Goal: Task Accomplishment & Management: Manage account settings

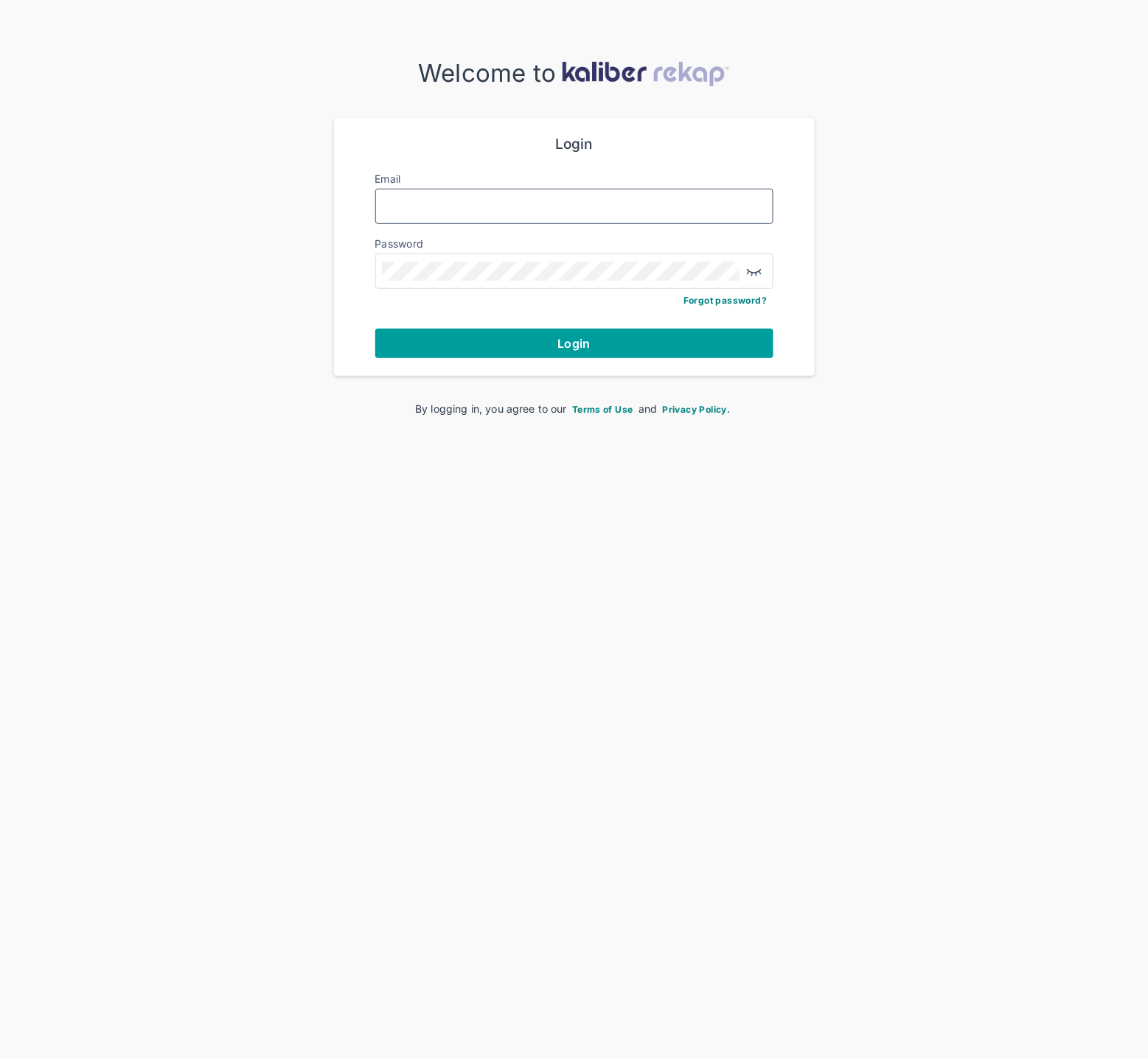
type input "**********"
click at [571, 349] on button "Login" at bounding box center [574, 343] width 398 height 30
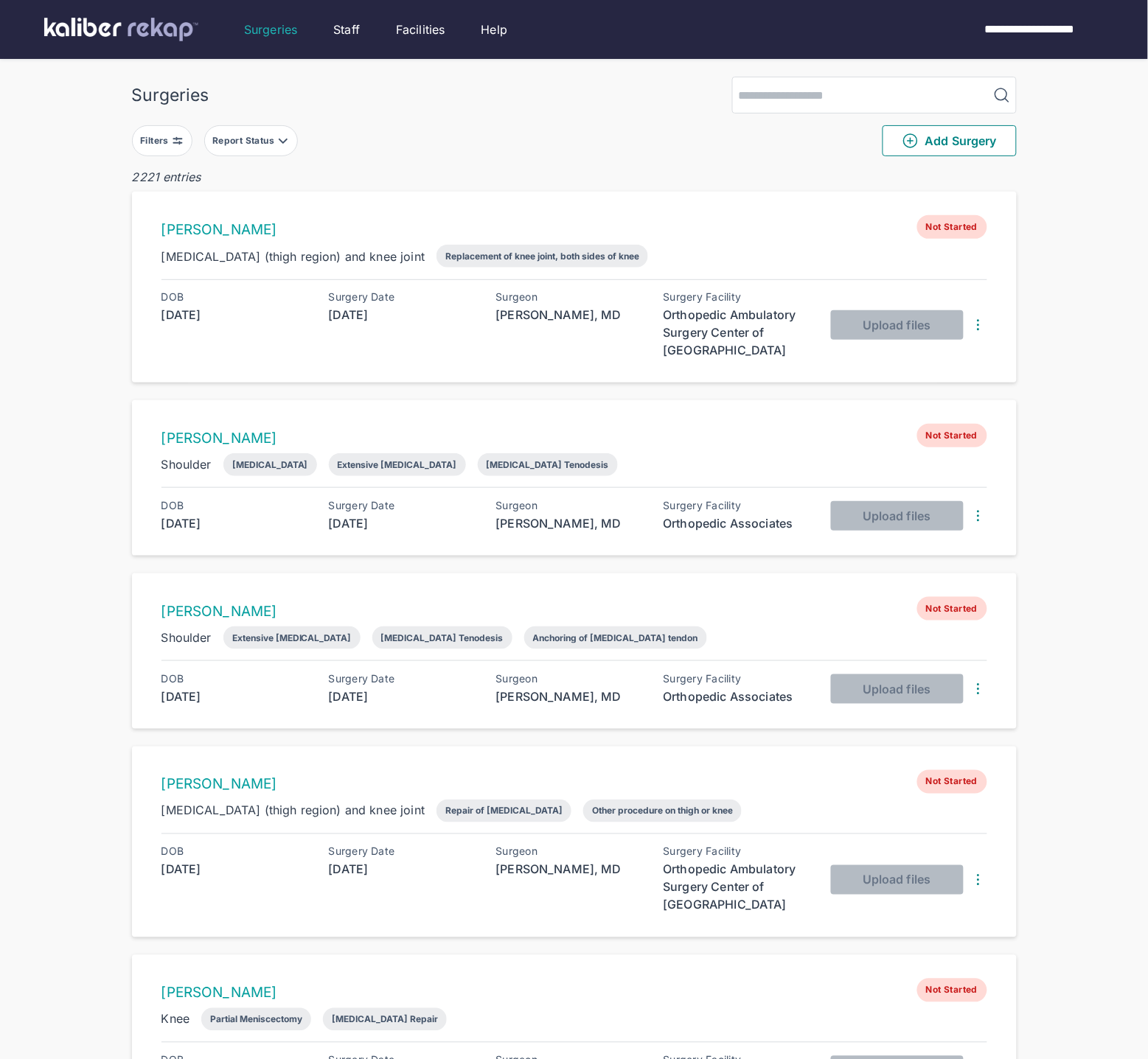
click at [172, 123] on div "Filters Report Status Add Surgery" at bounding box center [574, 140] width 885 height 55
click at [171, 130] on button "Filters" at bounding box center [162, 141] width 60 height 31
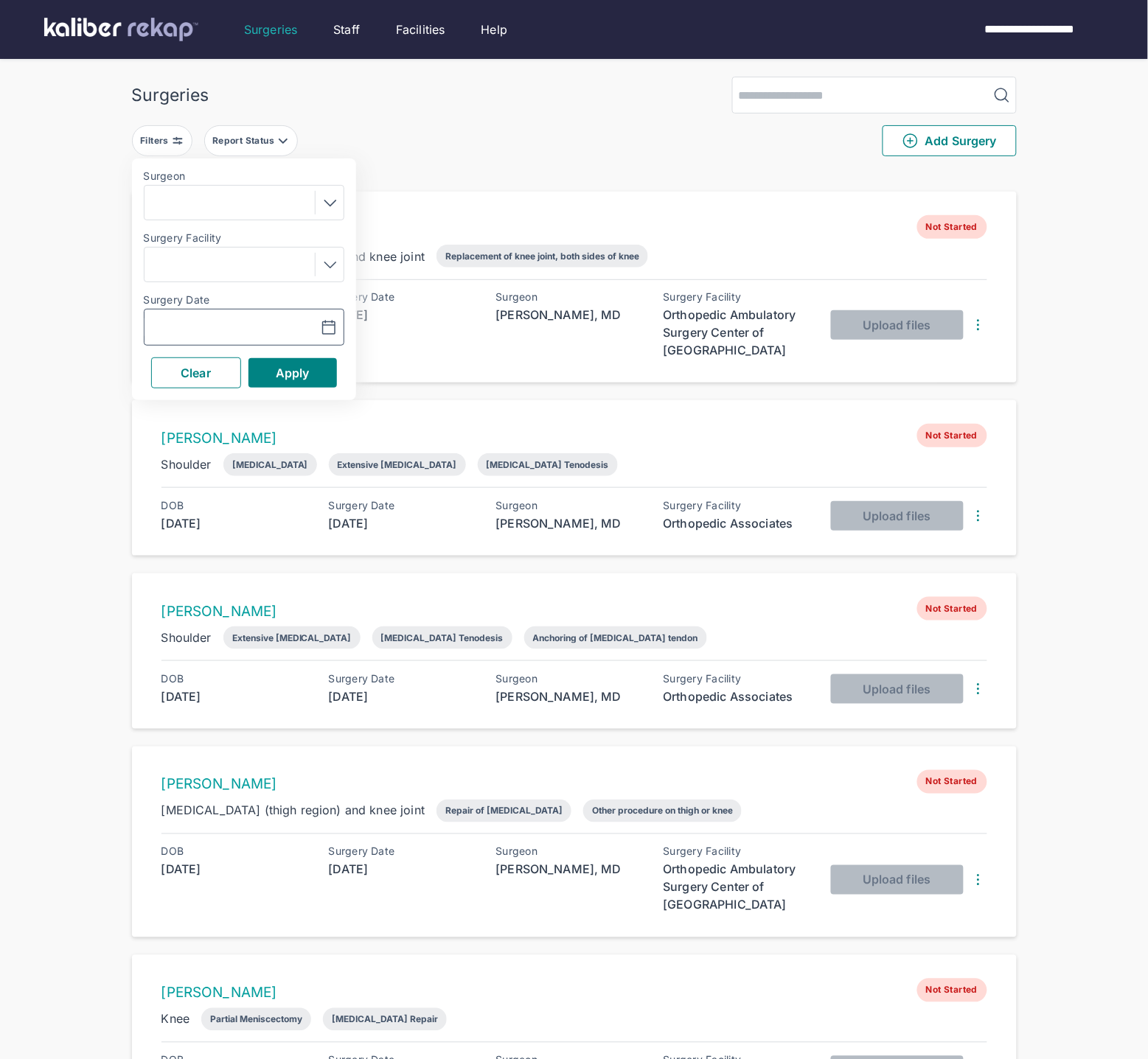
click at [243, 321] on button "button" at bounding box center [291, 328] width 102 height 34
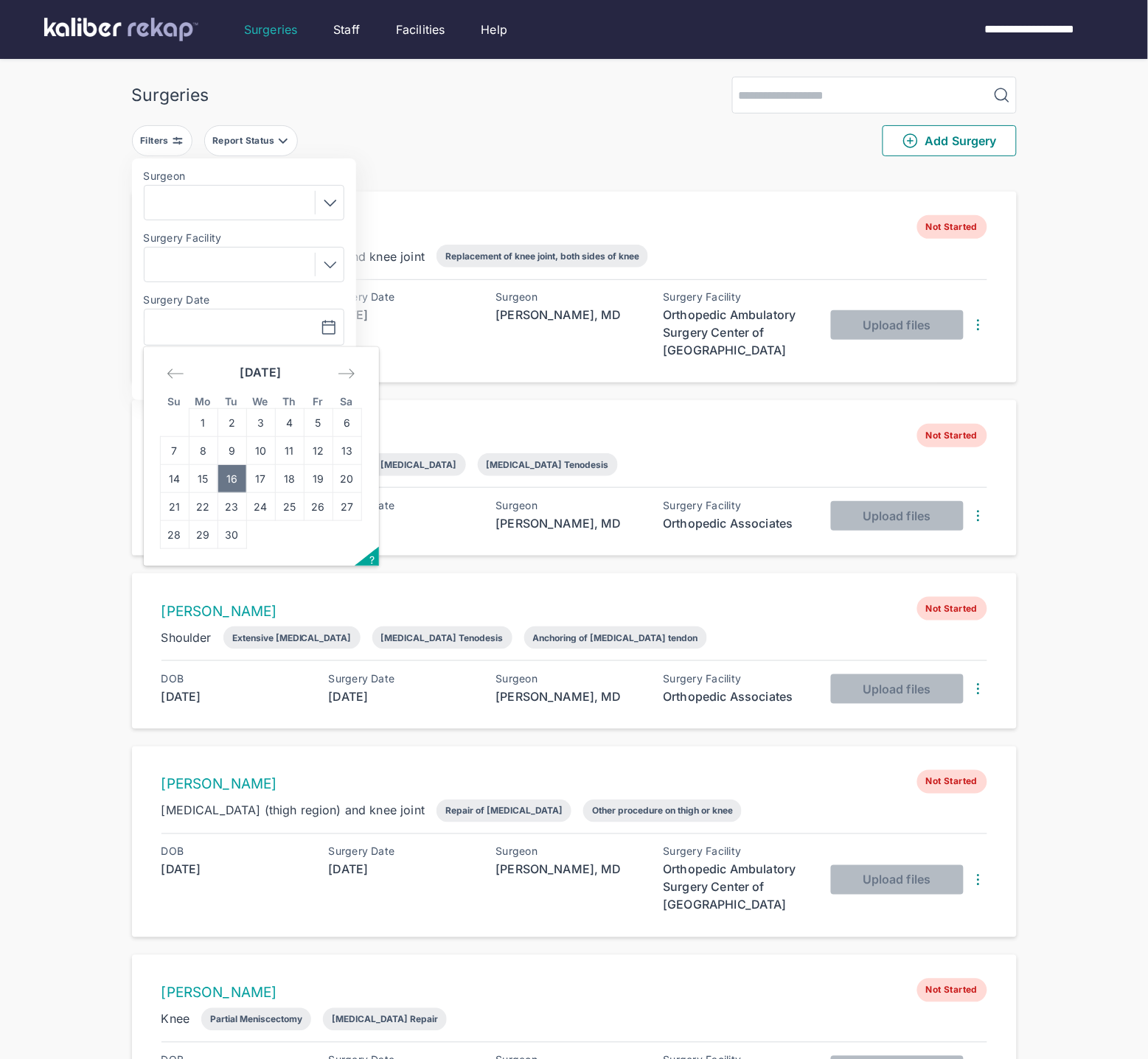
click at [230, 481] on td "16" at bounding box center [232, 479] width 29 height 28
type input "**********"
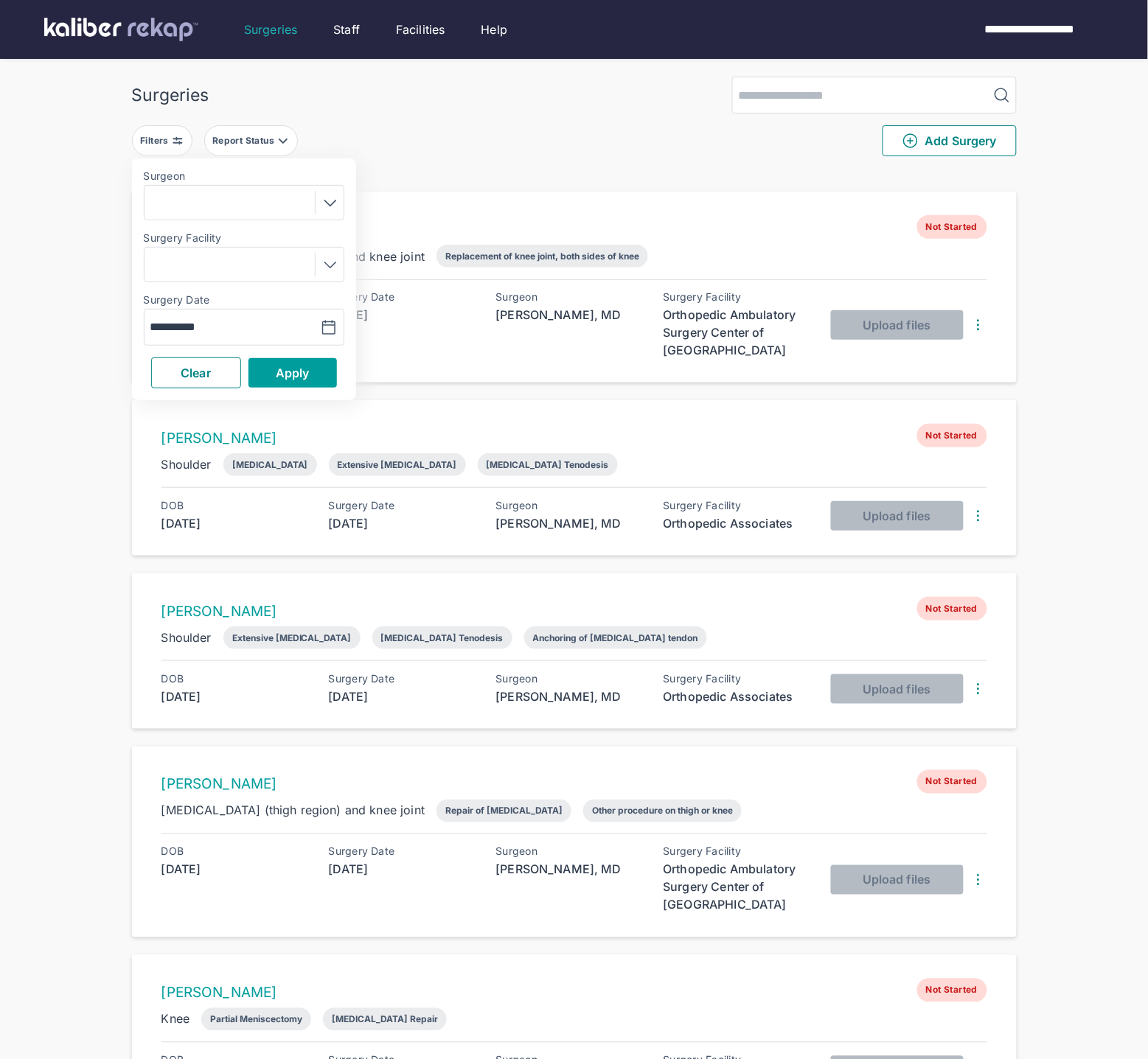
click at [287, 362] on button "Apply" at bounding box center [293, 373] width 88 height 30
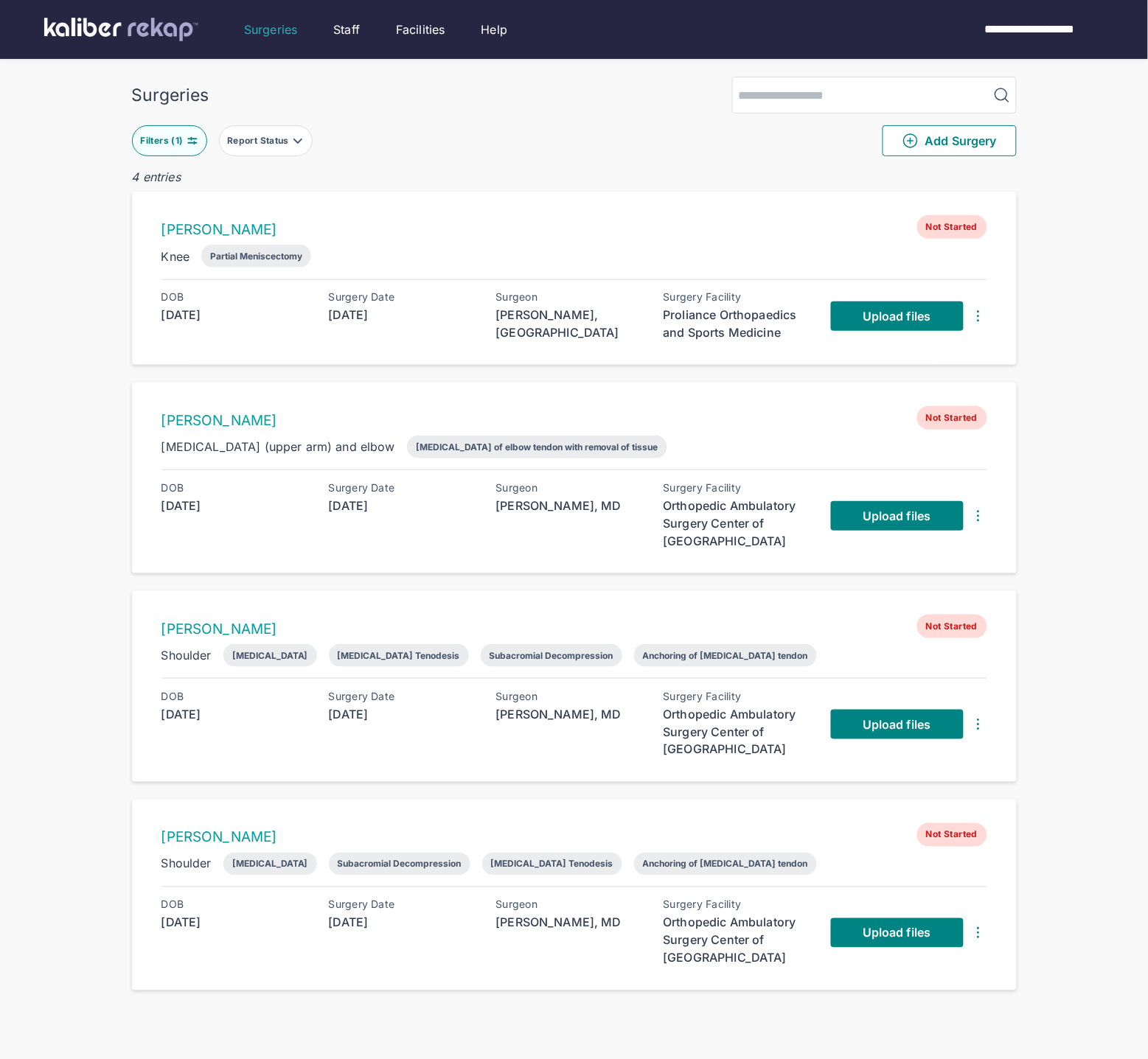
click at [178, 143] on div "Filters ( 1 )" at bounding box center [163, 140] width 46 height 12
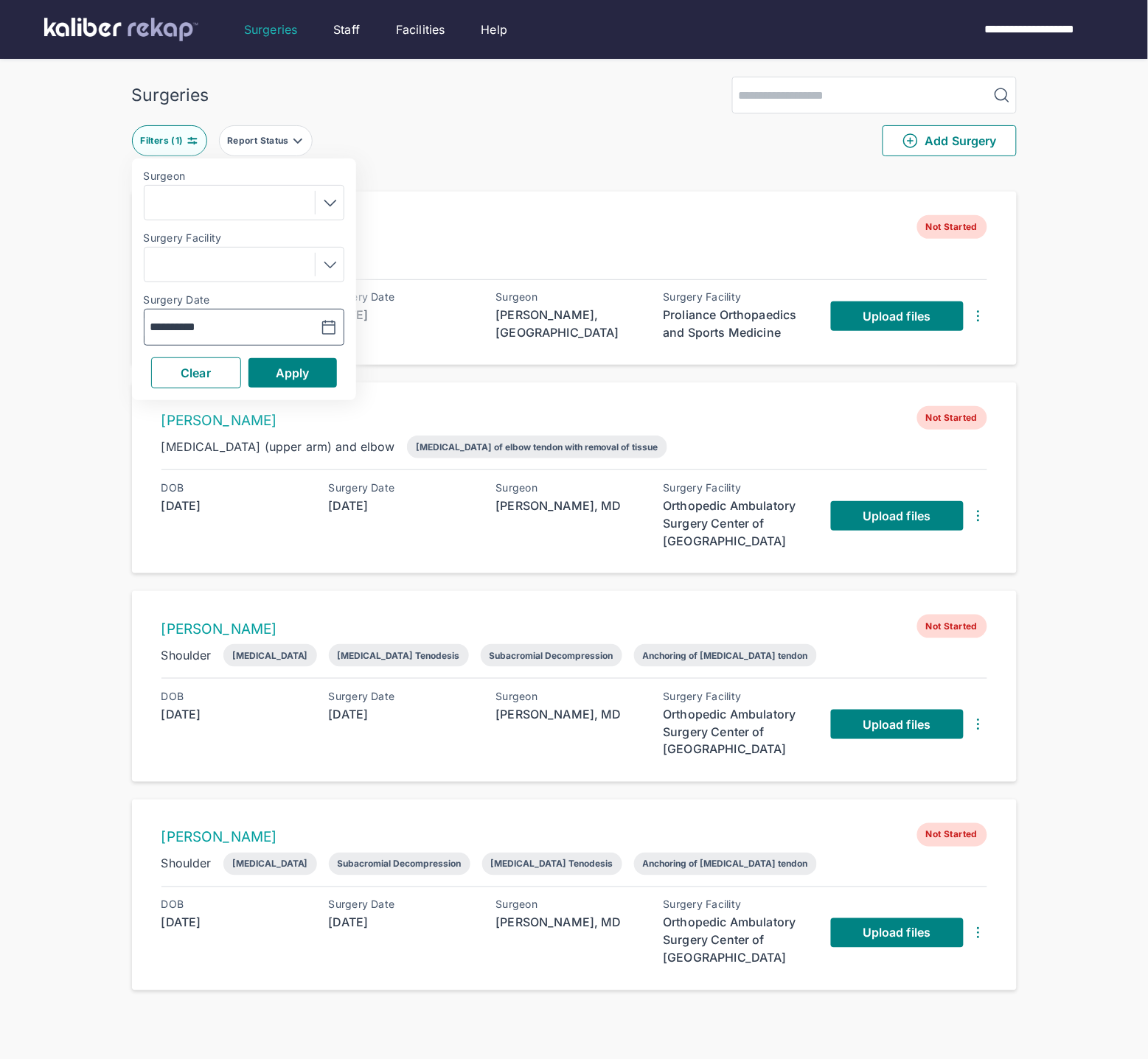
drag, startPoint x: 274, startPoint y: 335, endPoint x: 282, endPoint y: 340, distance: 9.4
click at [274, 334] on button "button" at bounding box center [291, 328] width 102 height 34
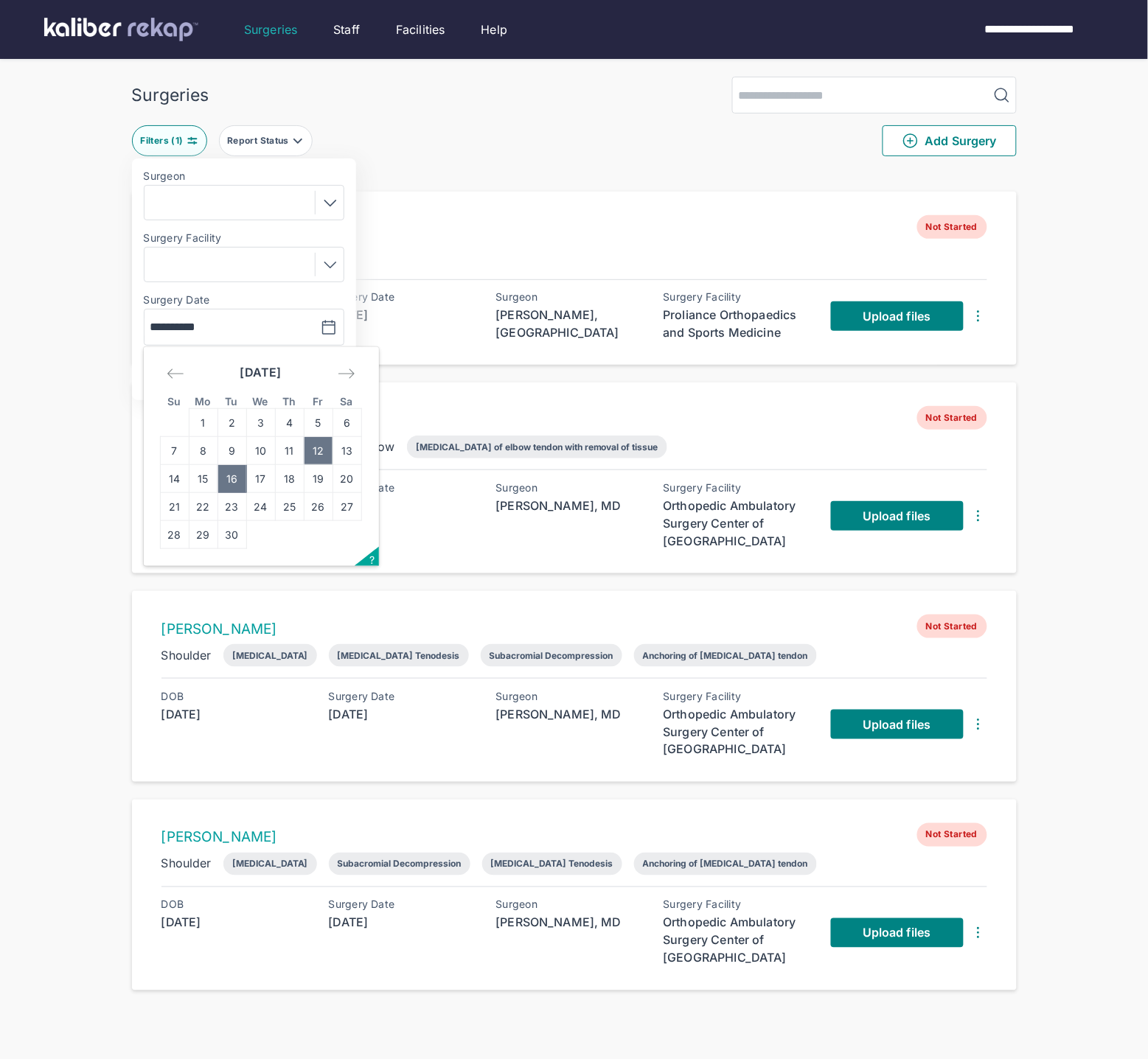
click at [321, 449] on td "12" at bounding box center [318, 451] width 29 height 28
type input "**********"
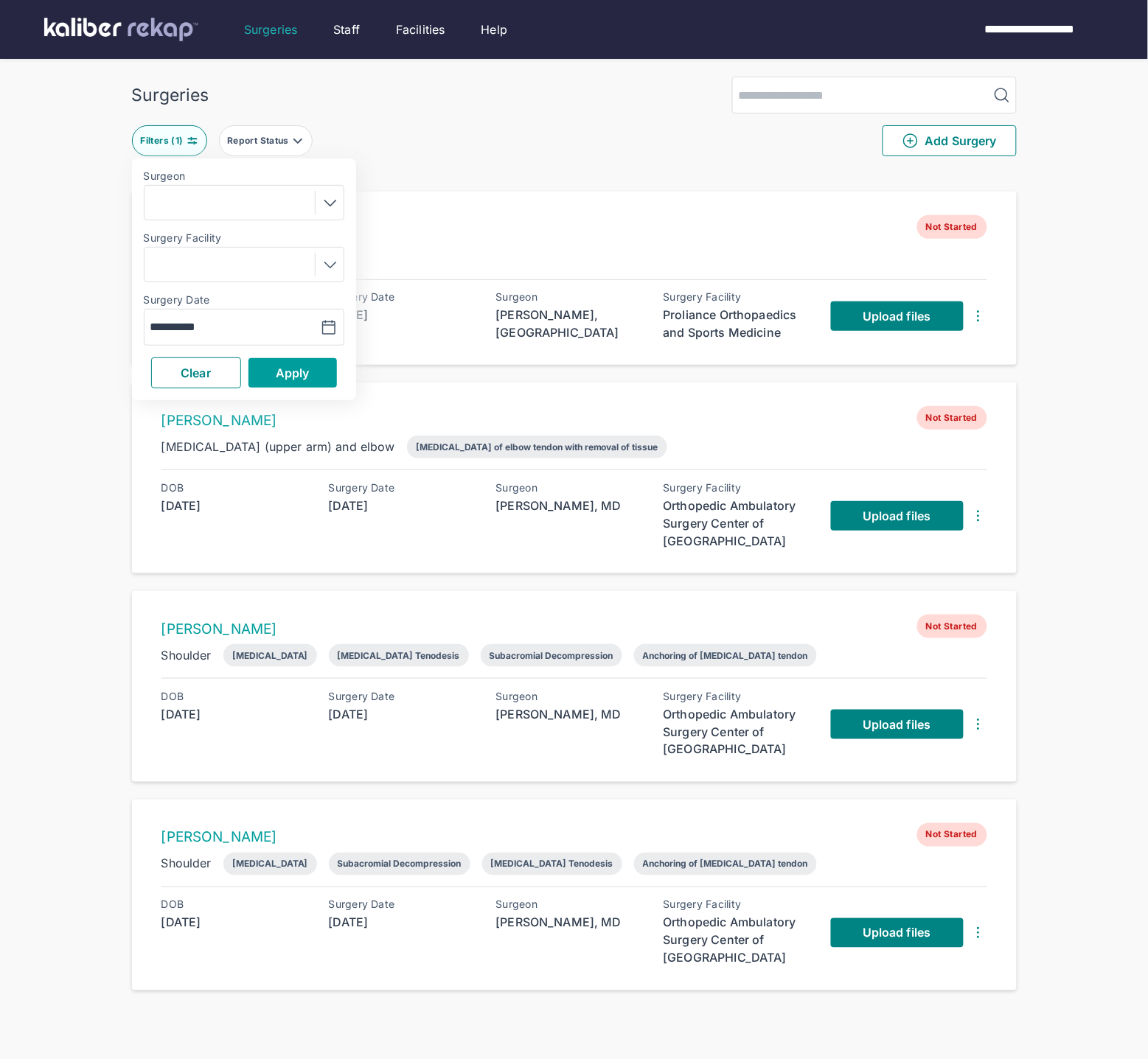
click at [306, 371] on span "Apply" at bounding box center [293, 373] width 34 height 14
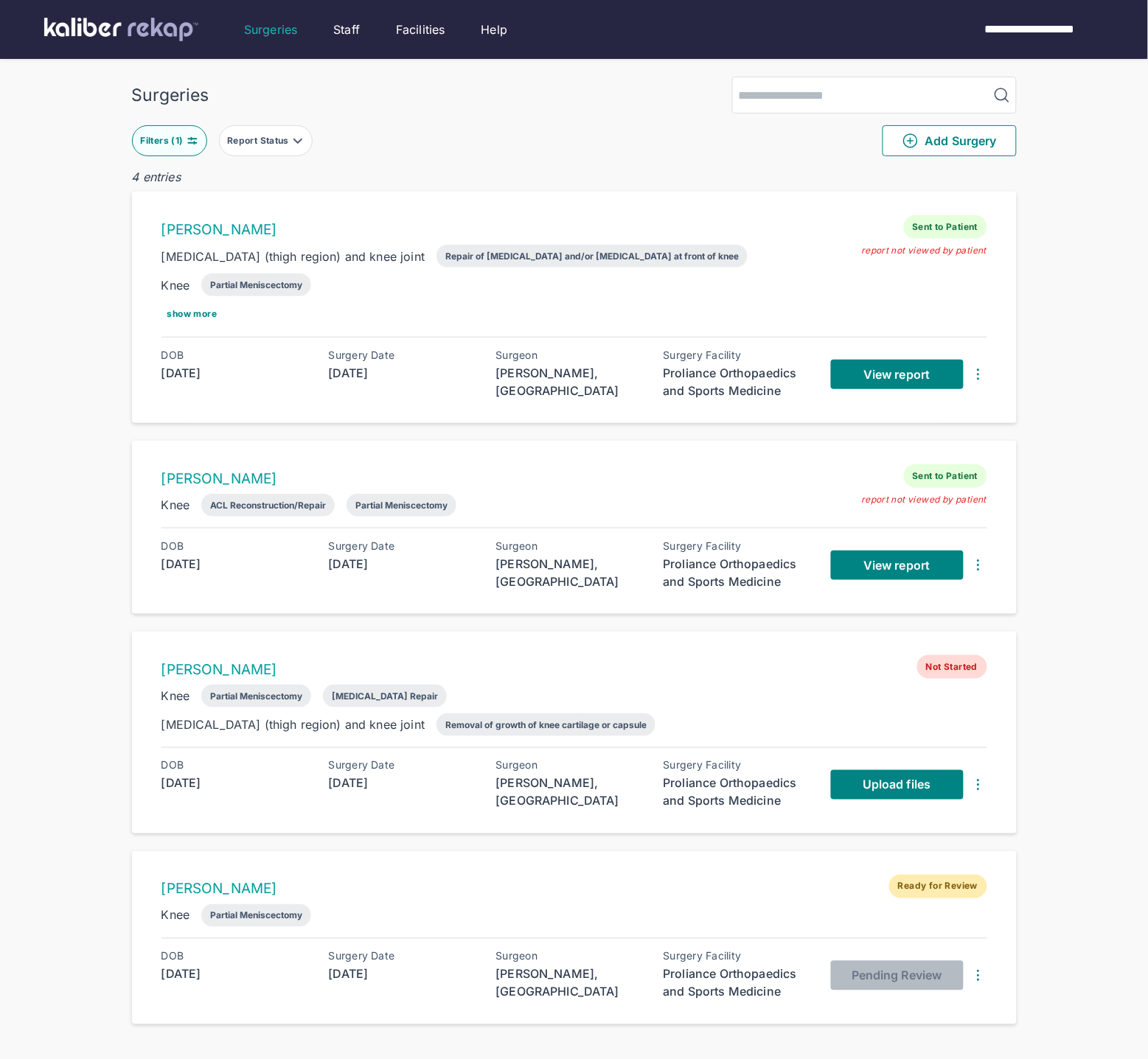
click at [1065, 270] on div "Surgeries Filters ( 1 ) Report Status Add Surgery 4 entries [PERSON_NAME] Sent …" at bounding box center [574, 559] width 1148 height 1118
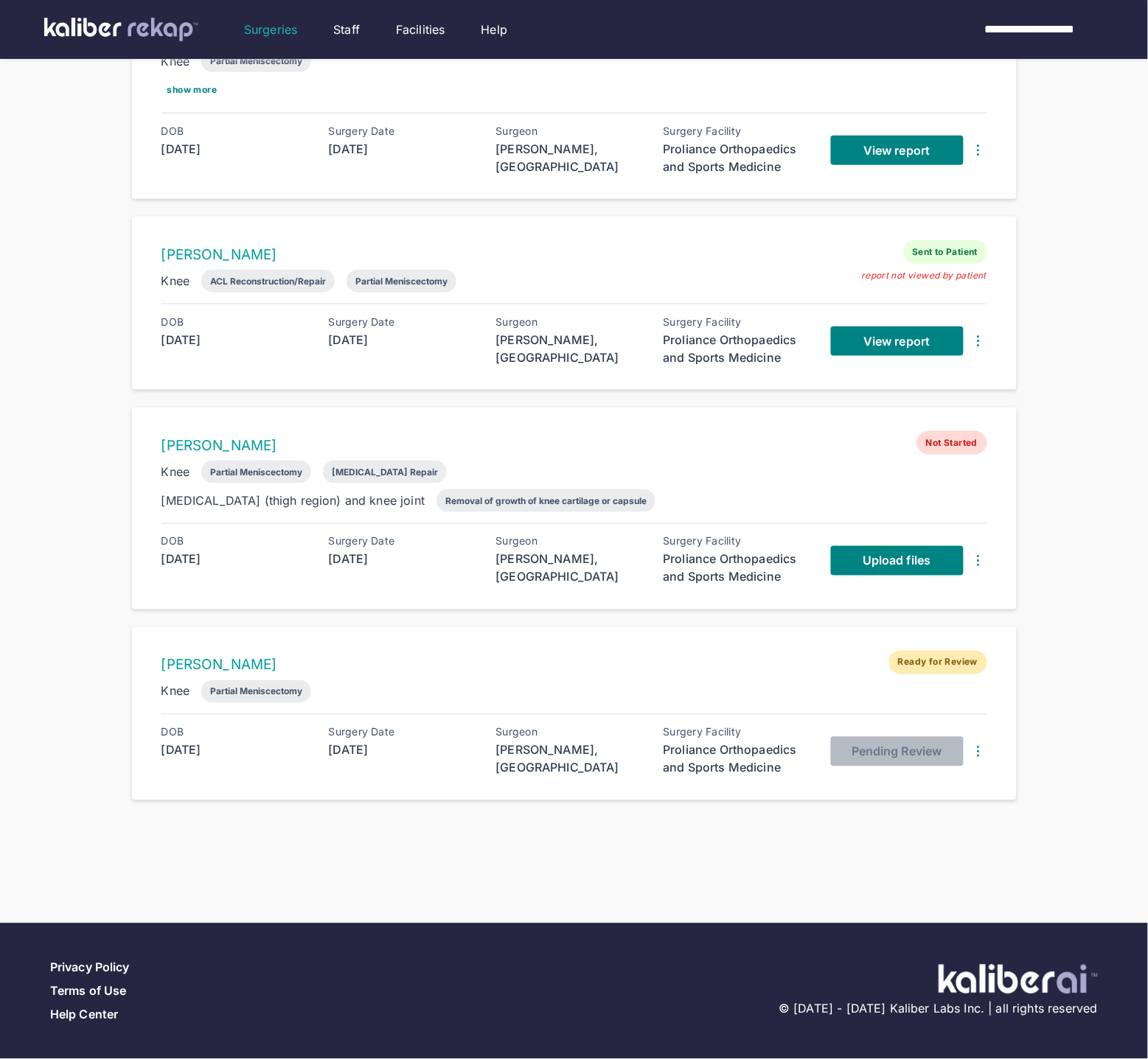
click at [627, 463] on div "Knee Partial Meniscectomy [MEDICAL_DATA] Repair [MEDICAL_DATA] (thigh region) a…" at bounding box center [574, 486] width 826 height 51
click at [909, 560] on span "Upload files" at bounding box center [896, 560] width 68 height 14
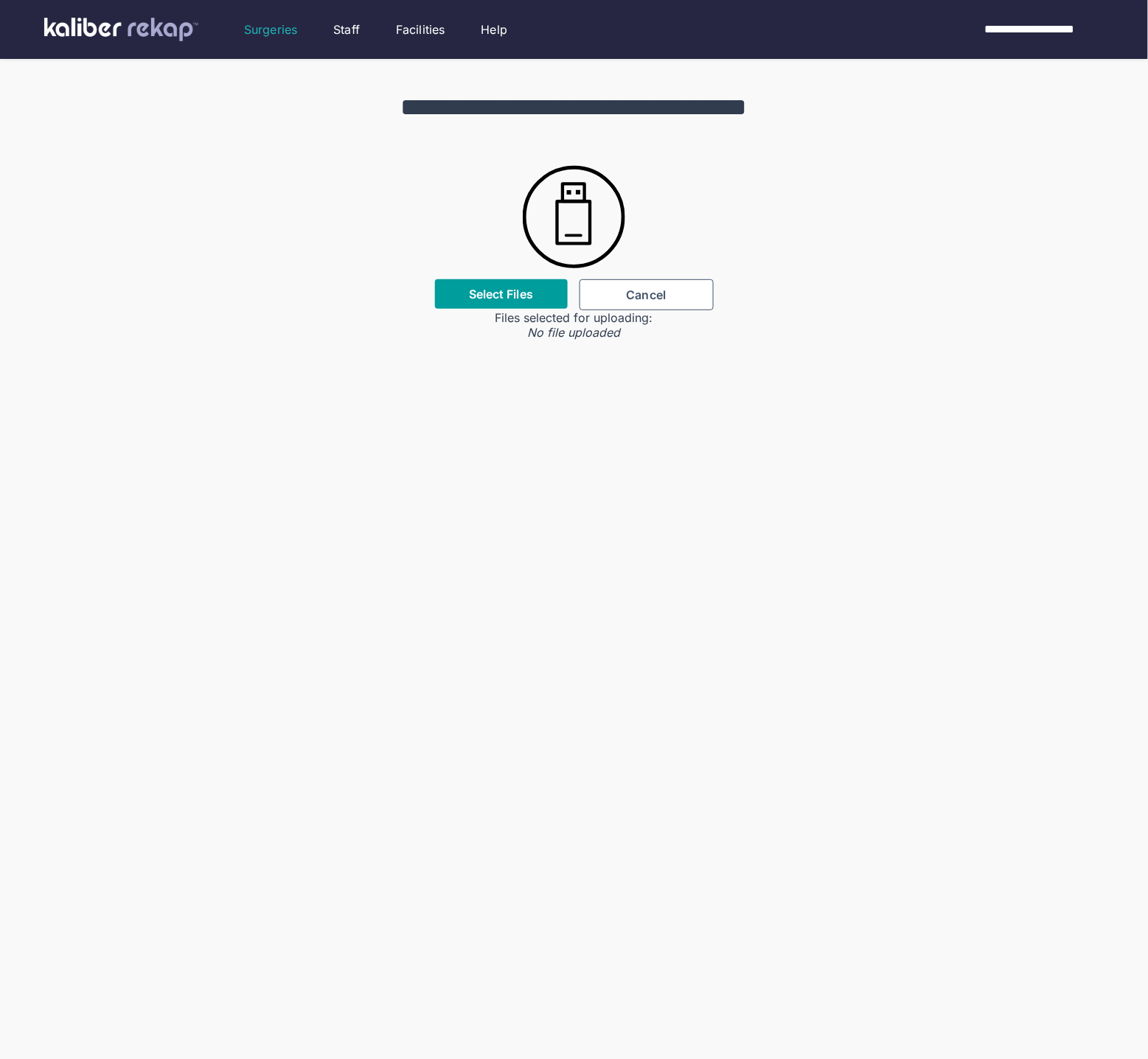
click at [491, 281] on div "Select Files" at bounding box center [501, 294] width 133 height 30
click at [481, 296] on label "Select Files" at bounding box center [500, 294] width 64 height 14
click at [0, 0] on input "Select Files" at bounding box center [0, 0] width 0 height 0
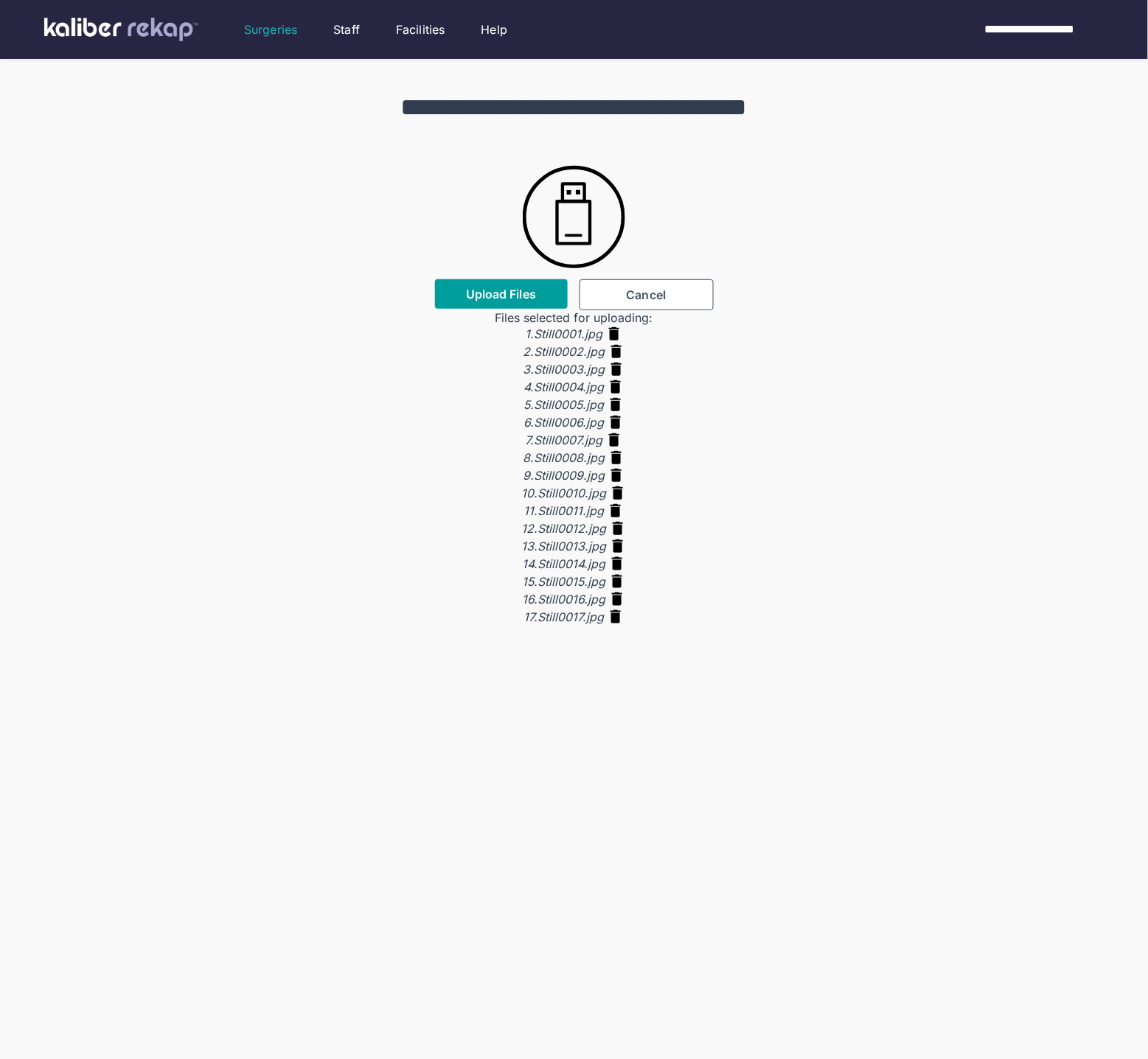
click at [524, 304] on button "Upload Files" at bounding box center [501, 294] width 133 height 30
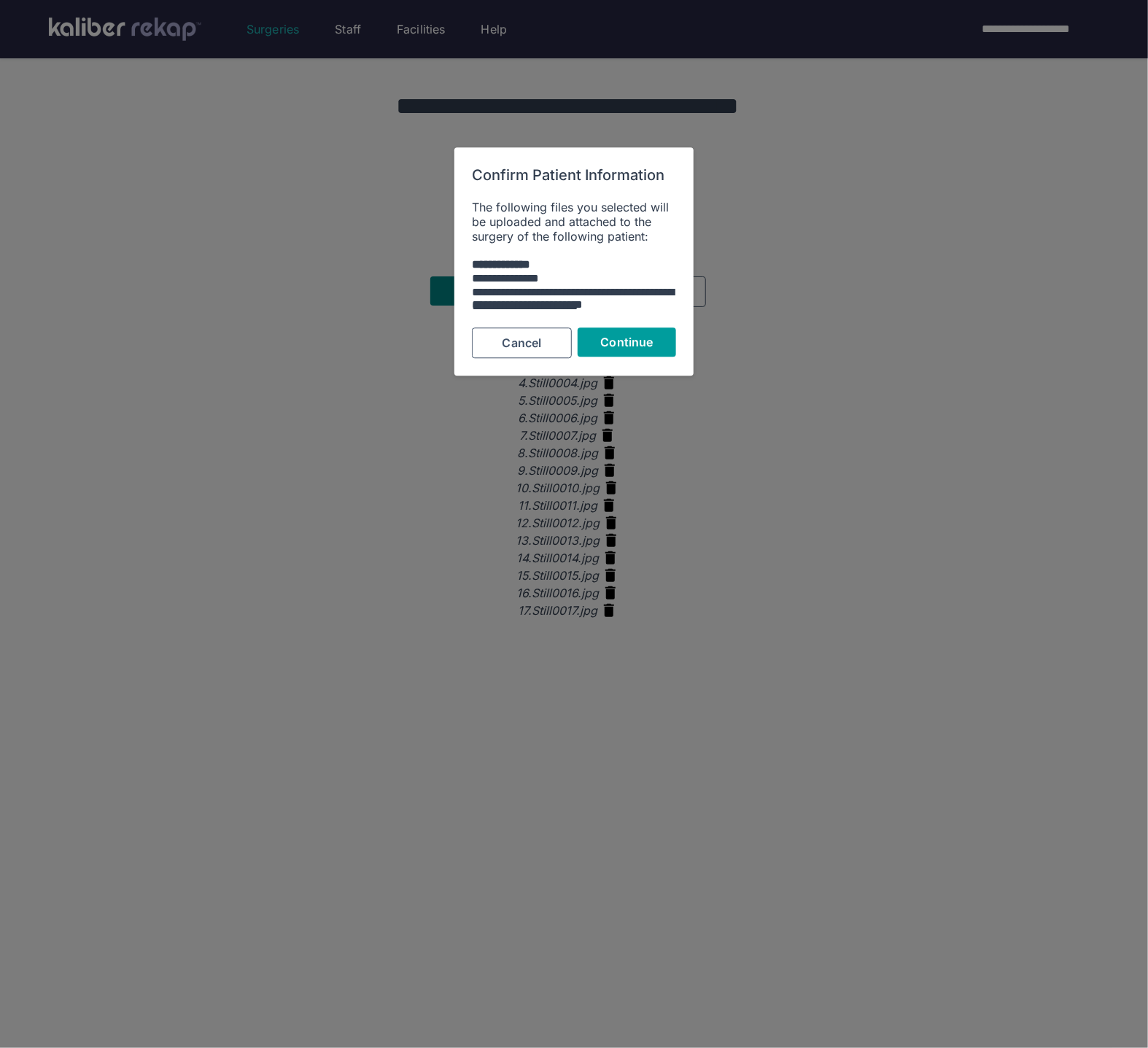
click at [642, 348] on span "Continue" at bounding box center [626, 343] width 52 height 14
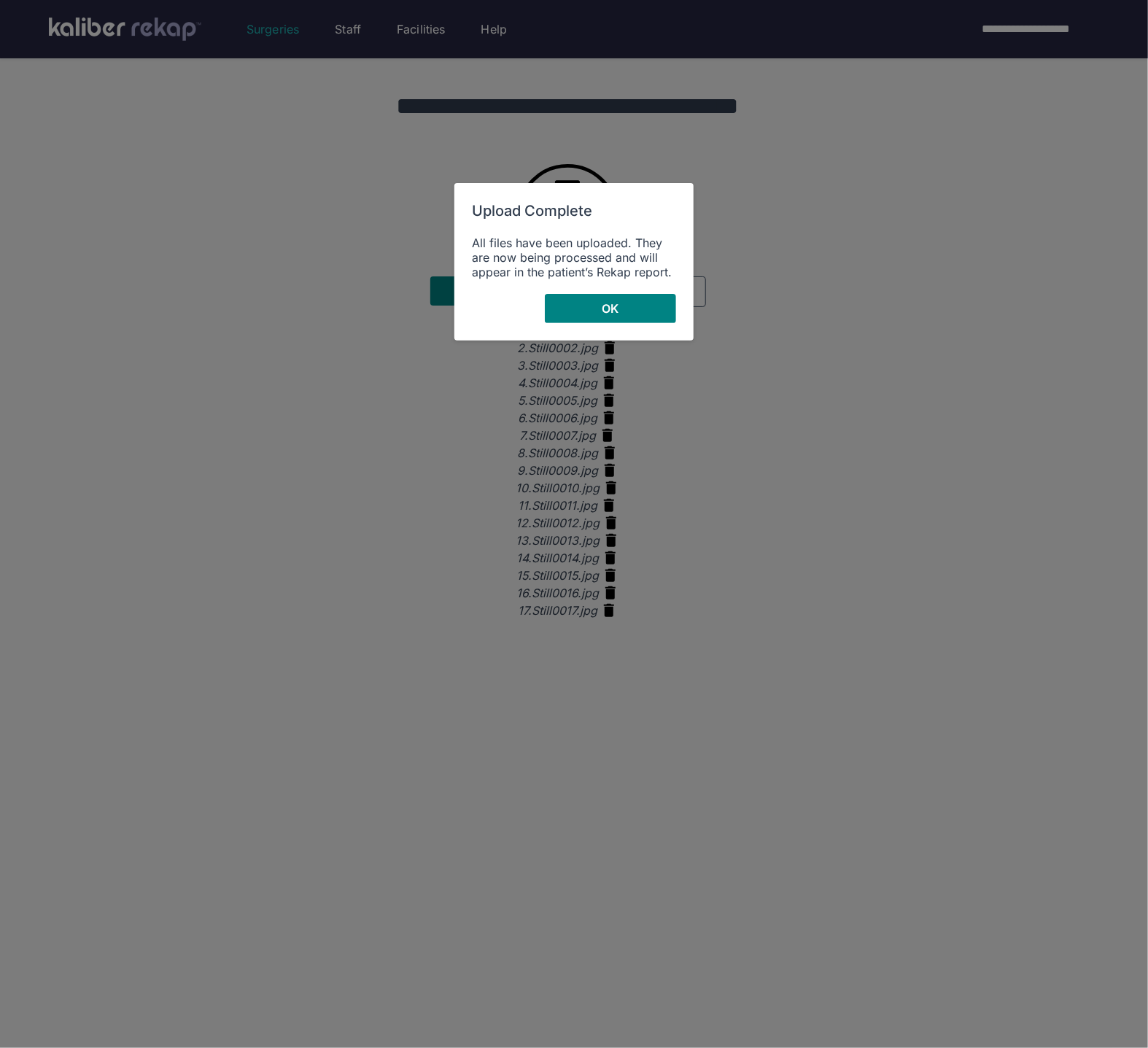
click at [604, 291] on div "Upload Complete All files have been uploaded. They are now being processed and …" at bounding box center [573, 261] width 239 height 157
click at [603, 291] on div "Upload Complete All files have been uploaded. They are now being processed and …" at bounding box center [573, 261] width 239 height 157
click at [611, 317] on button "OK" at bounding box center [610, 308] width 132 height 29
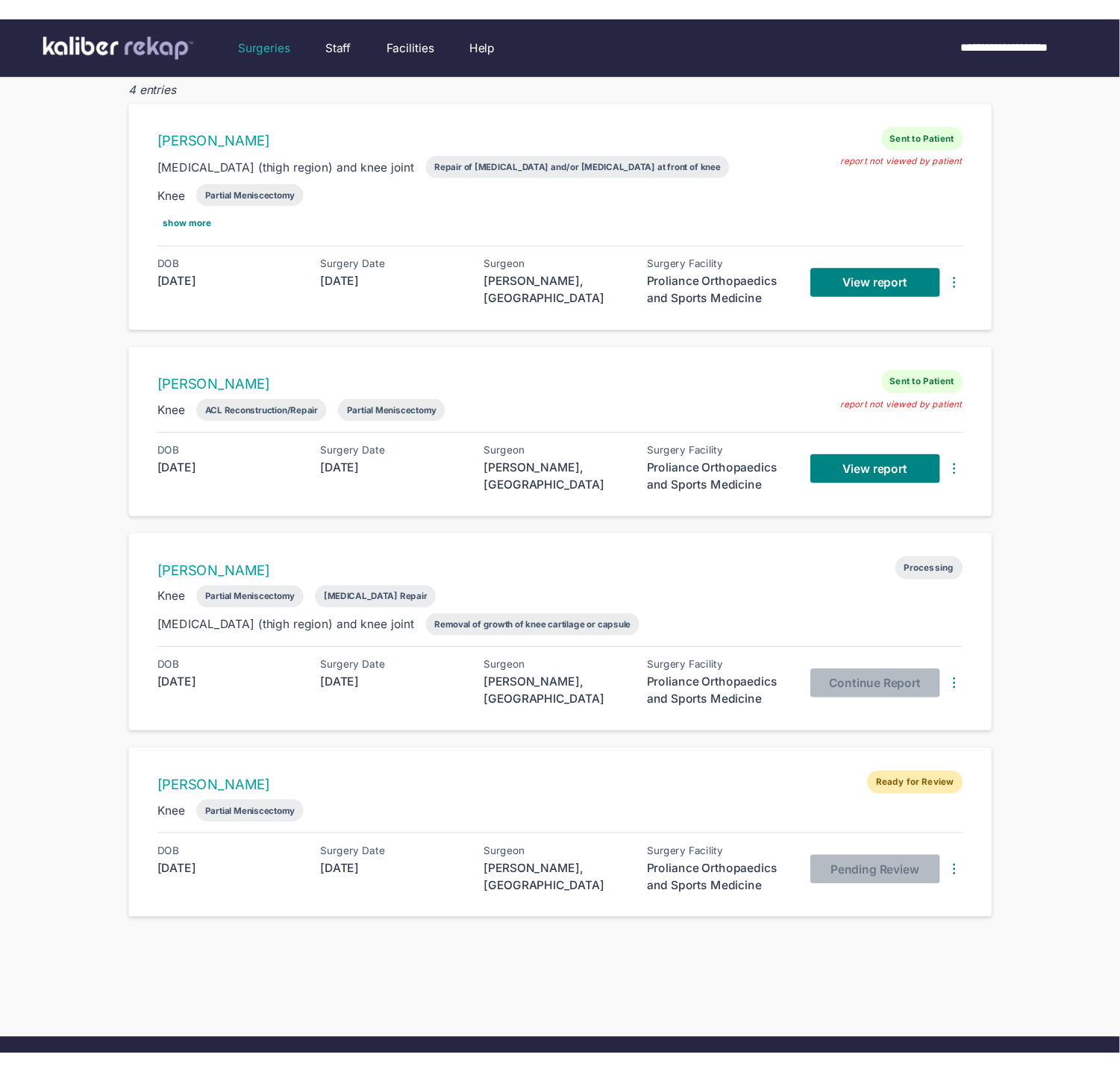
scroll to position [226, 0]
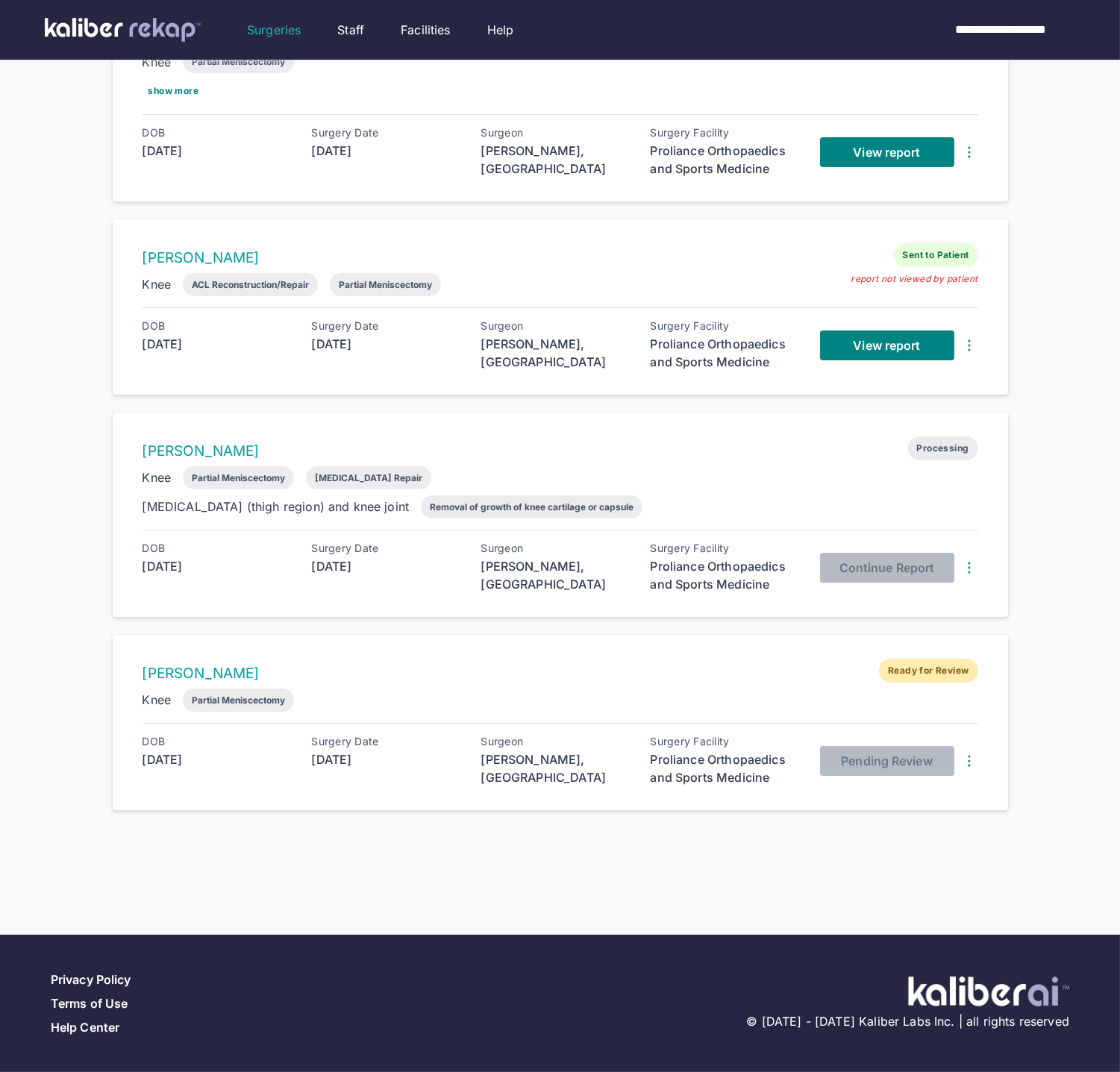
click at [592, 423] on div "[PERSON_NAME] Processing Knee Partial Meniscectomy [MEDICAL_DATA] Repair [MEDIC…" at bounding box center [560, 515] width 895 height 205
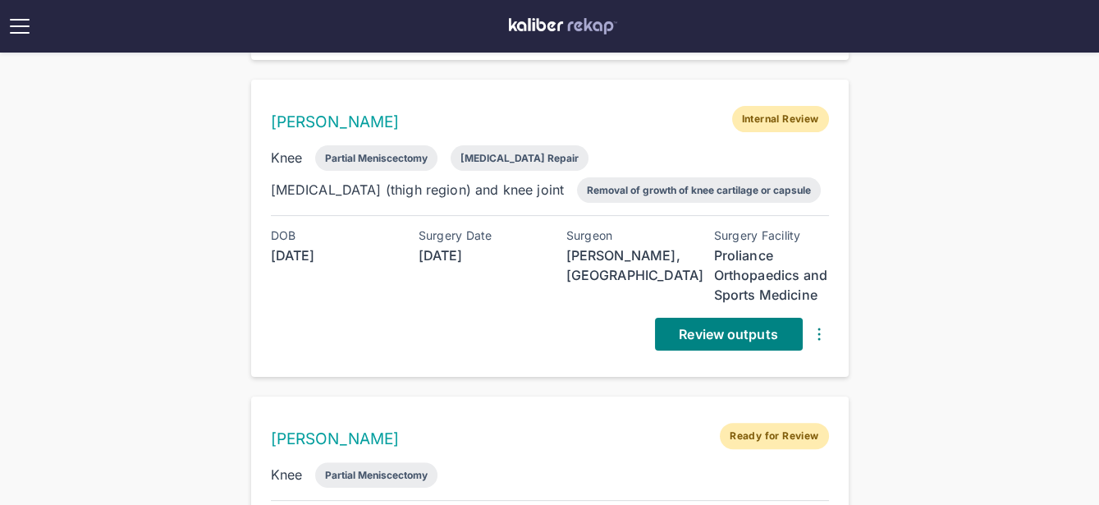
scroll to position [841, 0]
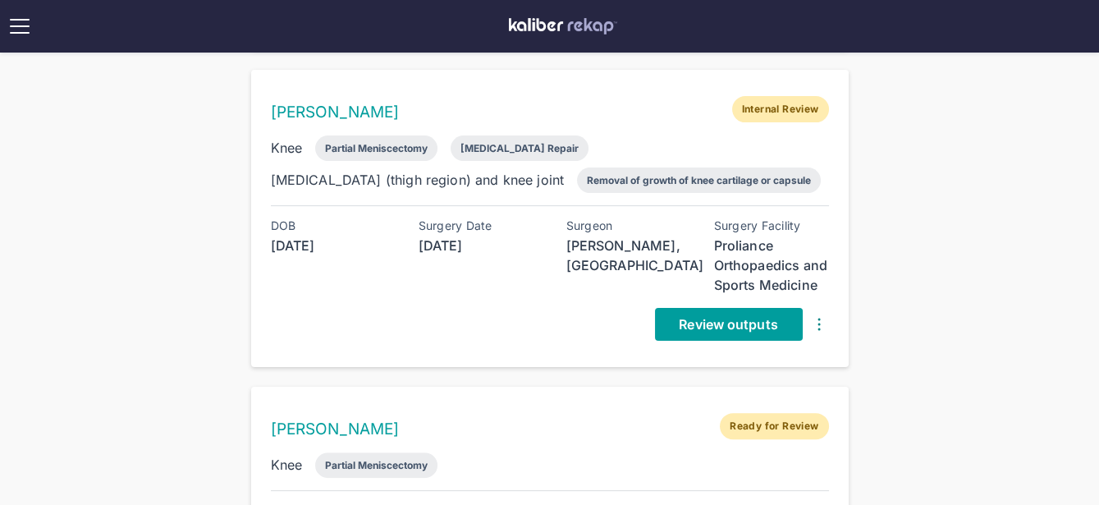
click at [677, 308] on link "Review outputs" at bounding box center [729, 324] width 148 height 33
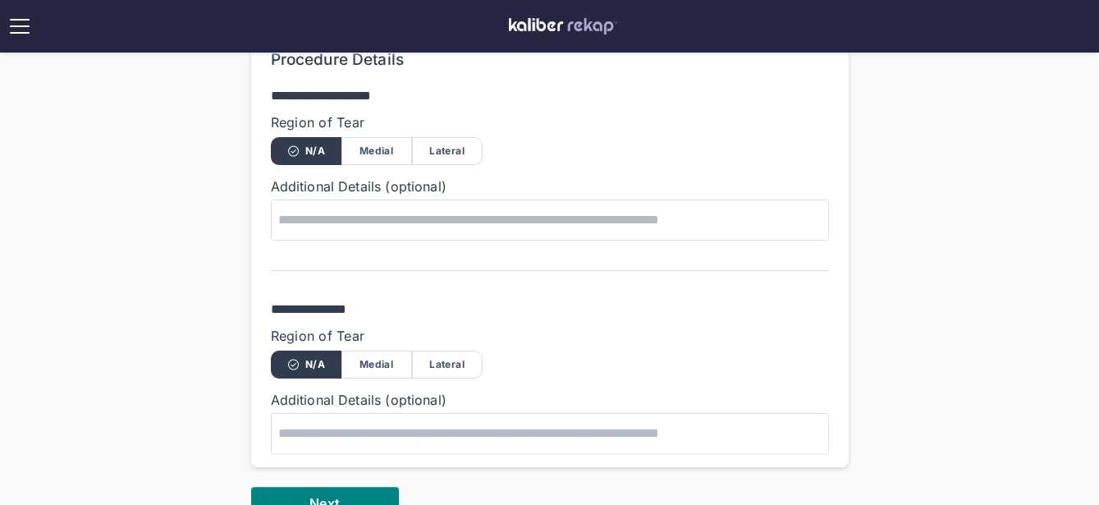
scroll to position [986, 0]
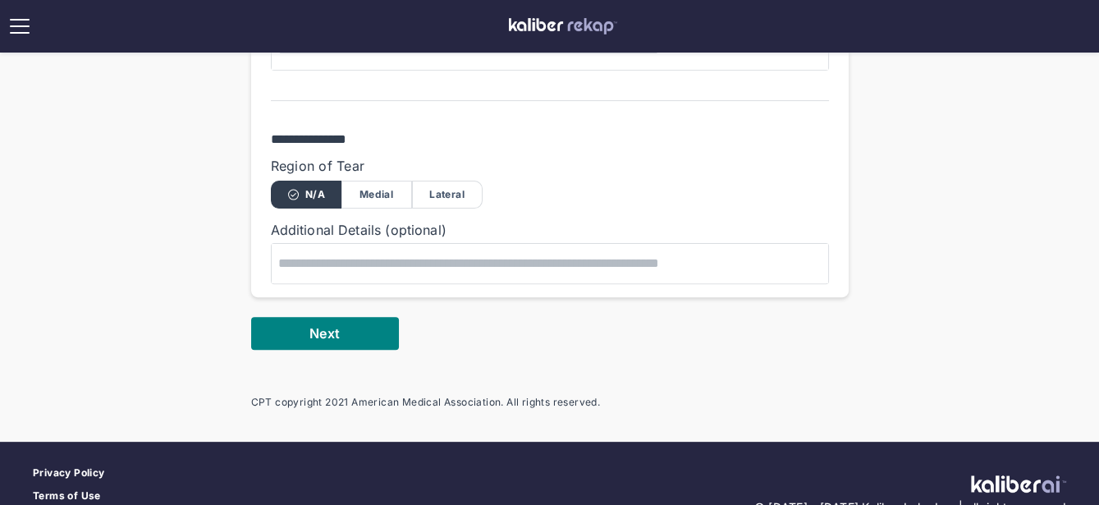
click at [341, 338] on button "Next" at bounding box center [325, 333] width 148 height 33
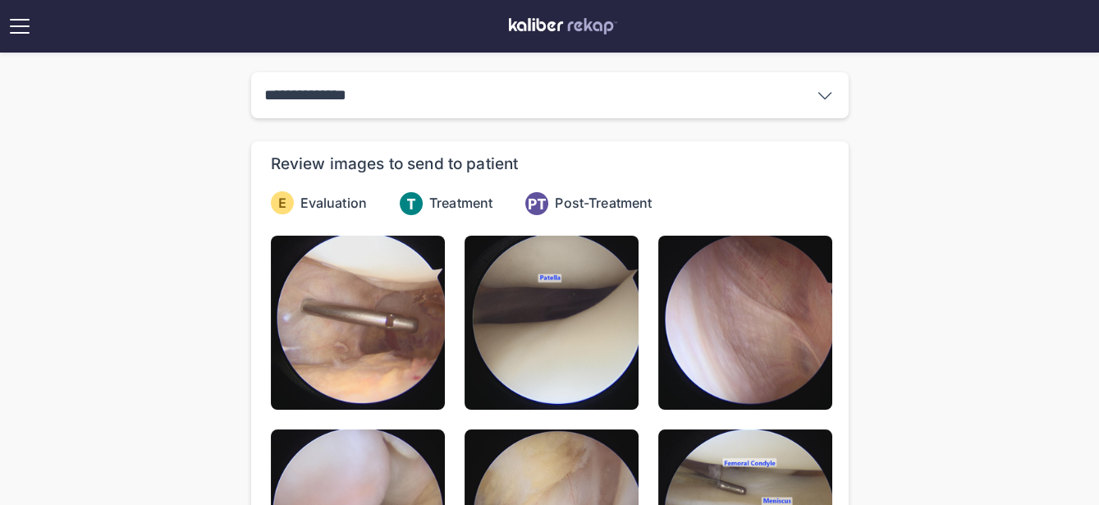
click at [341, 338] on img at bounding box center [358, 323] width 174 height 174
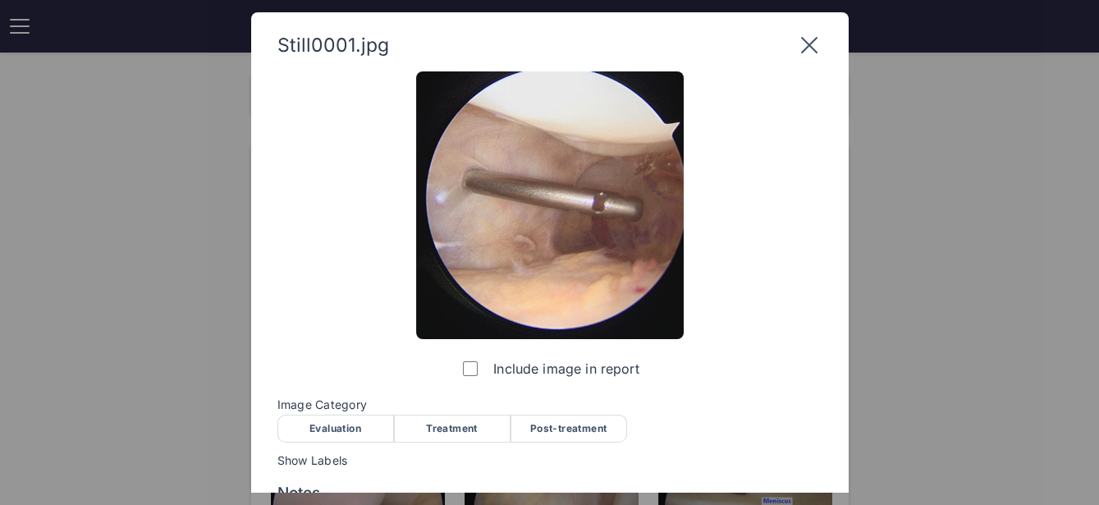
click at [321, 430] on div "Evaluation" at bounding box center [335, 428] width 117 height 28
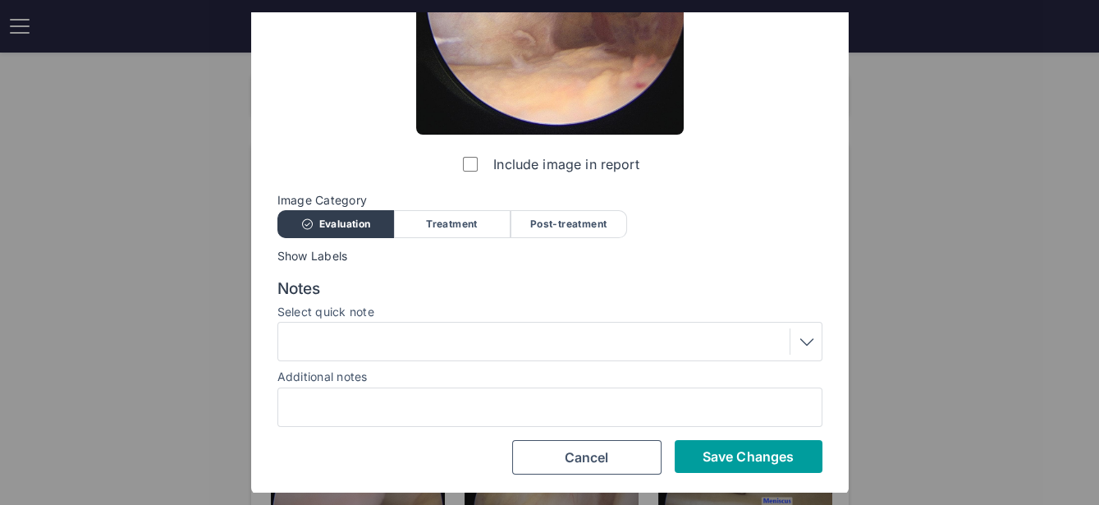
click at [712, 454] on span "Save Changes" at bounding box center [747, 456] width 91 height 16
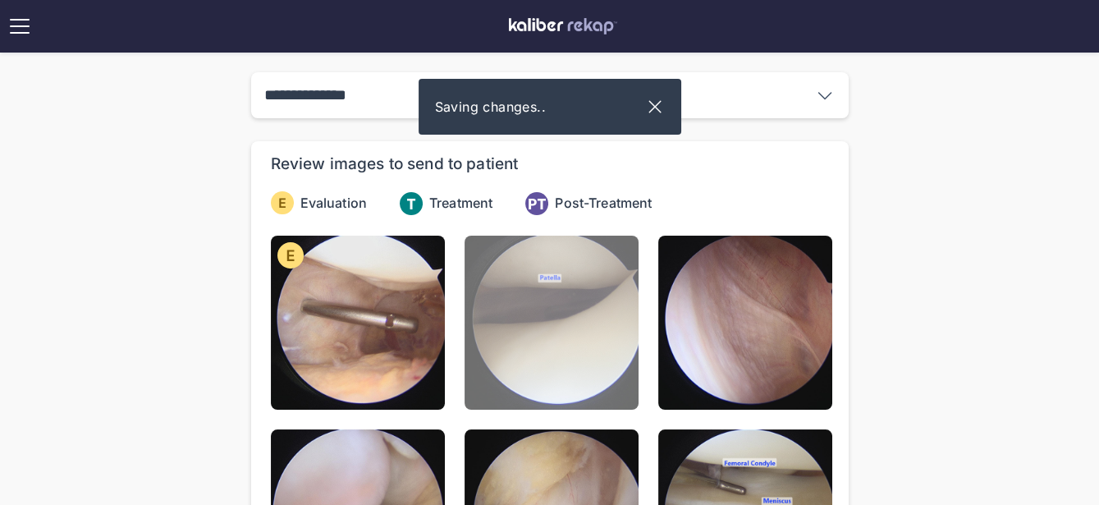
click at [610, 341] on img at bounding box center [552, 323] width 174 height 174
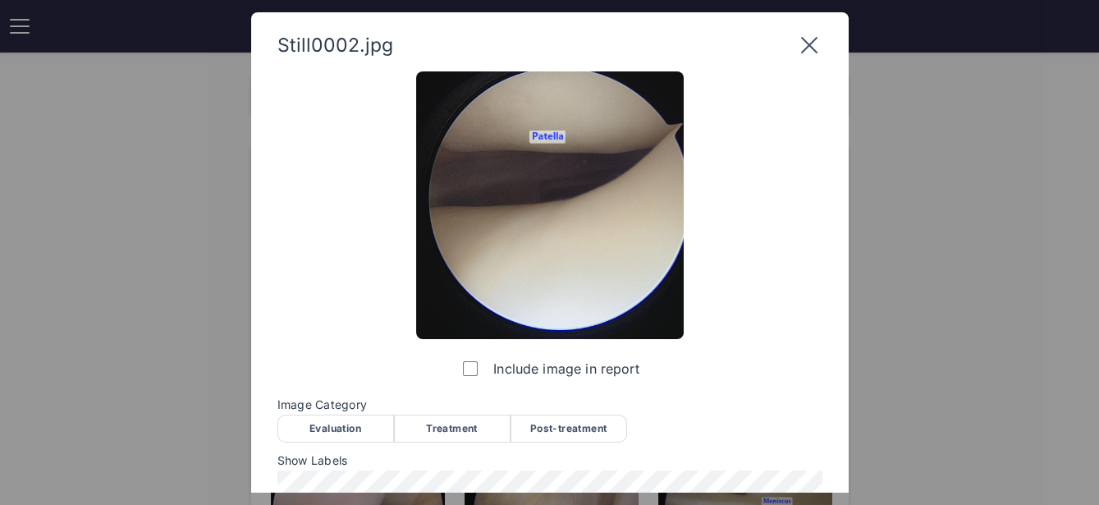
click at [344, 427] on div "Evaluation" at bounding box center [335, 428] width 117 height 28
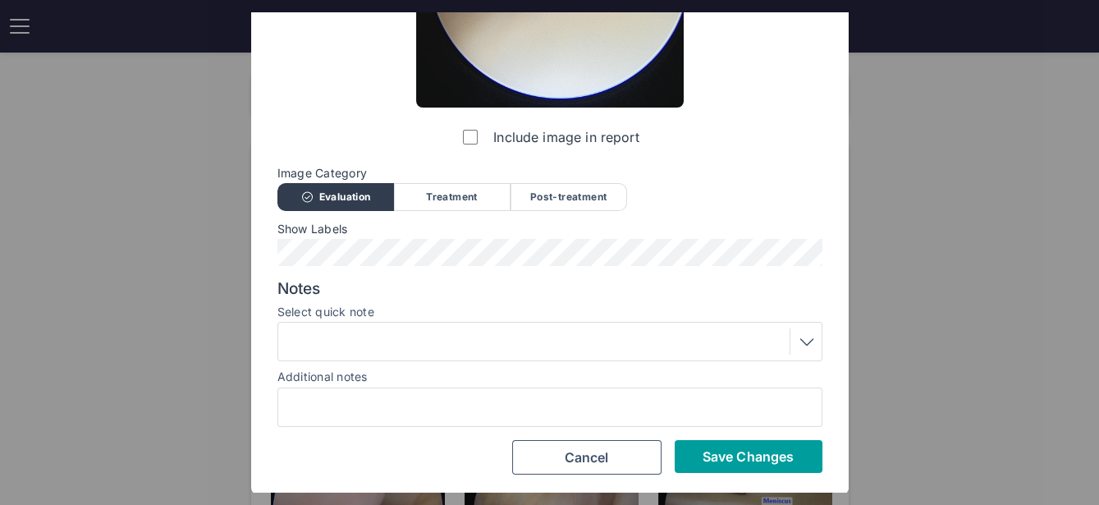
click at [721, 451] on span "Save Changes" at bounding box center [747, 456] width 91 height 16
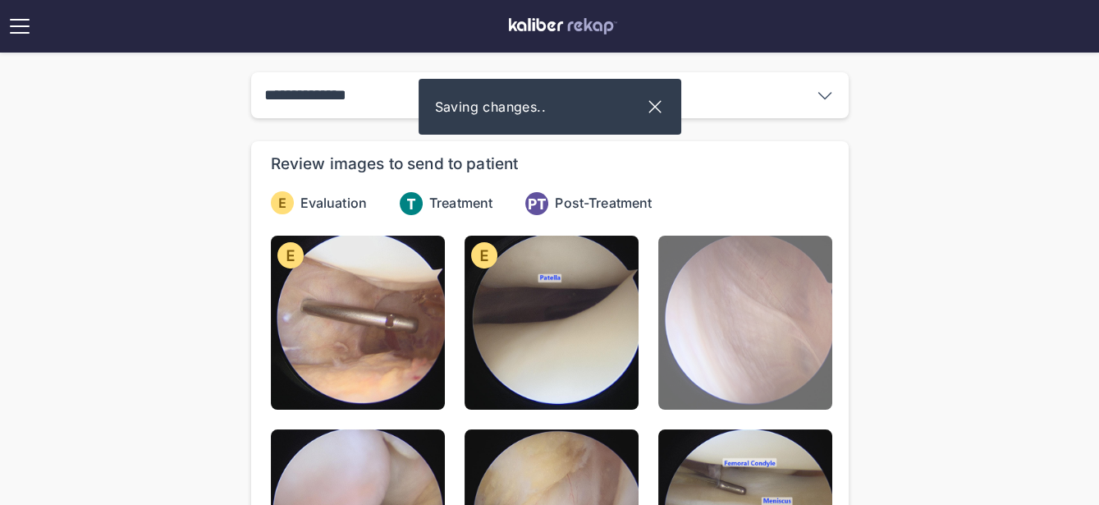
click at [734, 316] on img at bounding box center [745, 323] width 174 height 174
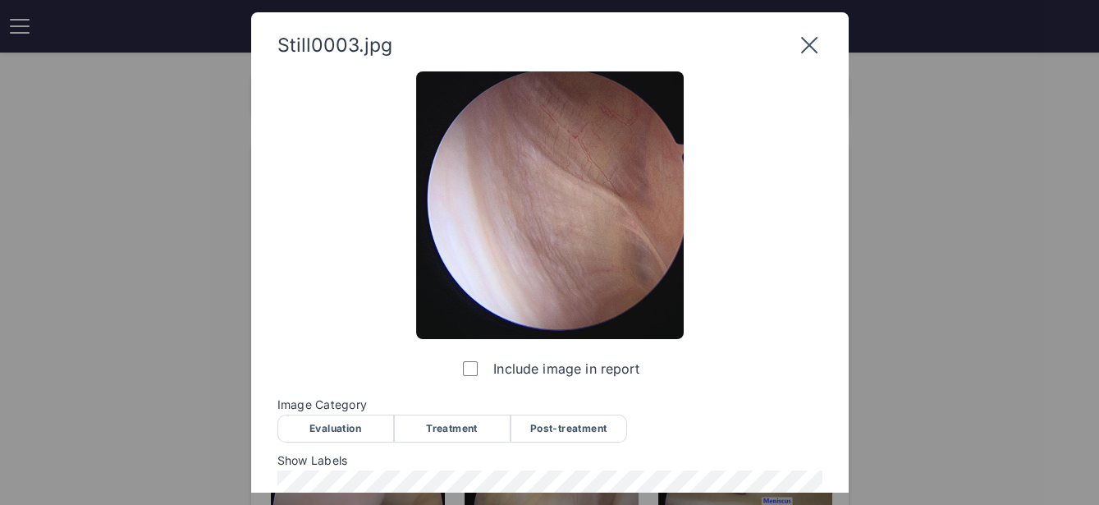
click at [332, 417] on div "Evaluation" at bounding box center [335, 428] width 117 height 28
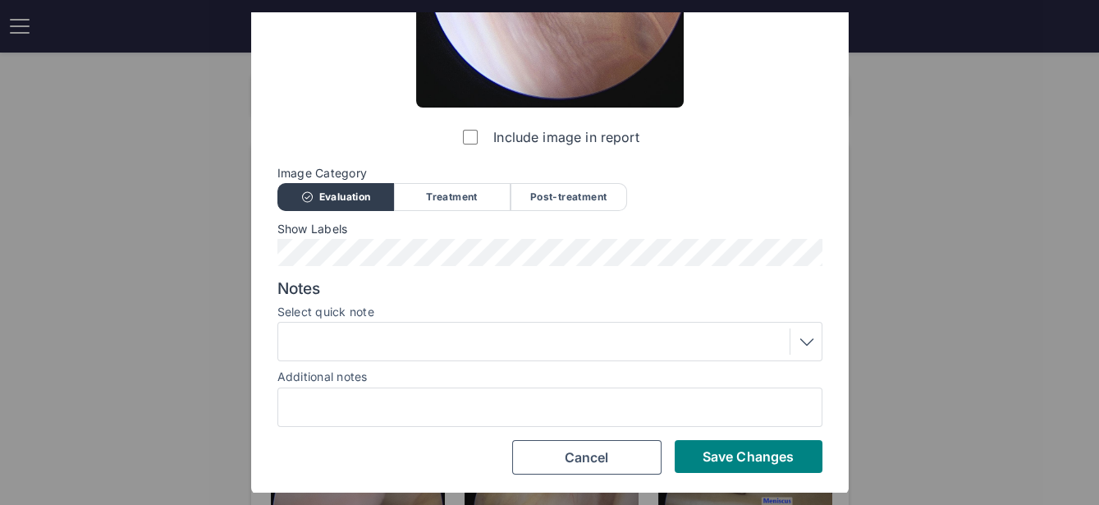
click at [497, 351] on div at bounding box center [549, 341] width 533 height 26
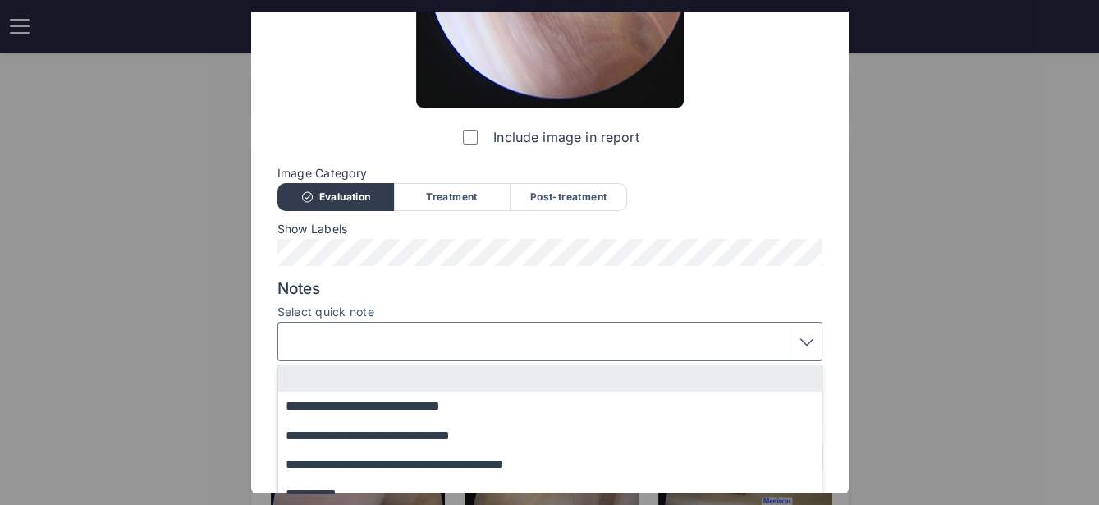
scroll to position [334, 0]
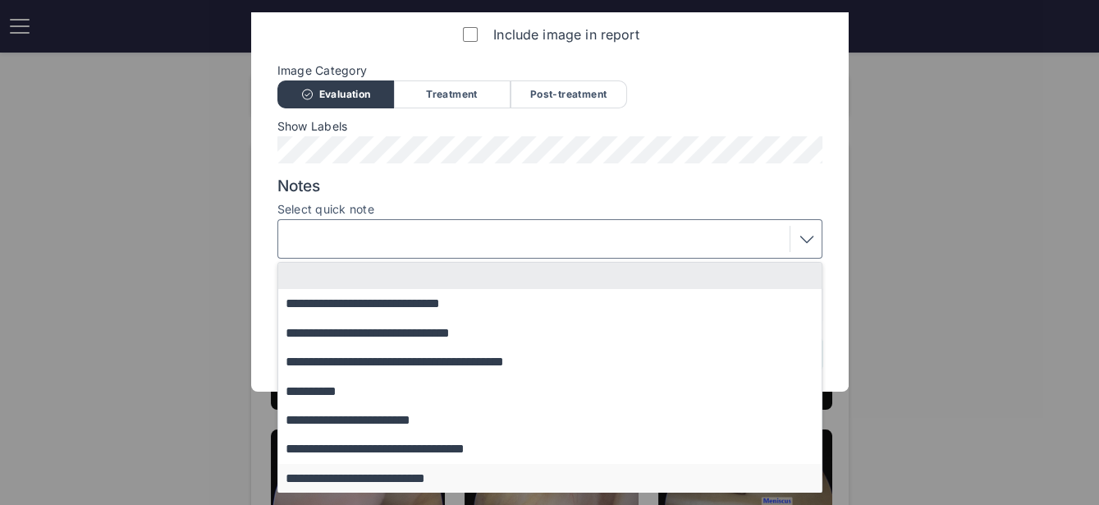
click at [369, 471] on button "**********" at bounding box center [557, 478] width 559 height 29
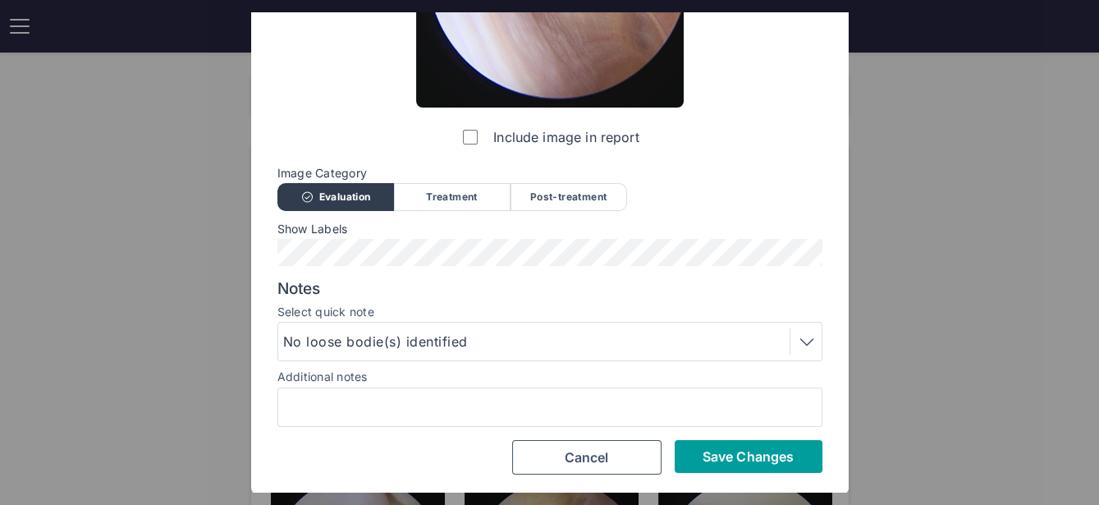
click at [789, 451] on span "Save Changes" at bounding box center [747, 456] width 91 height 16
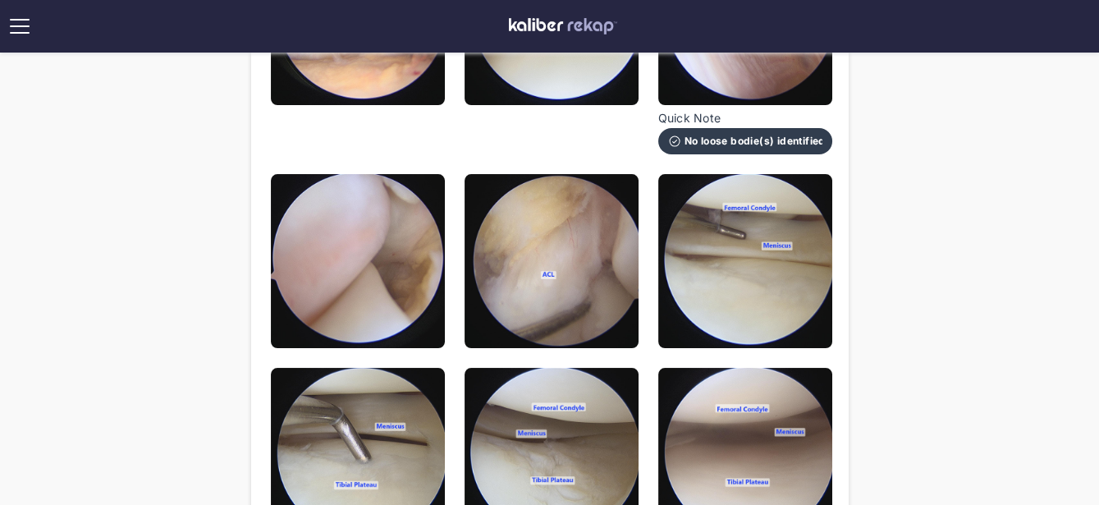
scroll to position [312, 0]
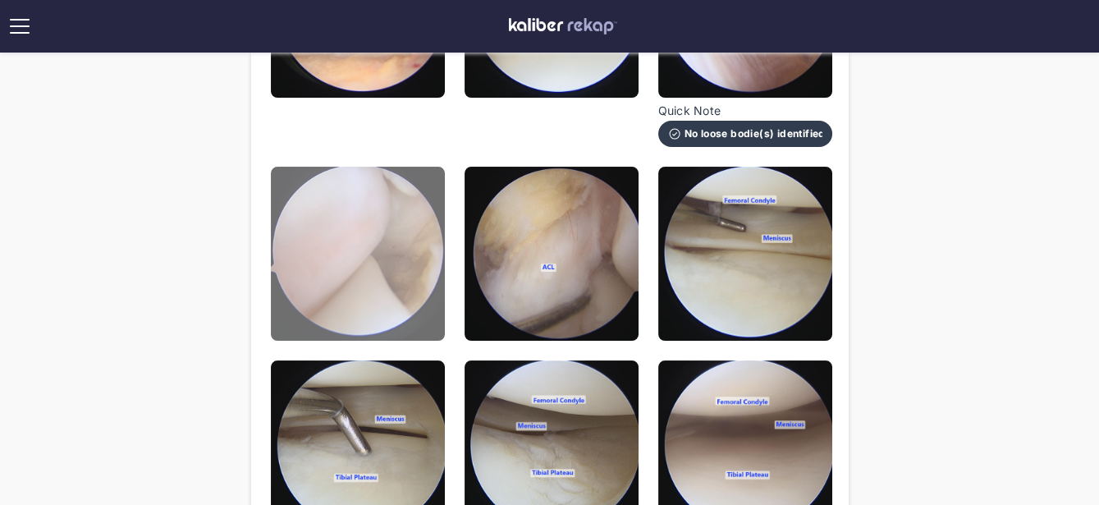
click at [403, 273] on img at bounding box center [358, 254] width 174 height 174
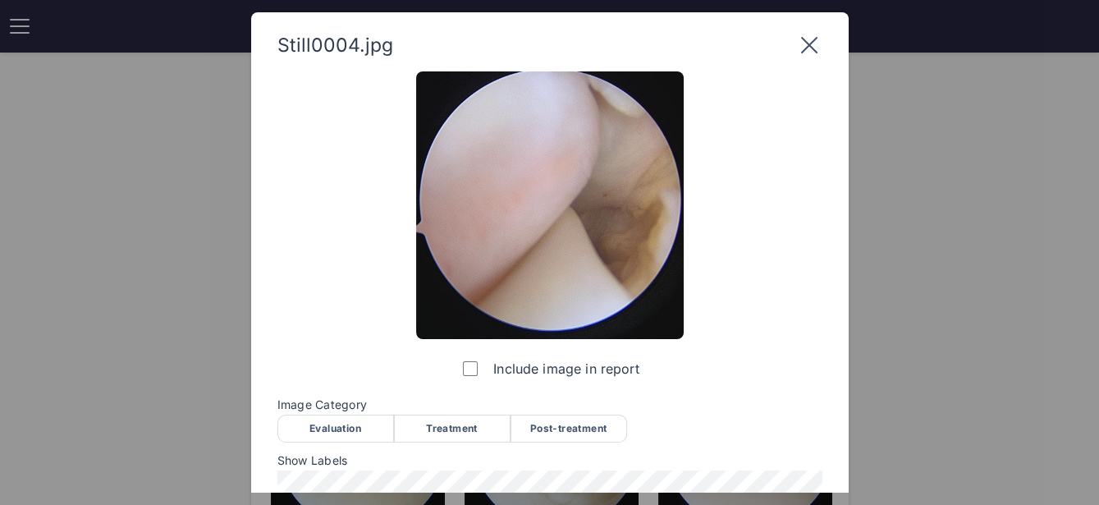
click at [352, 431] on div "Evaluation" at bounding box center [335, 428] width 117 height 28
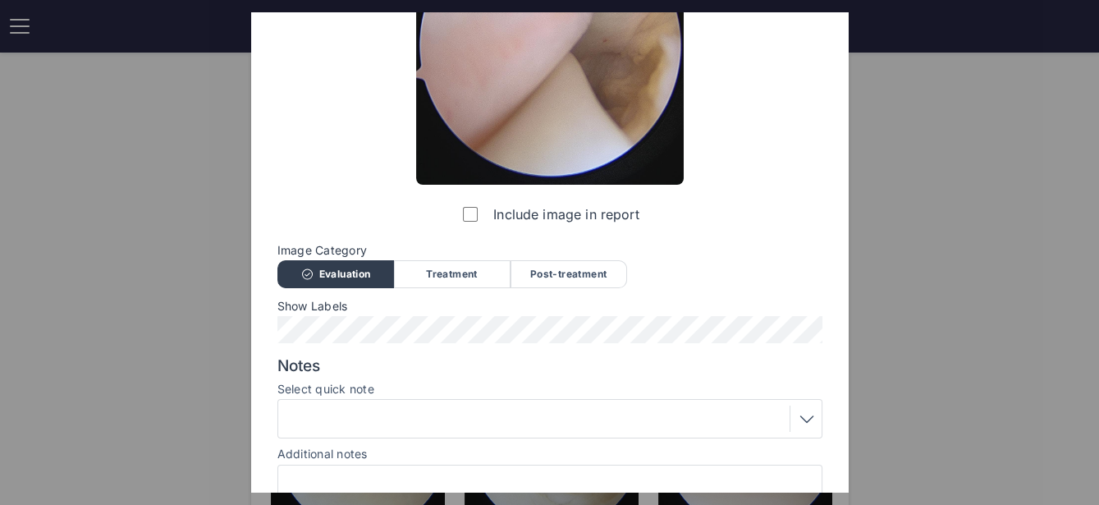
scroll to position [231, 0]
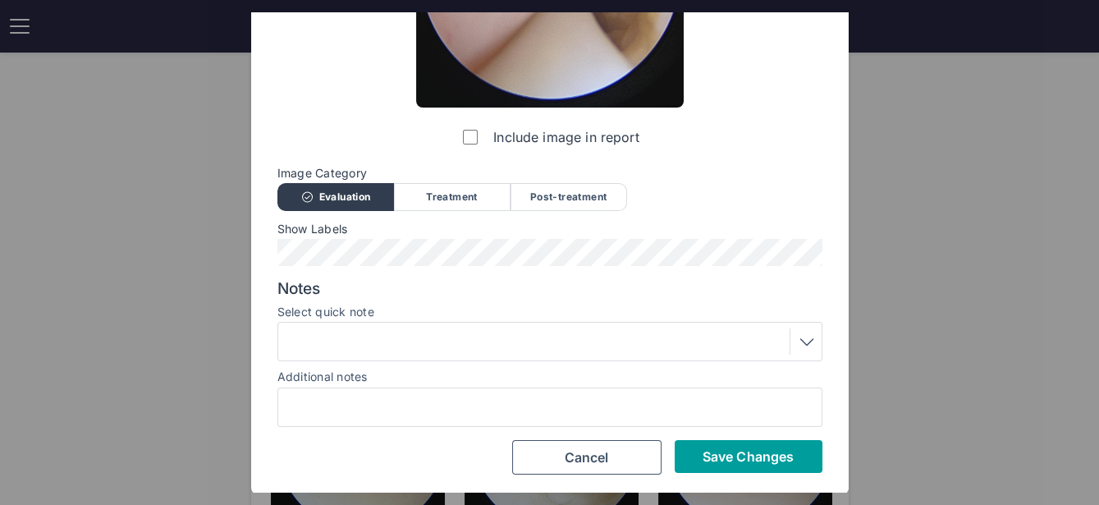
click at [737, 452] on span "Save Changes" at bounding box center [747, 456] width 91 height 16
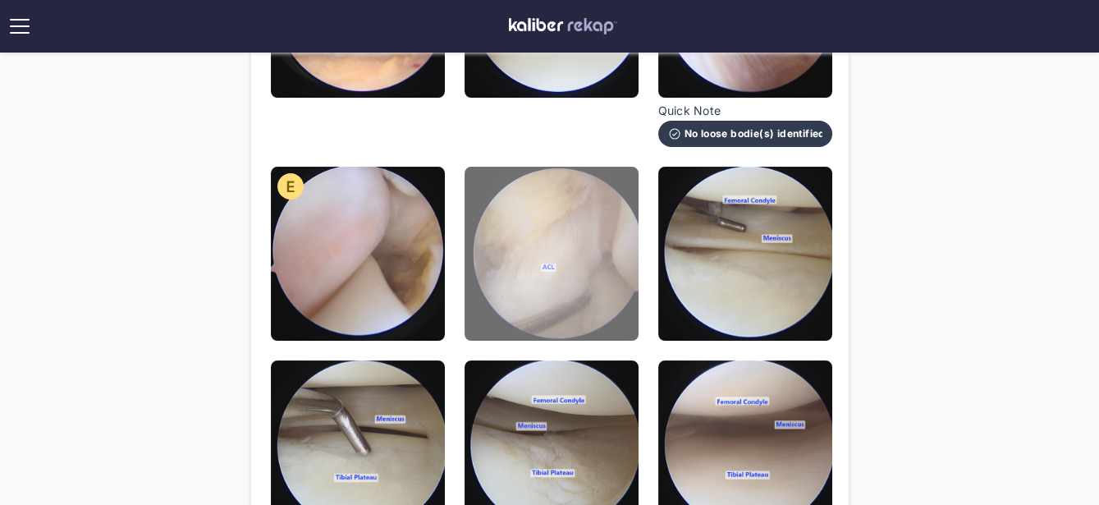
click at [578, 319] on img at bounding box center [552, 254] width 174 height 174
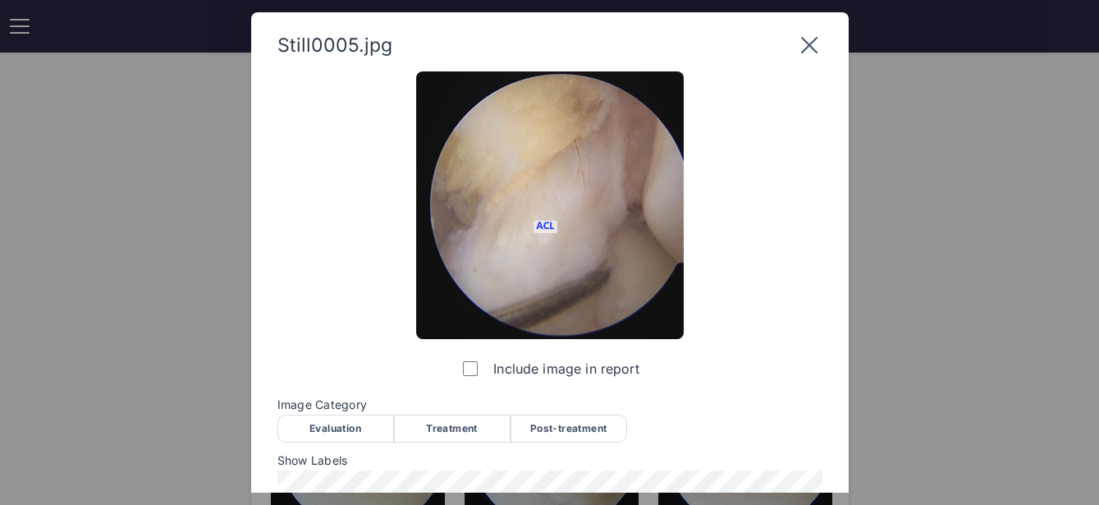
click at [364, 408] on span "Image Category" at bounding box center [549, 404] width 545 height 13
click at [358, 421] on div "Evaluation" at bounding box center [335, 428] width 117 height 28
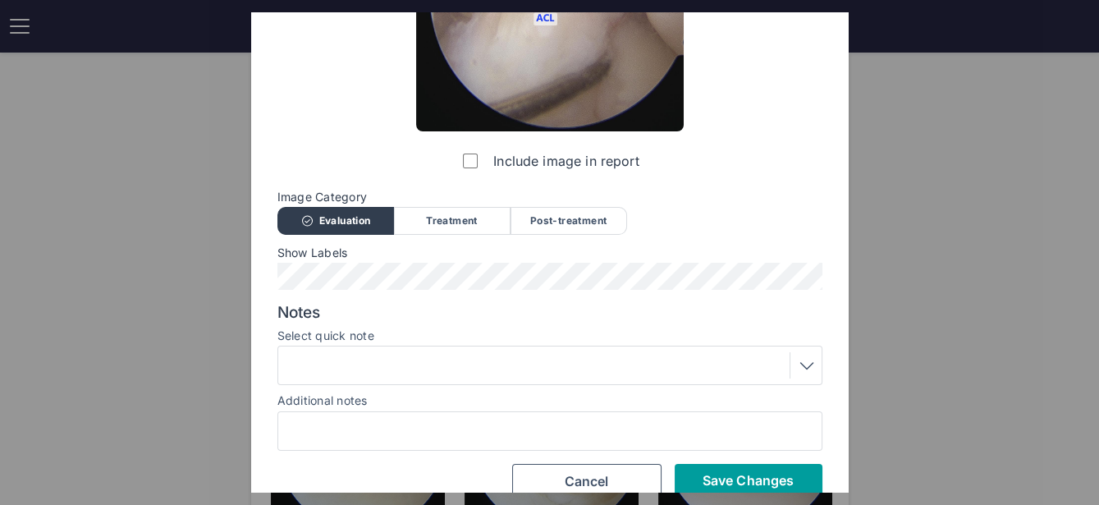
click at [696, 474] on button "Save Changes" at bounding box center [749, 480] width 148 height 33
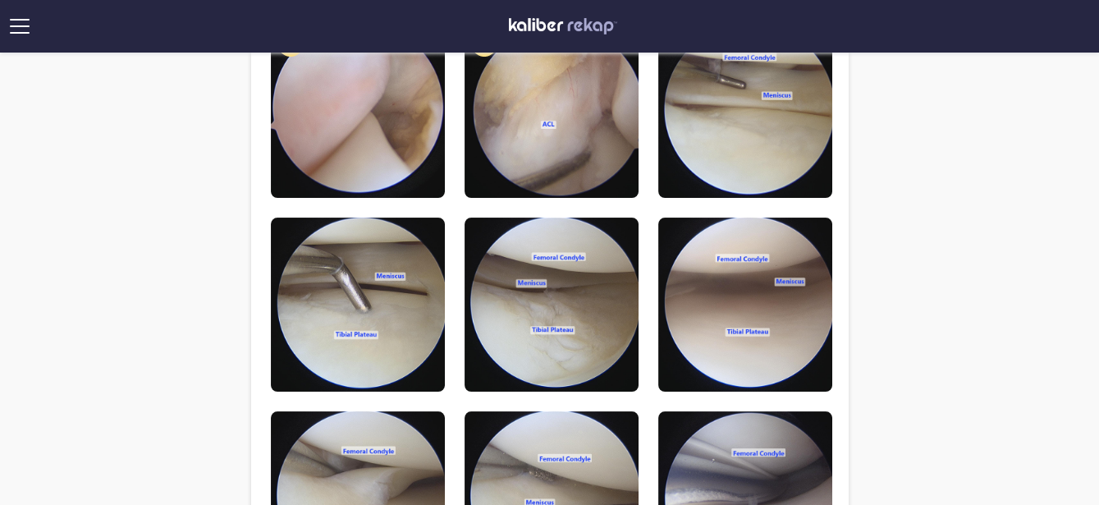
scroll to position [292, 0]
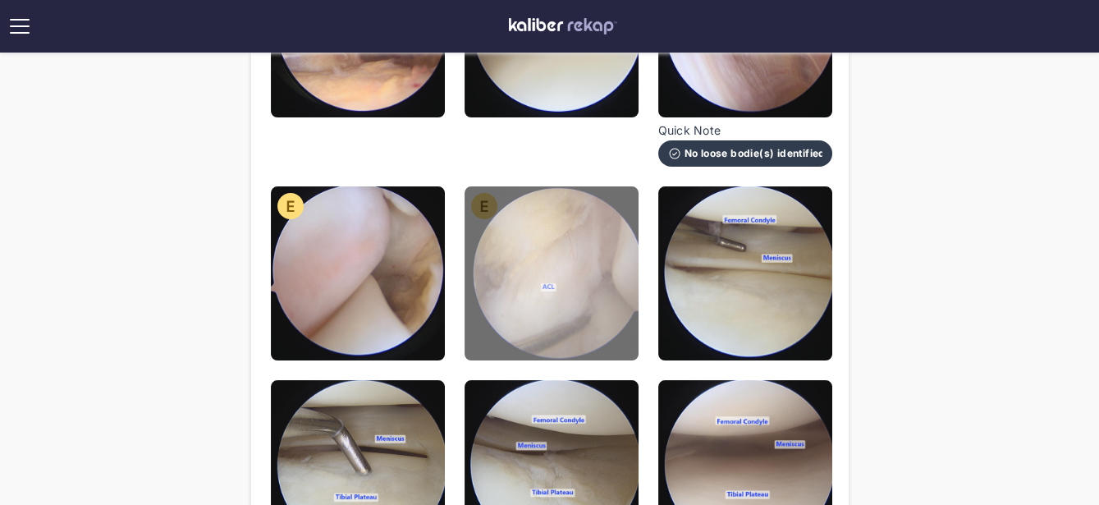
click at [587, 309] on img at bounding box center [552, 273] width 174 height 174
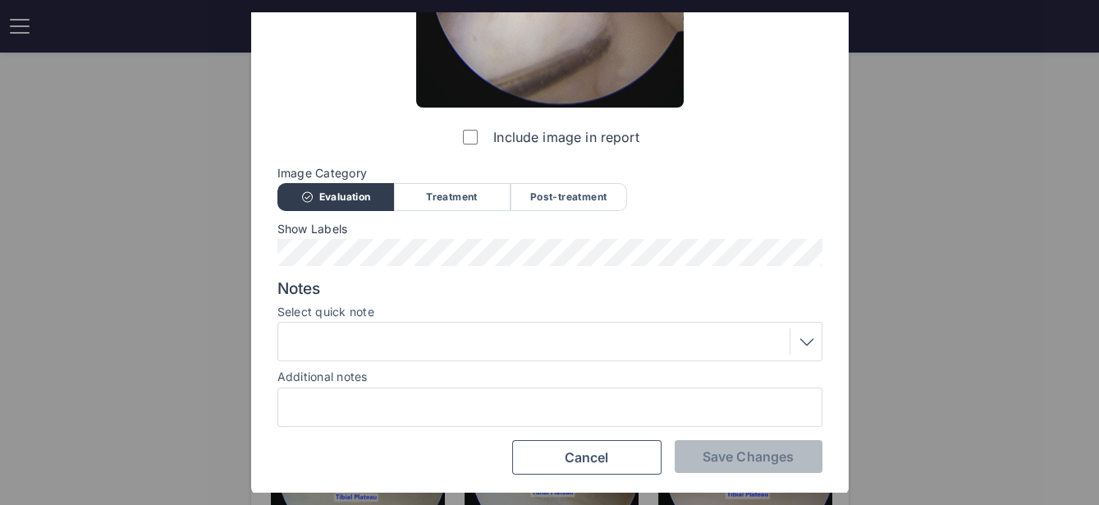
click at [491, 347] on div at bounding box center [549, 341] width 533 height 26
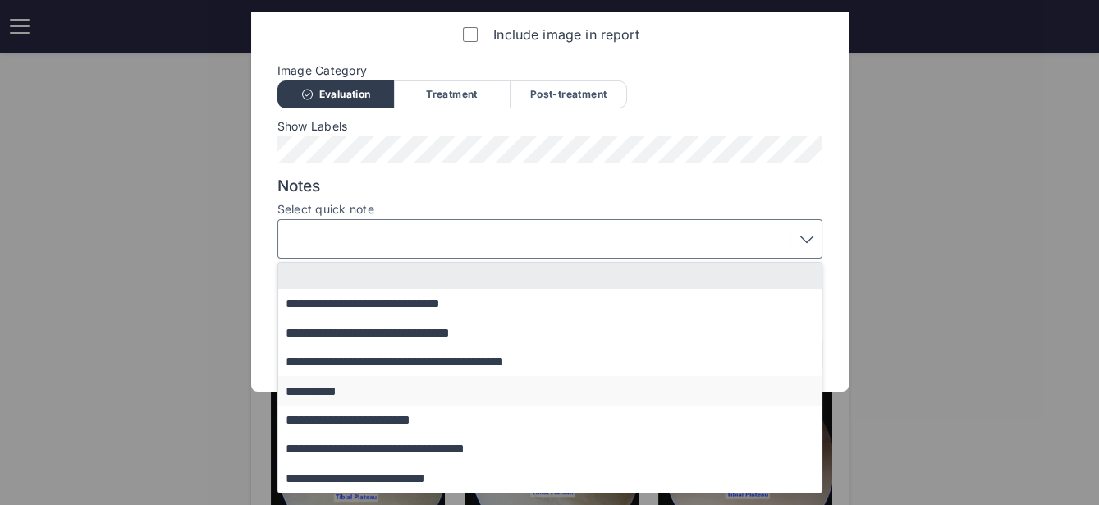
click at [382, 382] on button "**********" at bounding box center [557, 390] width 559 height 29
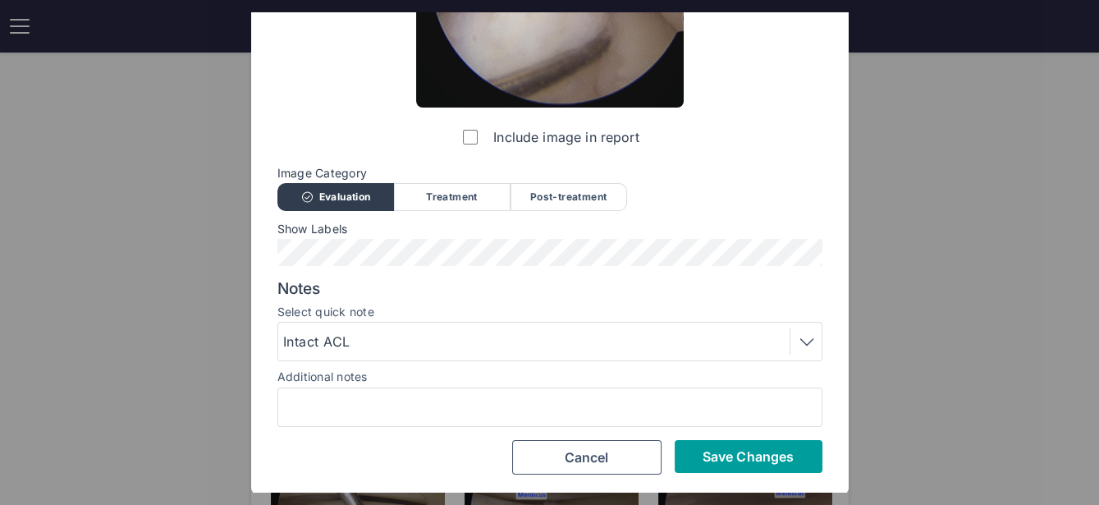
click at [719, 445] on button "Save Changes" at bounding box center [749, 456] width 148 height 33
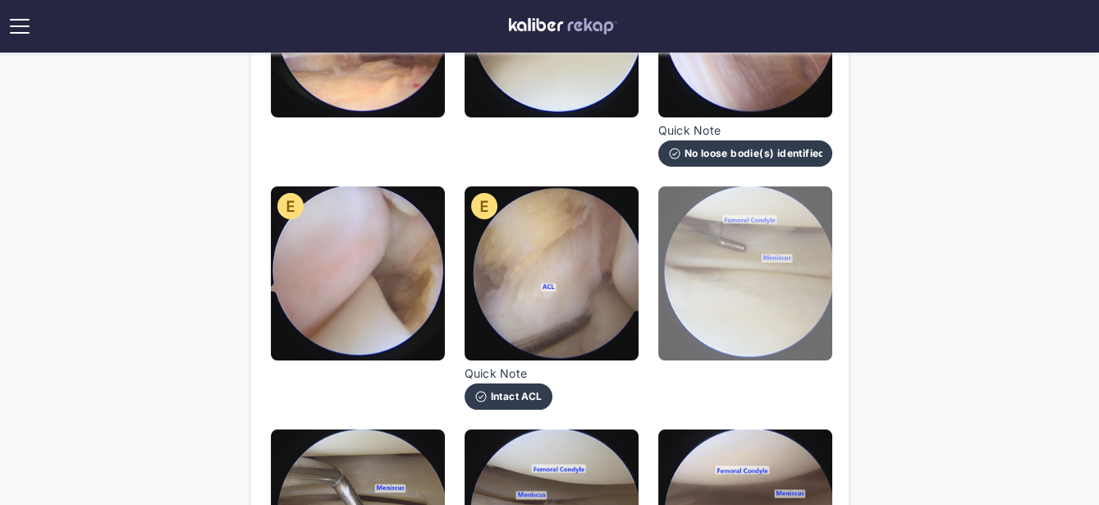
click at [739, 279] on img at bounding box center [745, 273] width 174 height 174
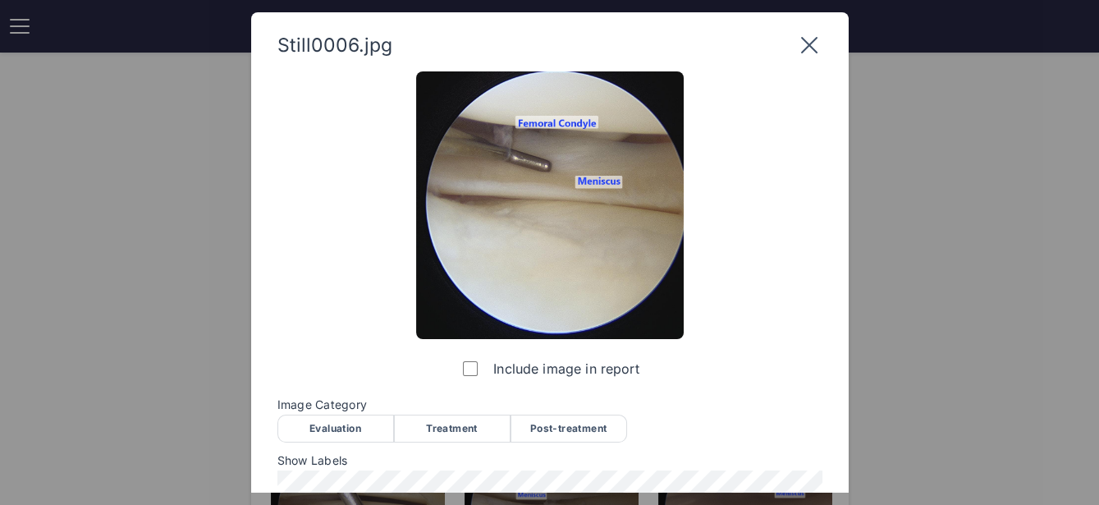
click at [345, 430] on div "Evaluation" at bounding box center [335, 428] width 117 height 28
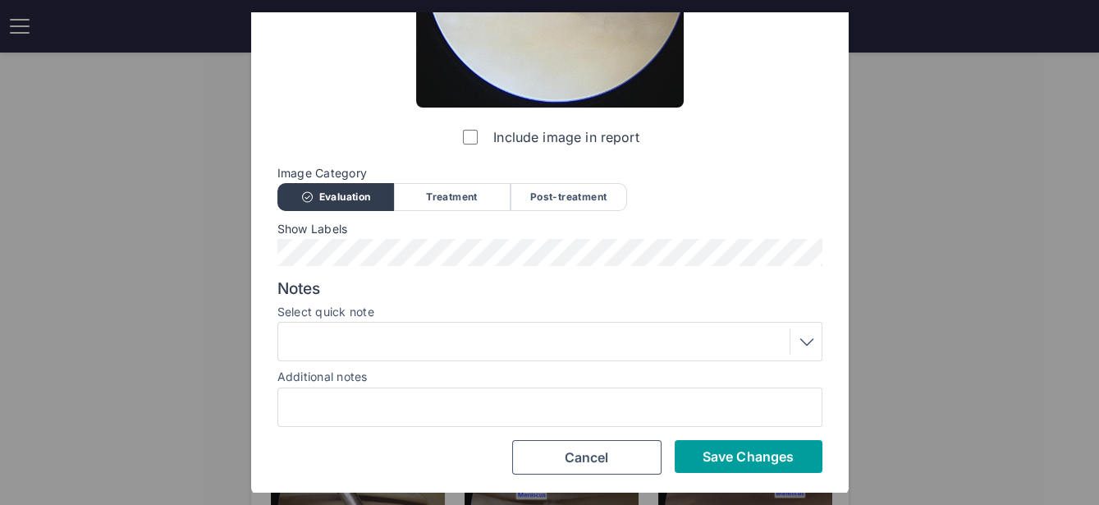
click at [699, 459] on button "Save Changes" at bounding box center [749, 456] width 148 height 33
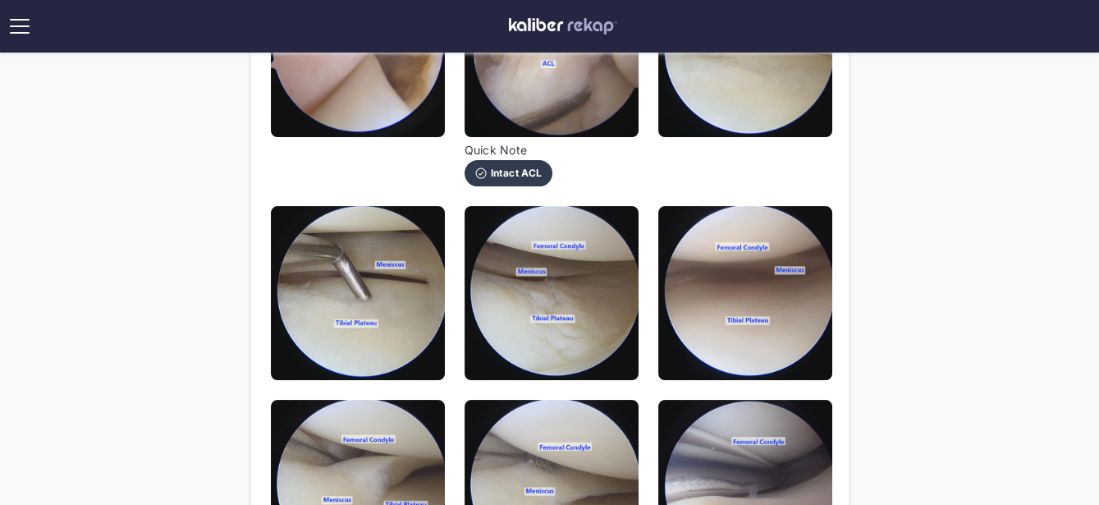
scroll to position [537, 0]
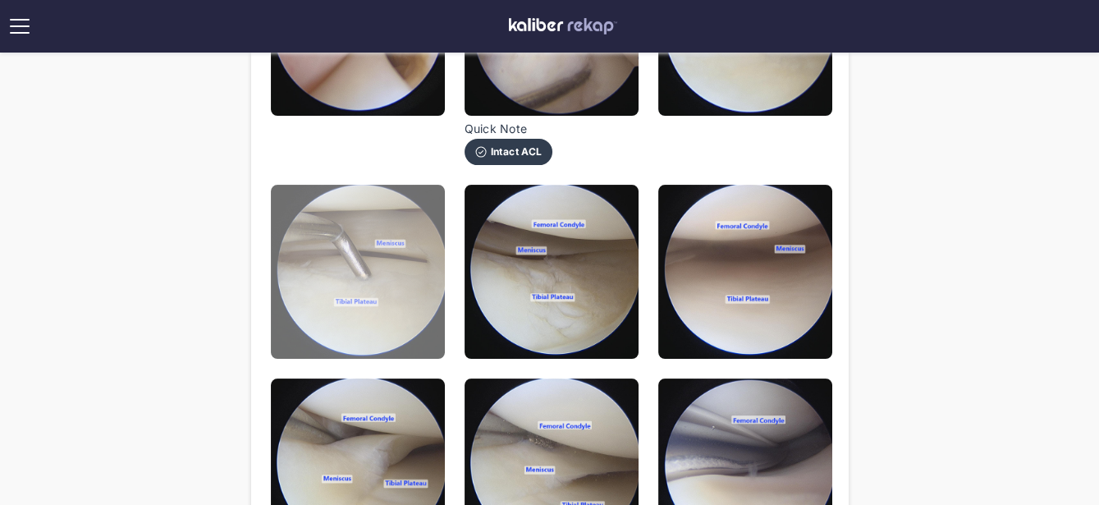
click at [347, 277] on img at bounding box center [358, 272] width 174 height 174
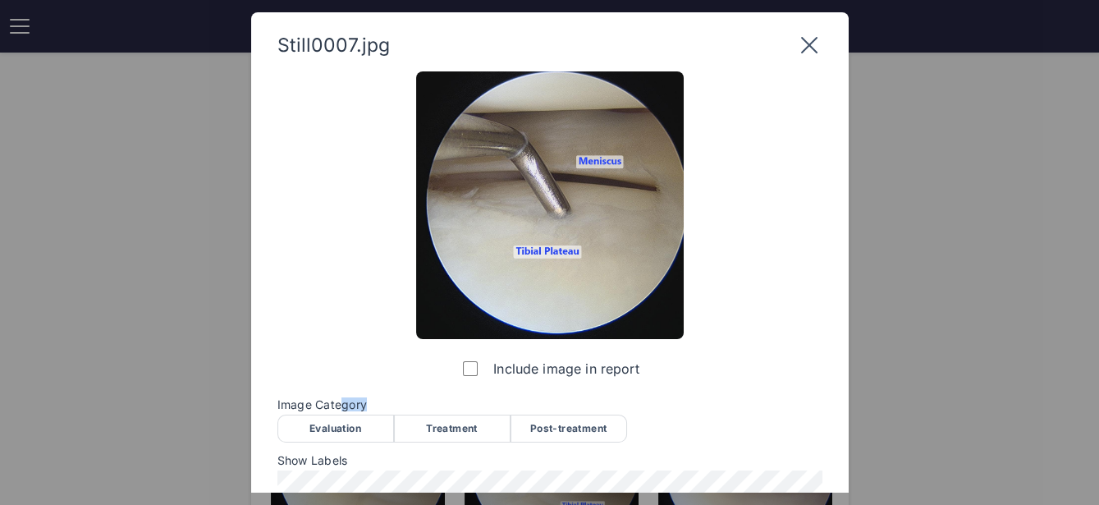
click at [338, 413] on div "Image Category Evaluation Treatment Post-treatment Evaluation Treatment Post-tr…" at bounding box center [549, 419] width 545 height 43
click at [336, 423] on div "Evaluation" at bounding box center [335, 428] width 117 height 28
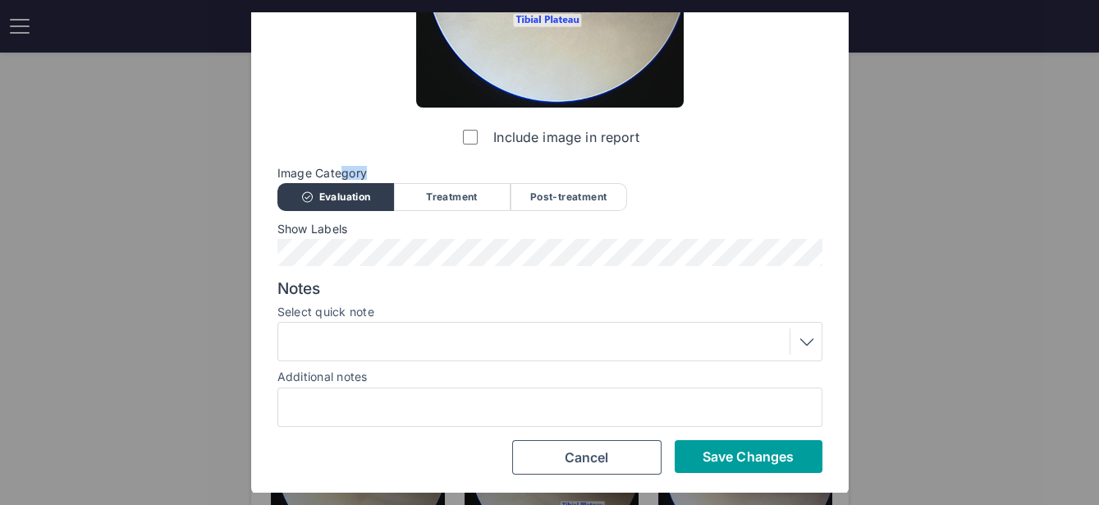
click at [749, 459] on span "Save Changes" at bounding box center [747, 456] width 91 height 16
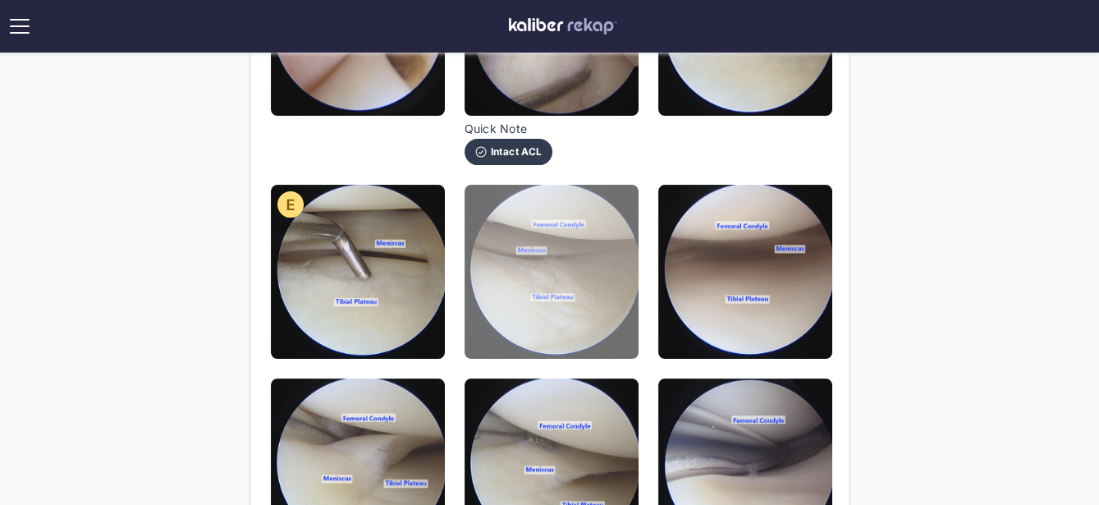
click at [620, 344] on img at bounding box center [552, 272] width 174 height 174
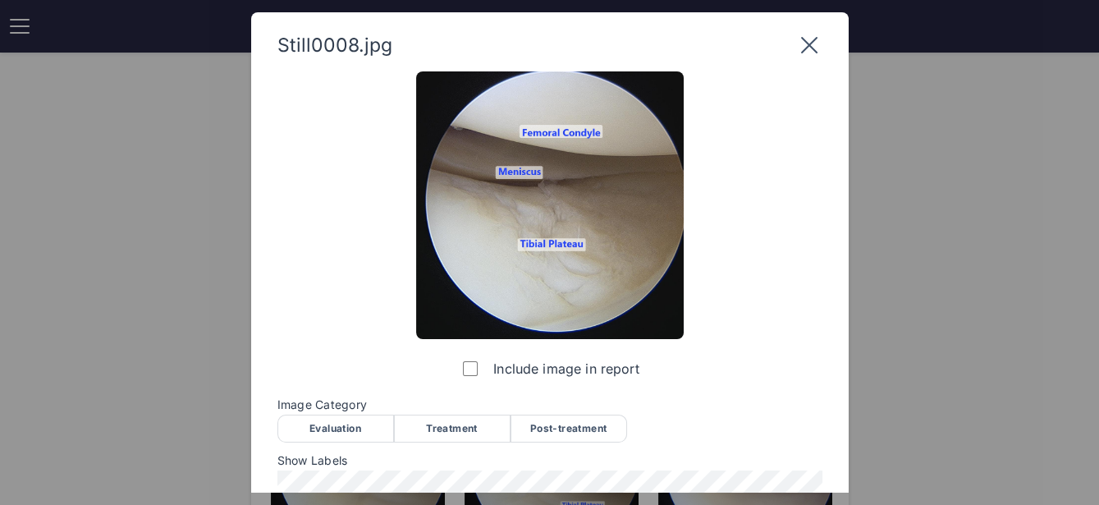
click at [362, 421] on div "Evaluation" at bounding box center [335, 428] width 117 height 28
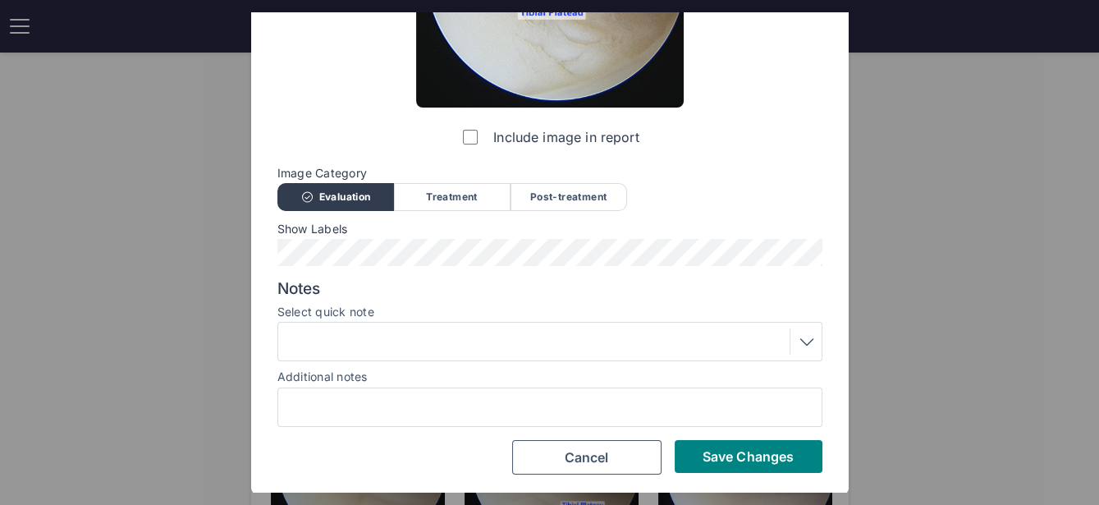
click at [427, 345] on div at bounding box center [549, 341] width 533 height 26
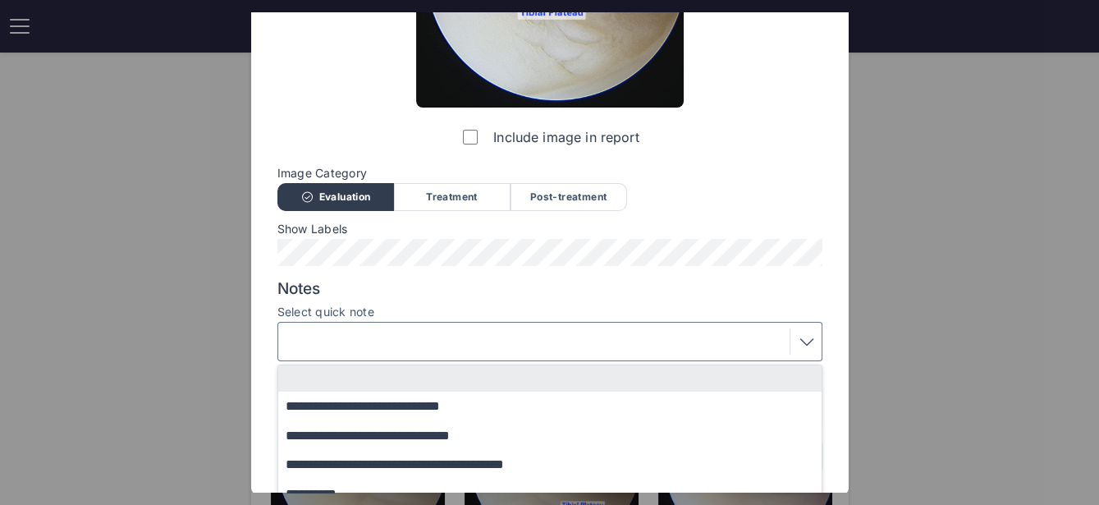
scroll to position [334, 0]
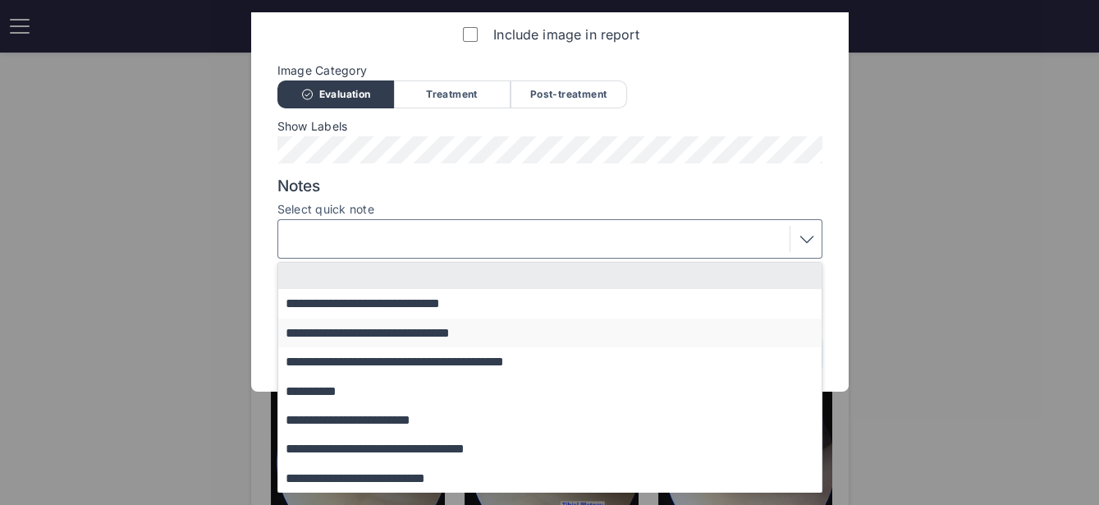
click at [381, 336] on button "**********" at bounding box center [557, 332] width 559 height 29
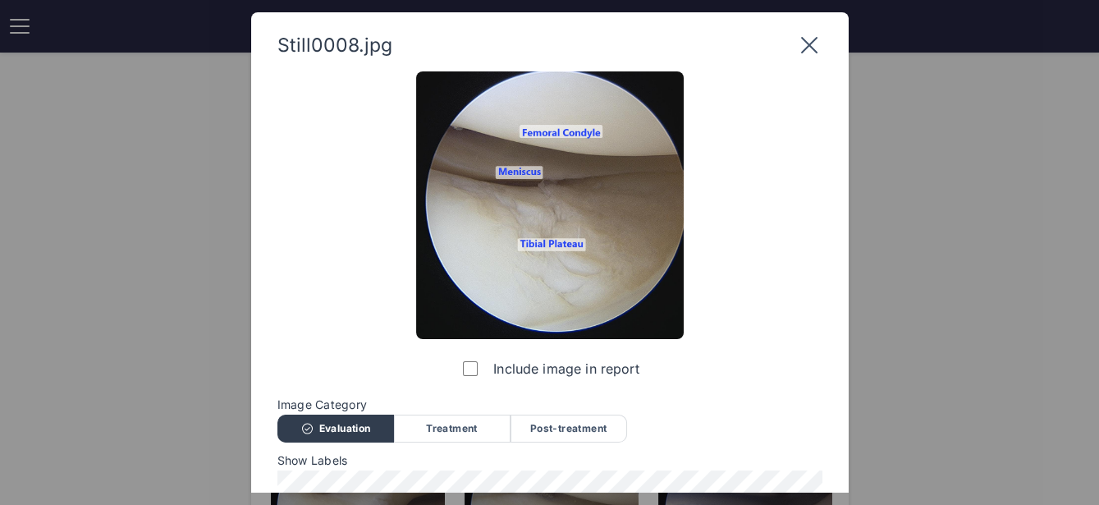
scroll to position [231, 0]
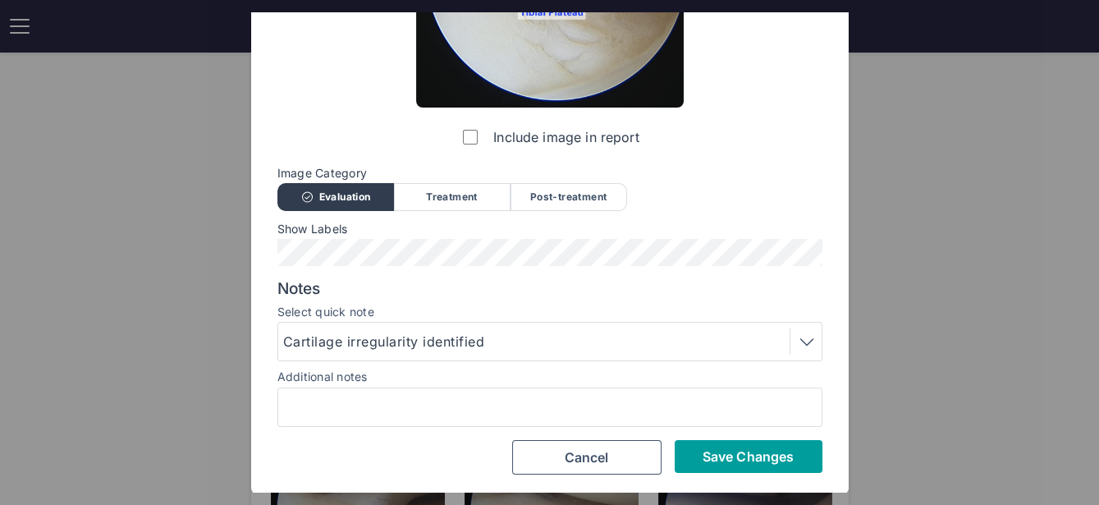
click at [759, 456] on span "Save Changes" at bounding box center [747, 456] width 91 height 16
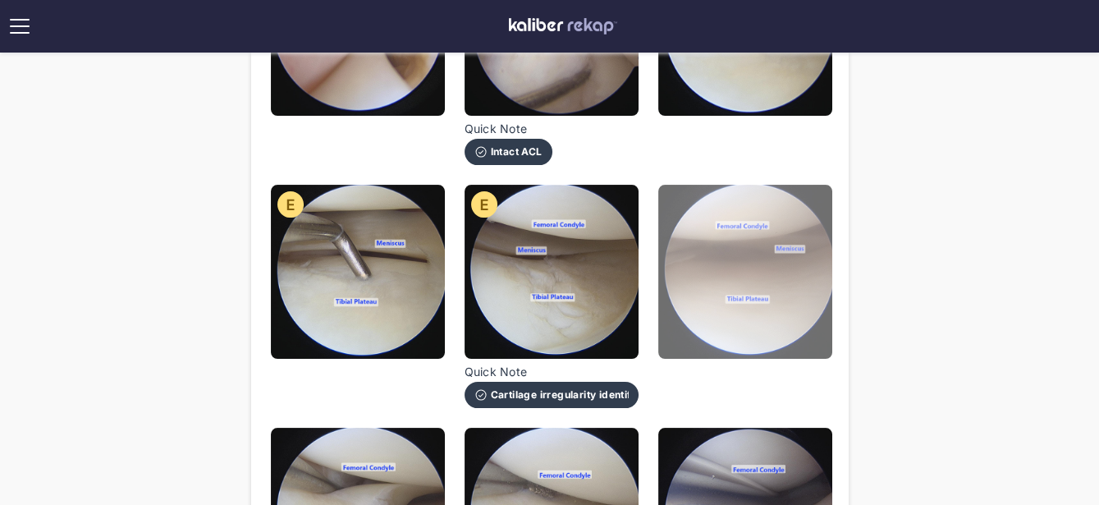
click at [756, 259] on img at bounding box center [745, 272] width 174 height 174
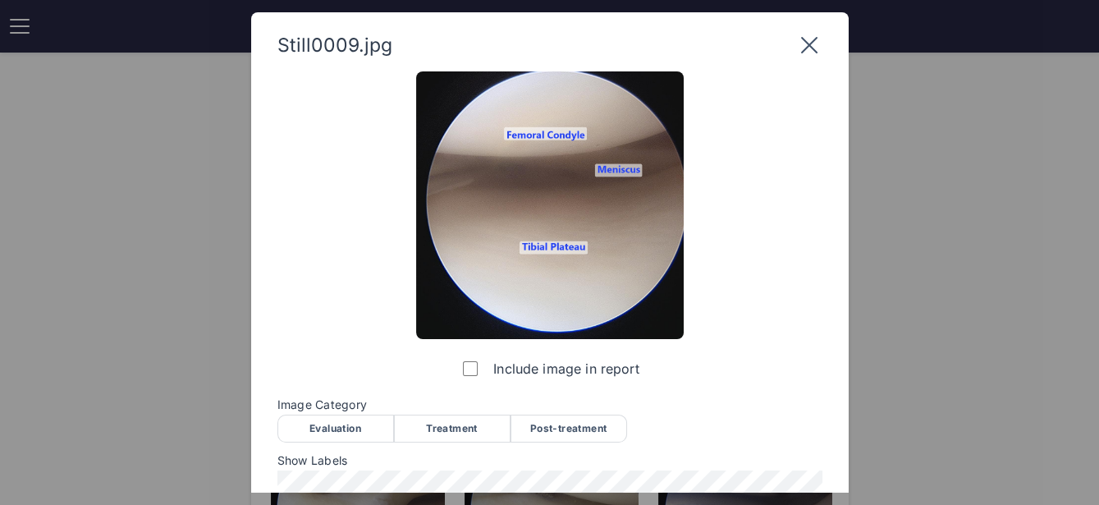
click at [348, 435] on div "Evaluation" at bounding box center [335, 428] width 117 height 28
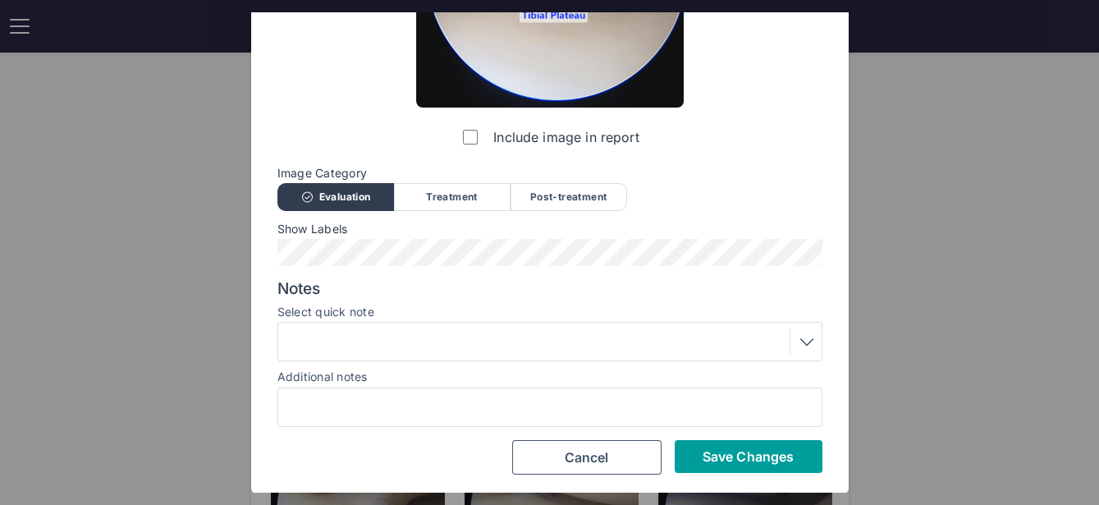
click at [710, 452] on span "Save Changes" at bounding box center [747, 456] width 91 height 16
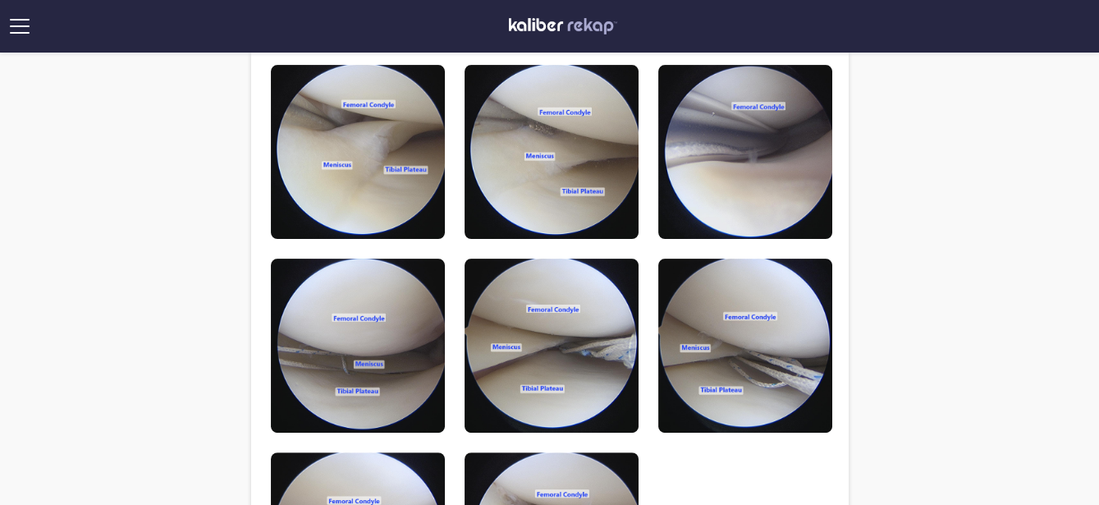
scroll to position [899, 0]
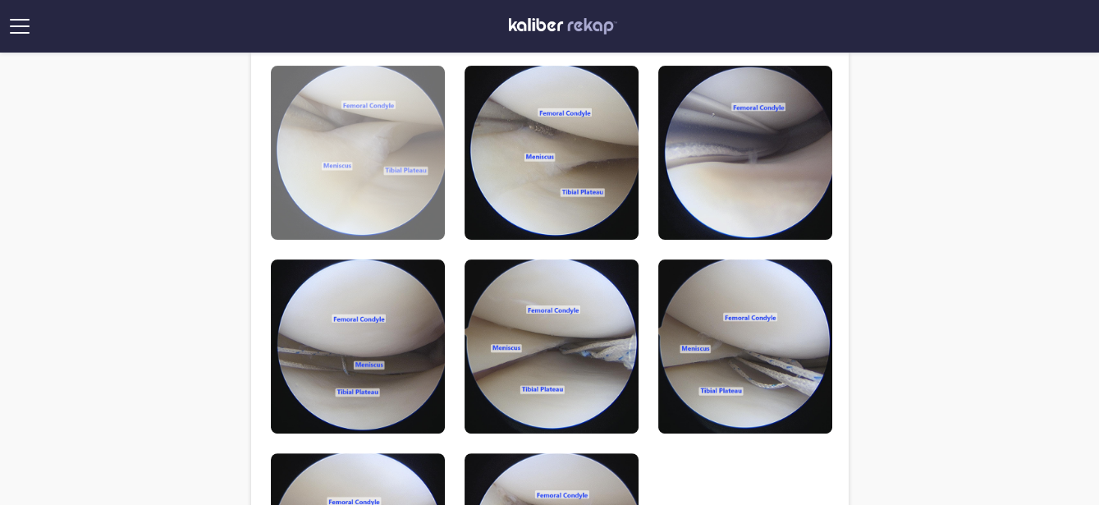
click at [433, 186] on img at bounding box center [358, 153] width 174 height 174
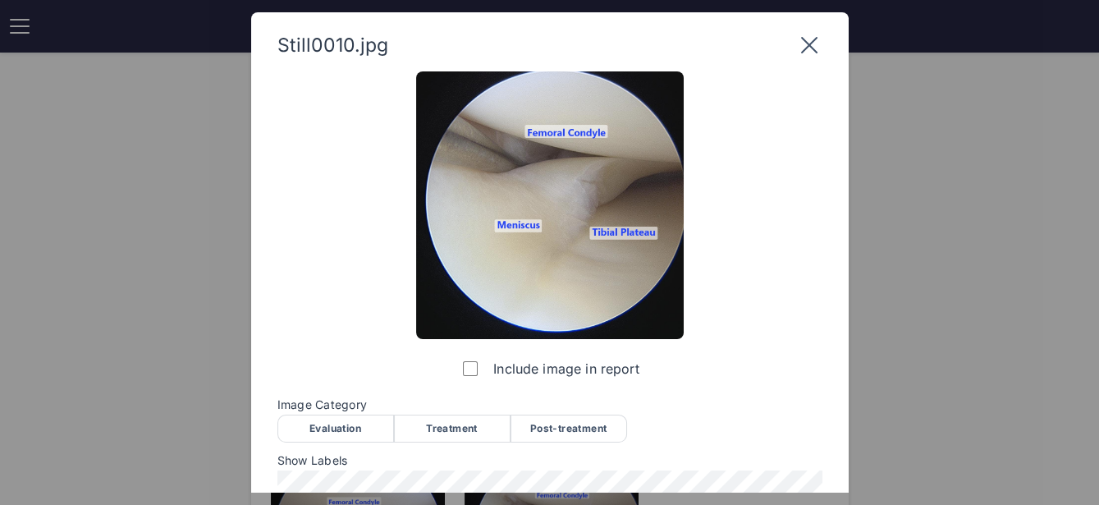
scroll to position [231, 0]
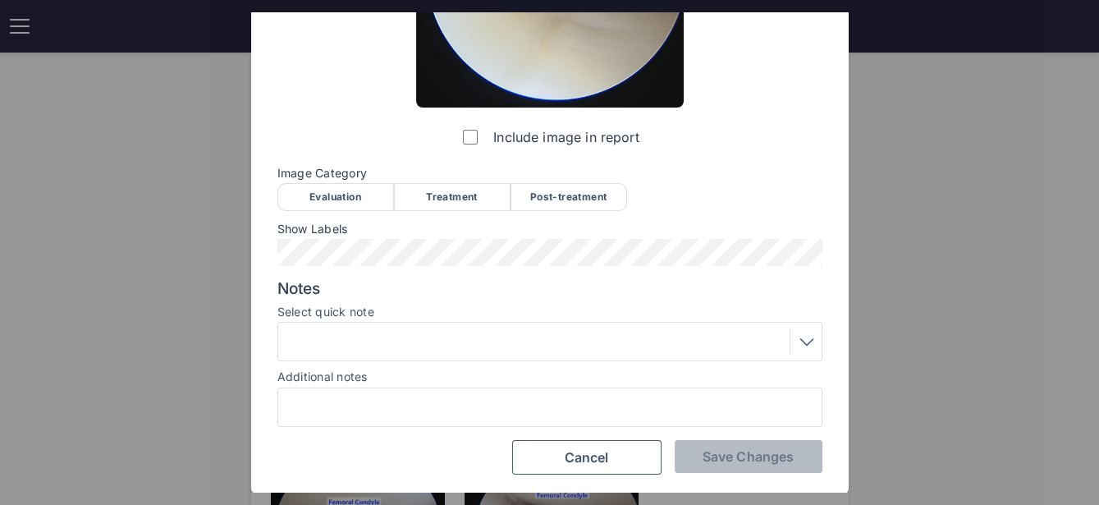
click at [353, 338] on div at bounding box center [549, 341] width 533 height 26
click at [360, 195] on div "Evaluation" at bounding box center [335, 197] width 117 height 28
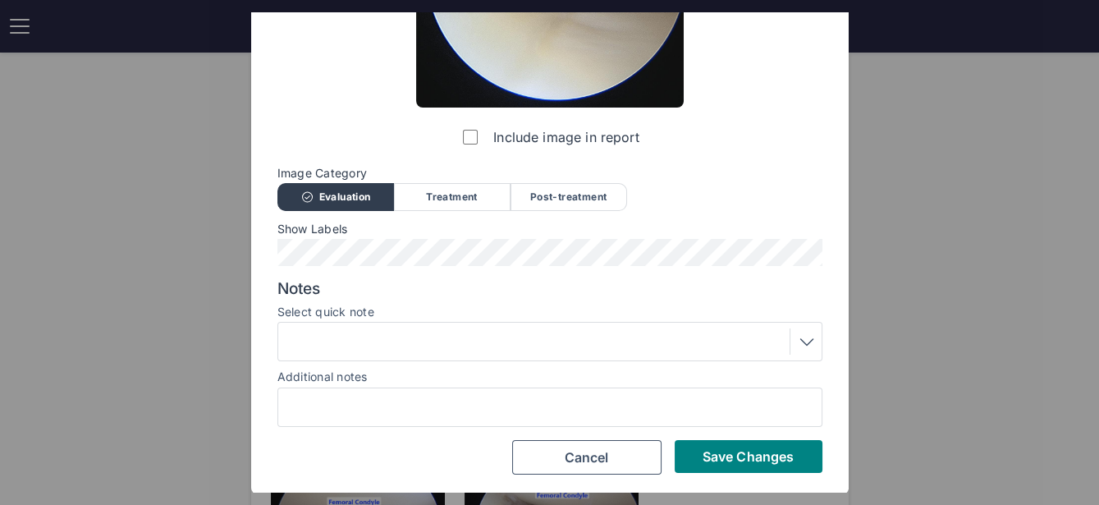
click at [377, 334] on div at bounding box center [549, 341] width 533 height 26
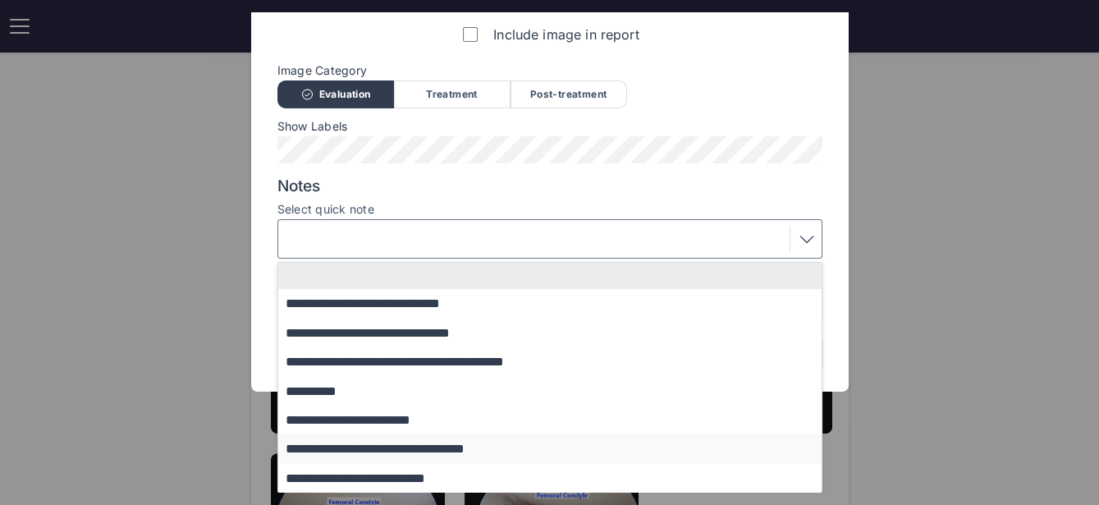
click at [338, 451] on button "**********" at bounding box center [557, 448] width 559 height 29
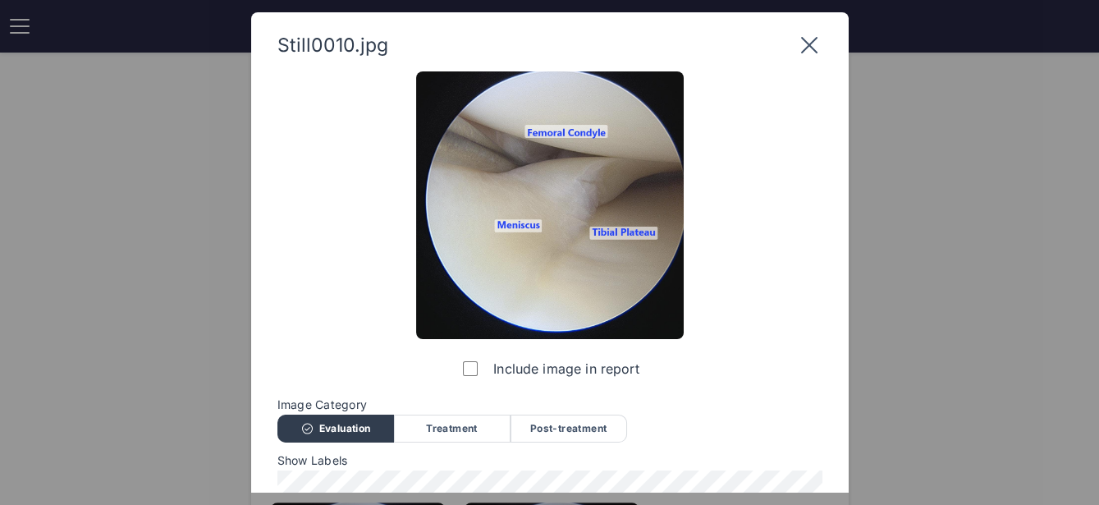
scroll to position [231, 0]
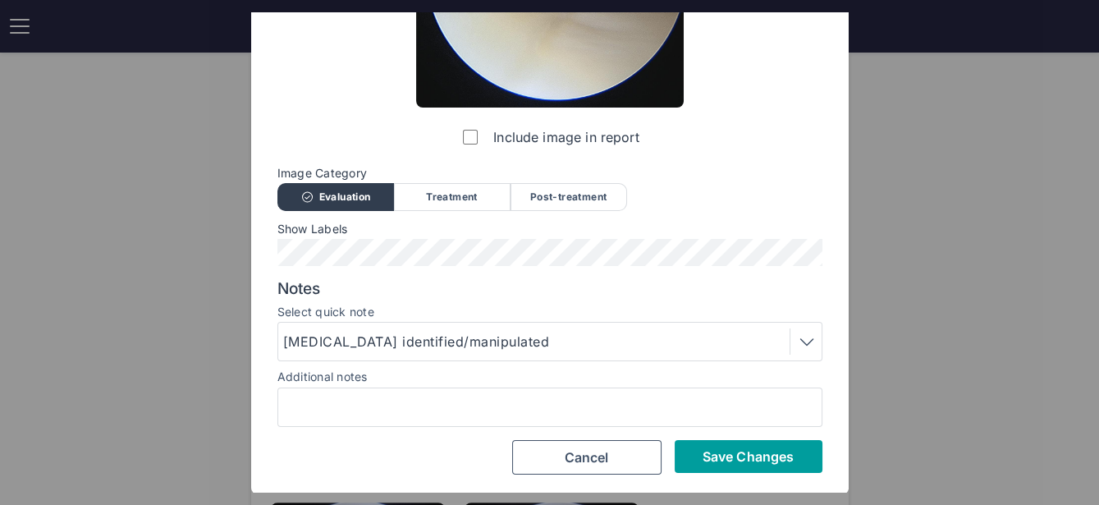
click at [726, 453] on span "Save Changes" at bounding box center [747, 456] width 91 height 16
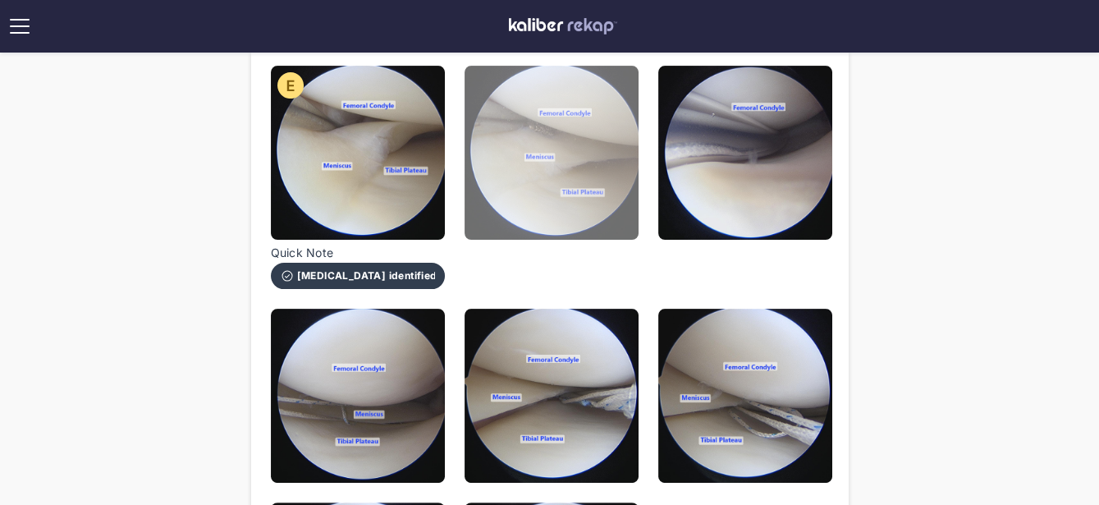
click at [545, 190] on img at bounding box center [552, 153] width 174 height 174
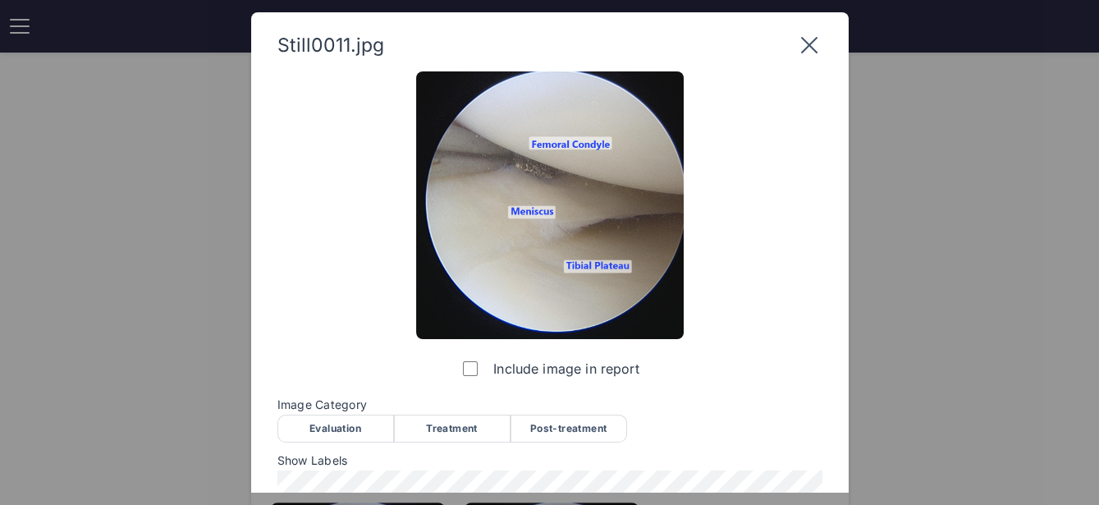
click at [452, 432] on div "Treatment" at bounding box center [452, 428] width 117 height 28
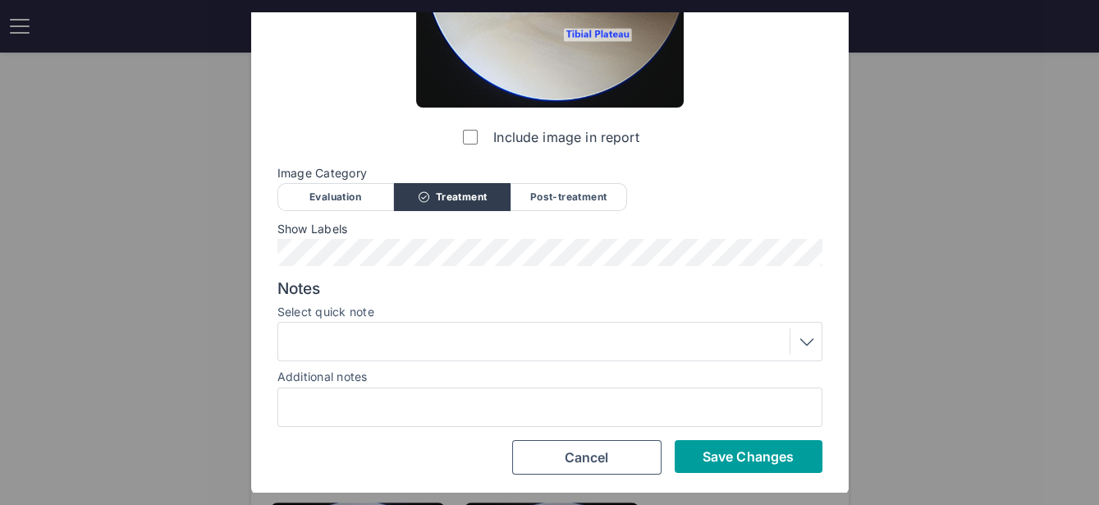
click at [699, 469] on button "Save Changes" at bounding box center [749, 456] width 148 height 33
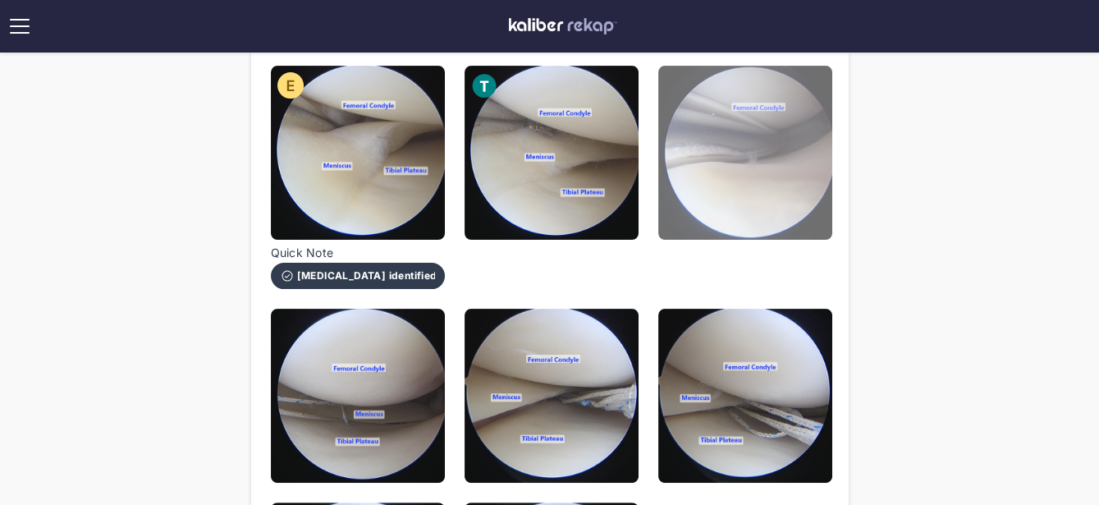
click at [776, 141] on img at bounding box center [745, 153] width 174 height 174
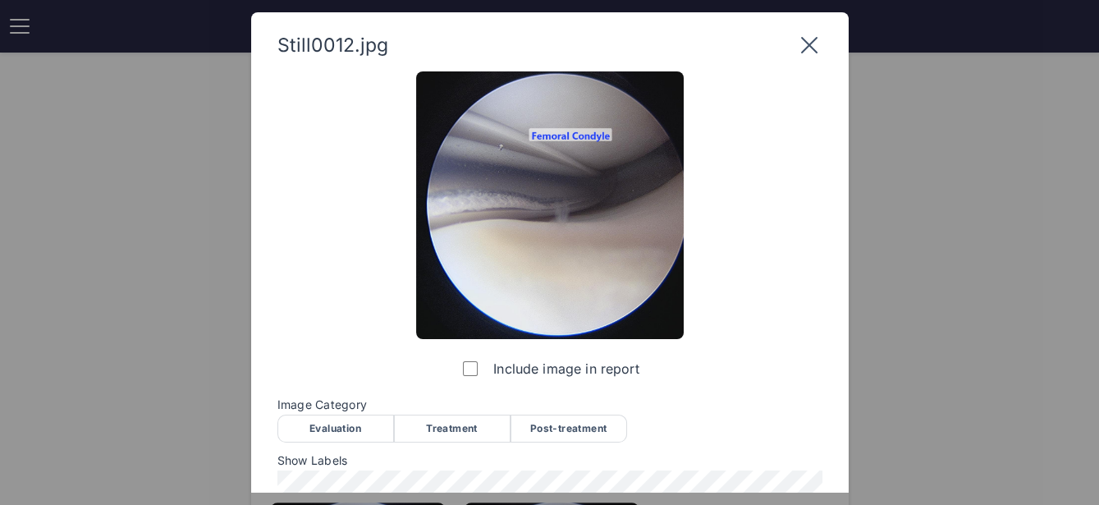
click at [431, 431] on div "Treatment" at bounding box center [452, 428] width 117 height 28
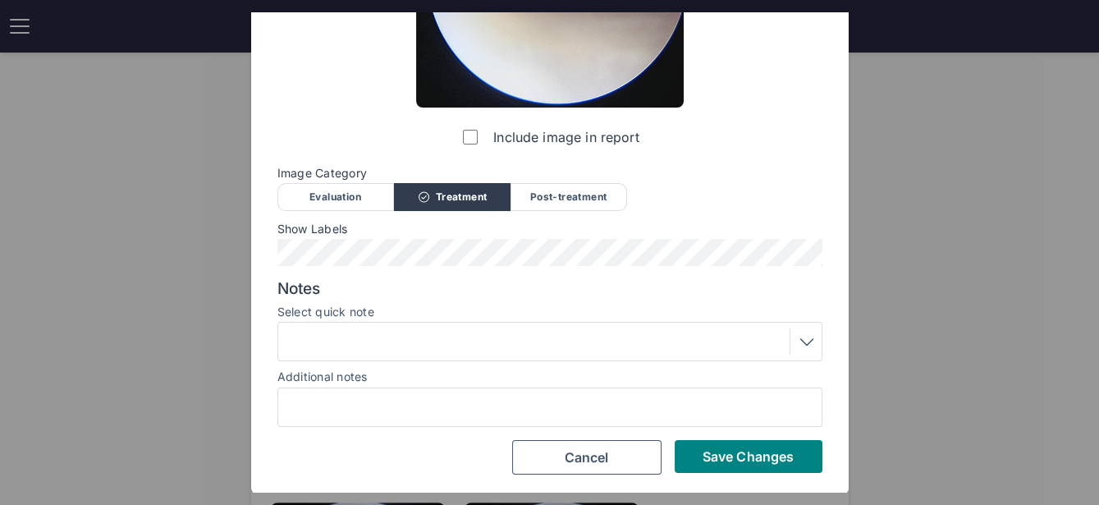
click at [430, 360] on div at bounding box center [549, 341] width 545 height 39
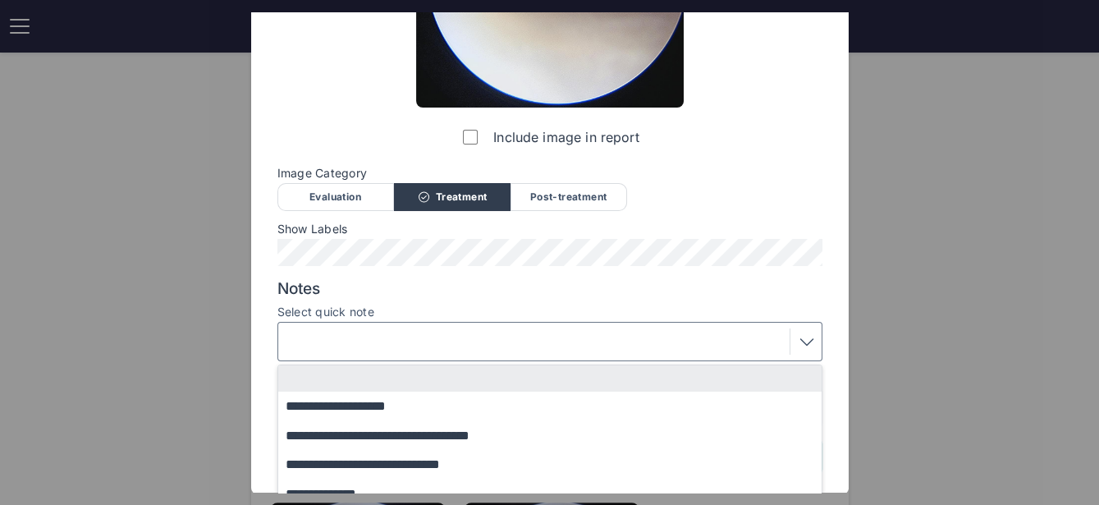
scroll to position [367, 0]
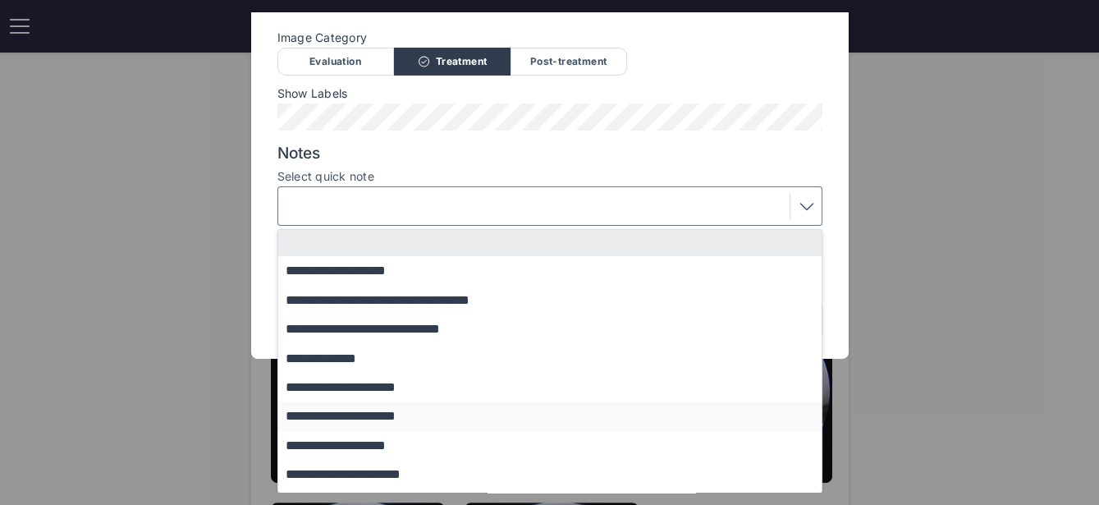
drag, startPoint x: 388, startPoint y: 442, endPoint x: 385, endPoint y: 418, distance: 24.8
click at [385, 418] on div "**********" at bounding box center [549, 432] width 543 height 404
click at [385, 418] on button "**********" at bounding box center [557, 415] width 559 height 29
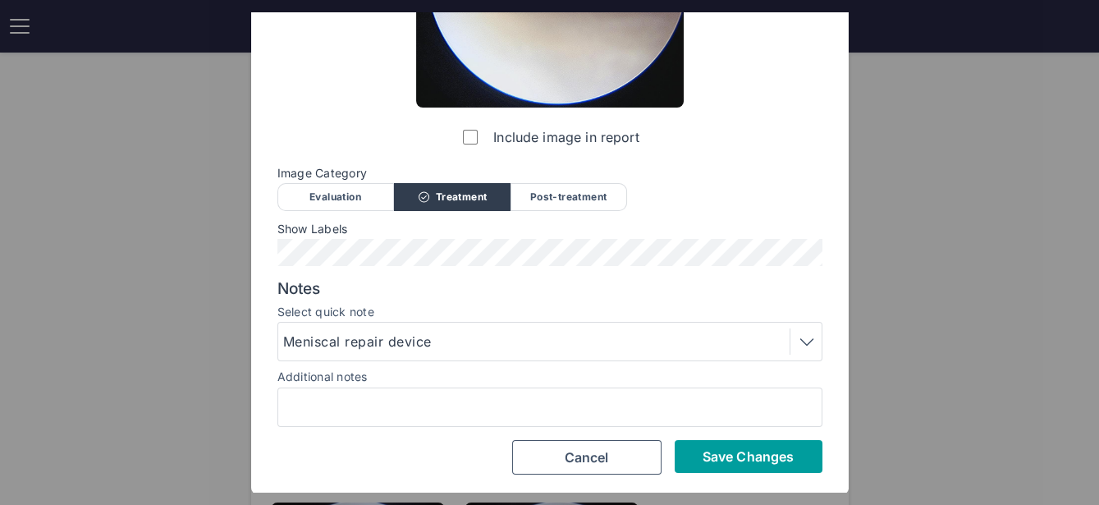
click at [742, 455] on span "Save Changes" at bounding box center [747, 456] width 91 height 16
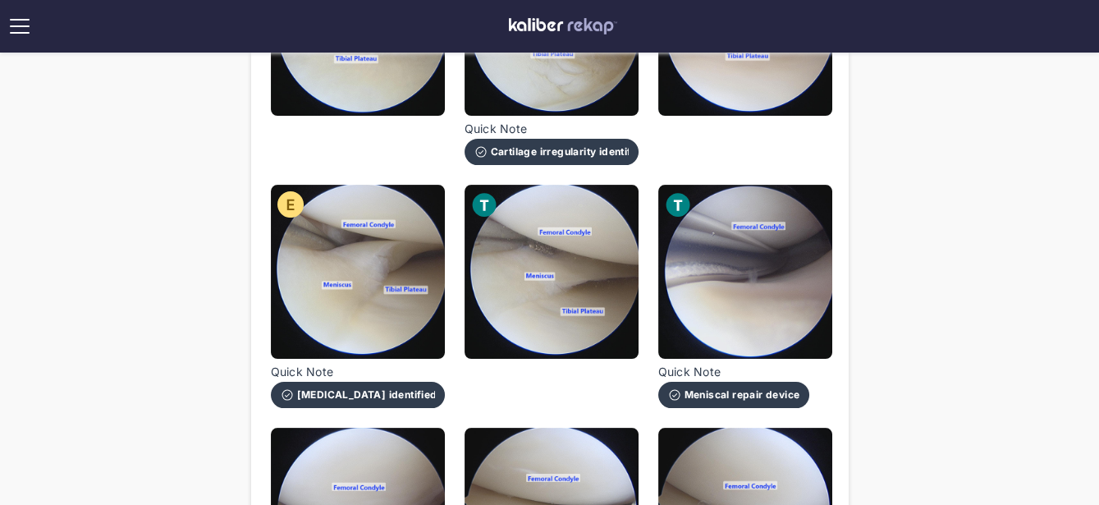
scroll to position [963, 0]
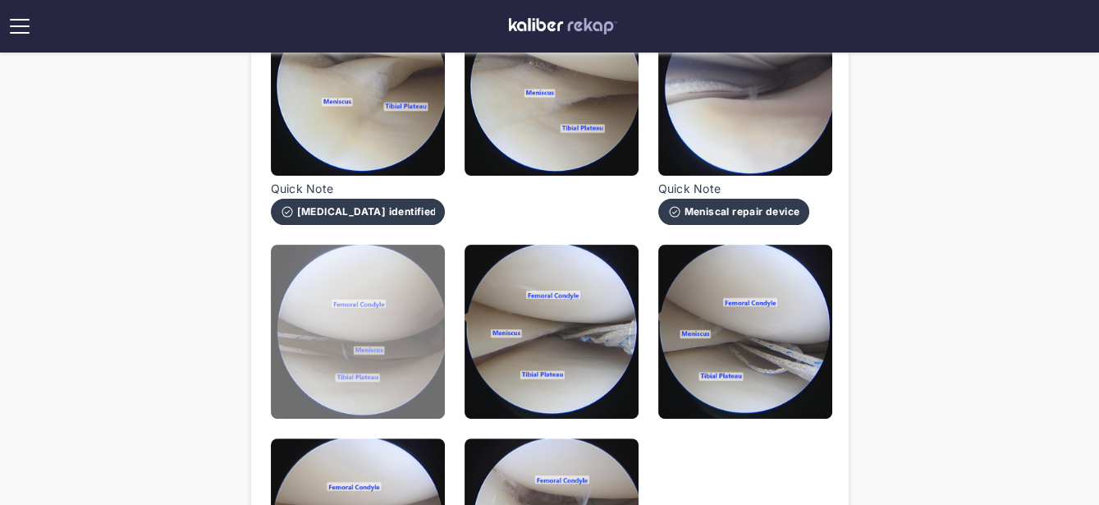
click at [296, 343] on img at bounding box center [358, 332] width 174 height 174
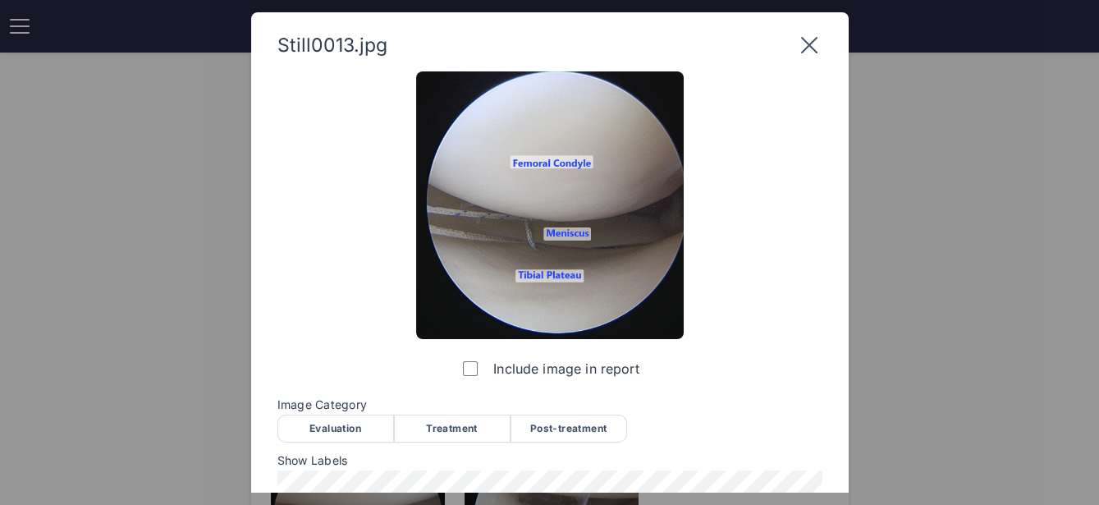
click at [469, 429] on div "Treatment" at bounding box center [452, 428] width 117 height 28
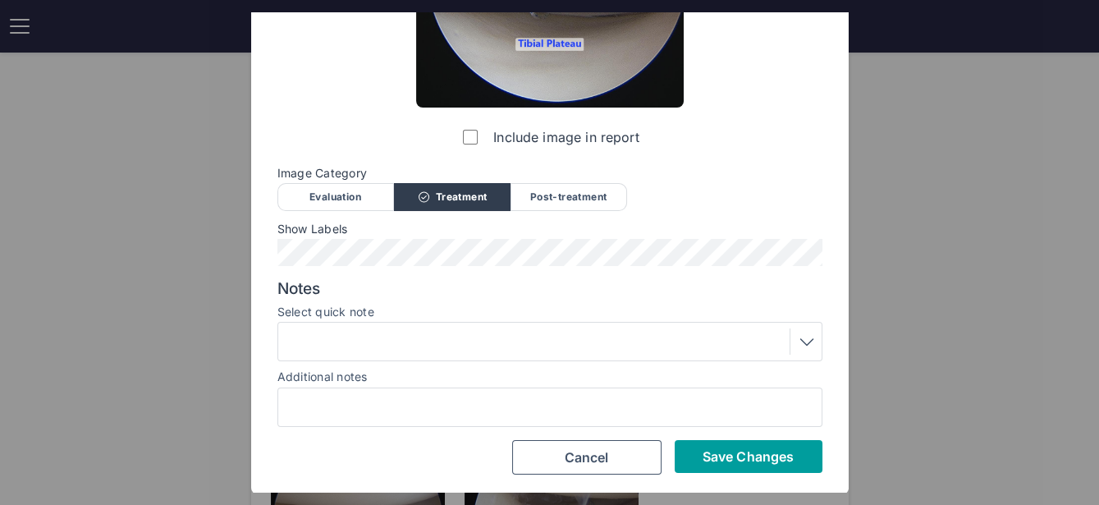
click at [716, 455] on span "Save Changes" at bounding box center [747, 456] width 91 height 16
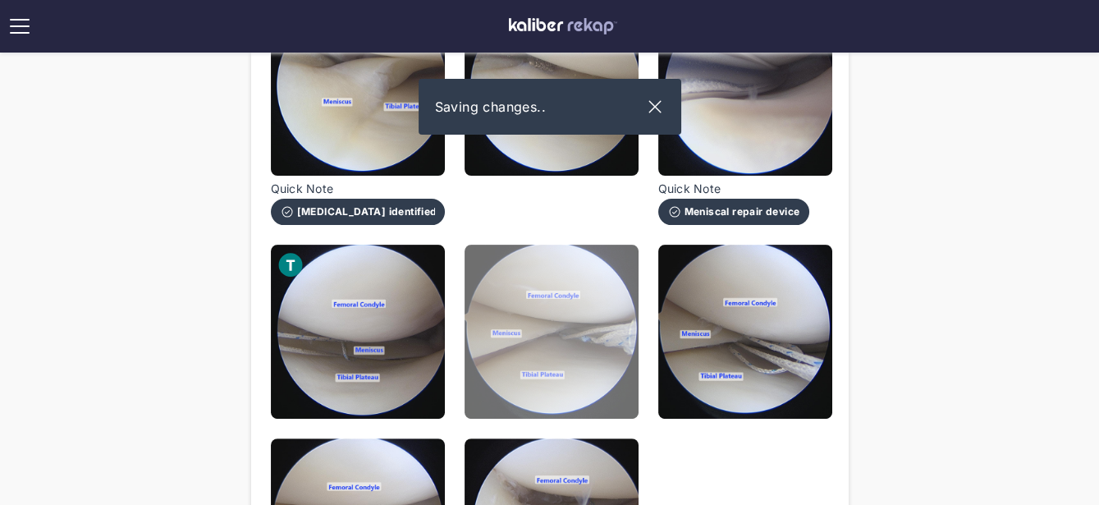
click at [587, 366] on img at bounding box center [552, 332] width 174 height 174
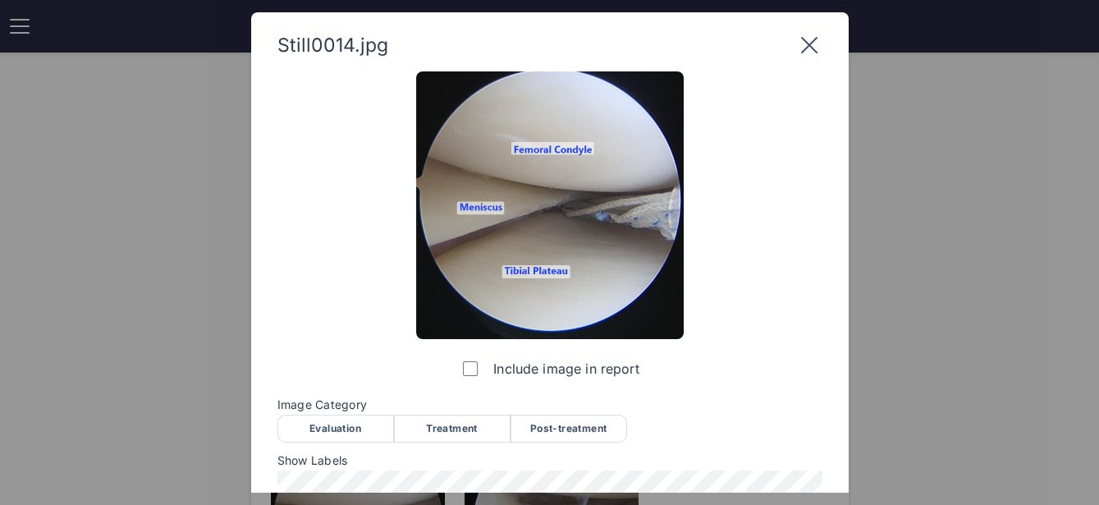
click at [439, 426] on div "Treatment" at bounding box center [452, 428] width 117 height 28
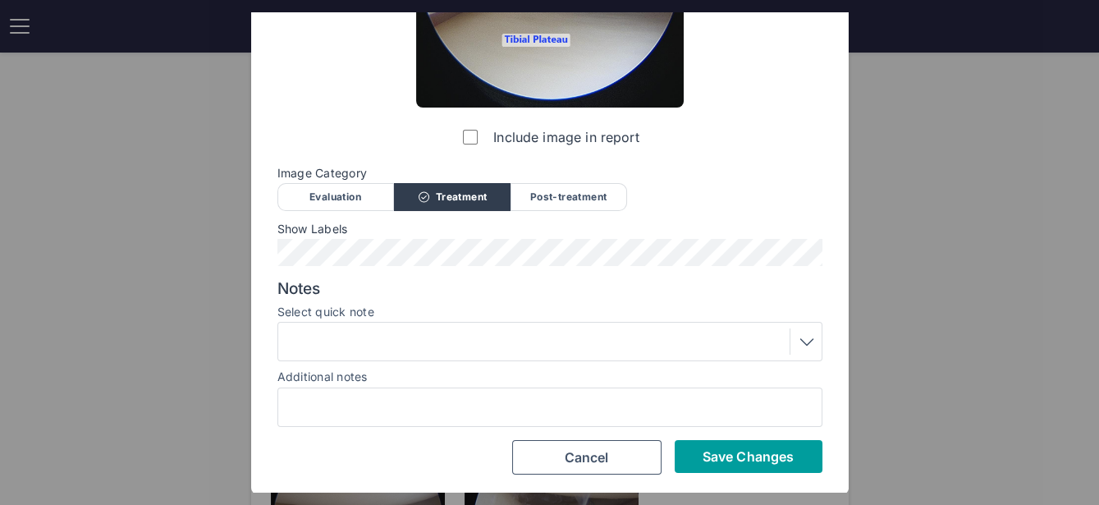
click at [718, 451] on span "Save Changes" at bounding box center [747, 456] width 91 height 16
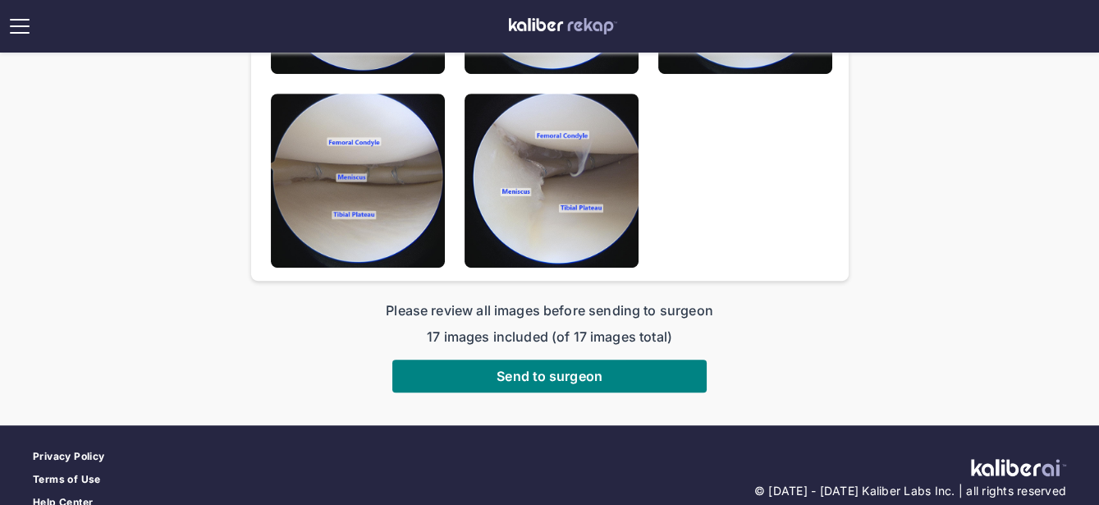
scroll to position [1114, 0]
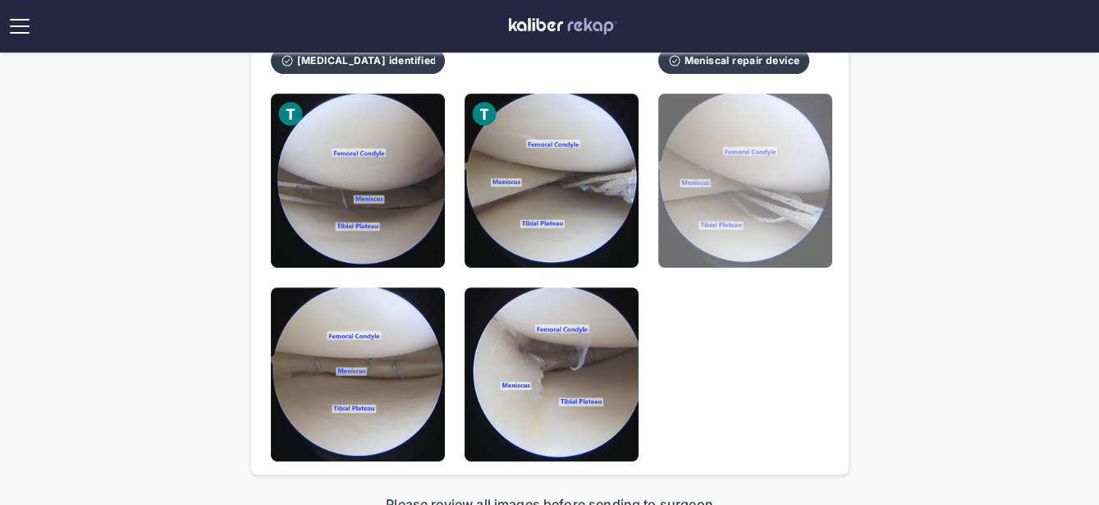
click at [754, 254] on img at bounding box center [745, 181] width 174 height 174
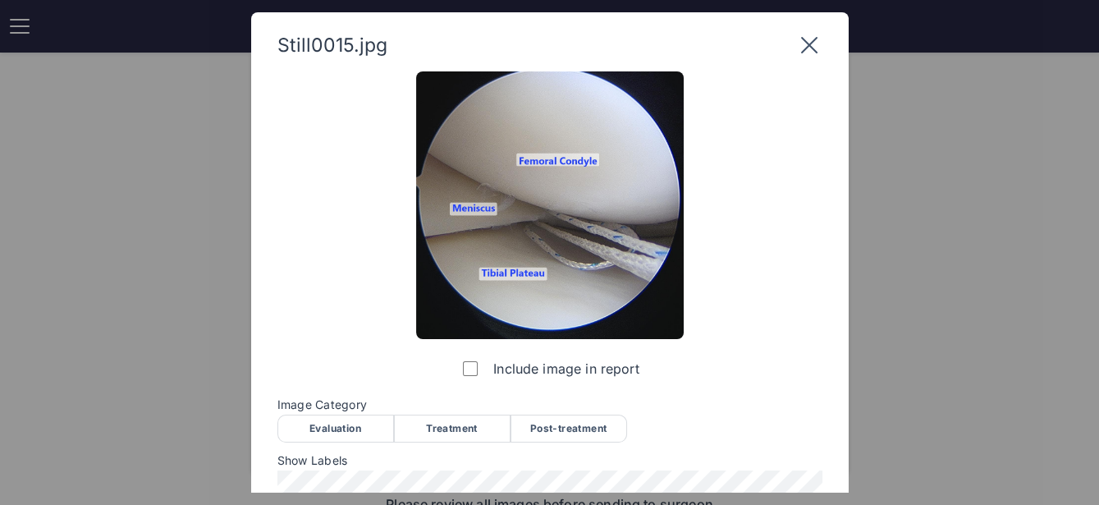
click at [458, 420] on div "Treatment" at bounding box center [452, 428] width 117 height 28
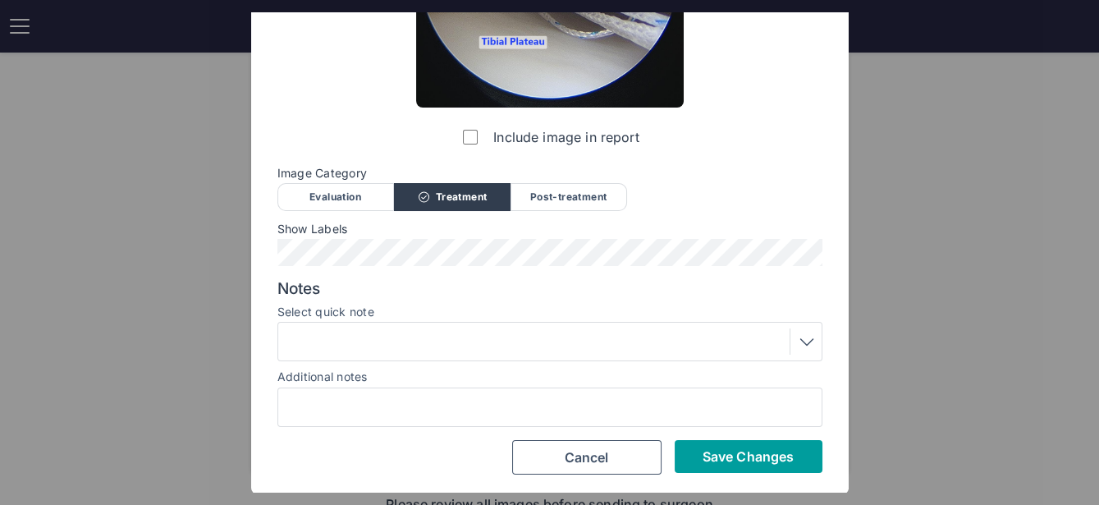
click at [759, 461] on span "Save Changes" at bounding box center [747, 456] width 91 height 16
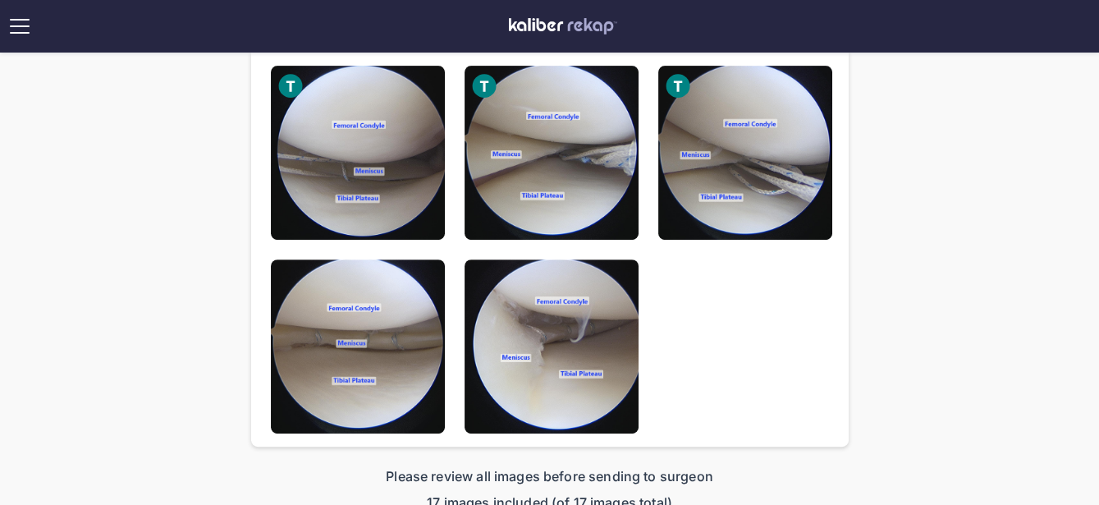
scroll to position [1168, 0]
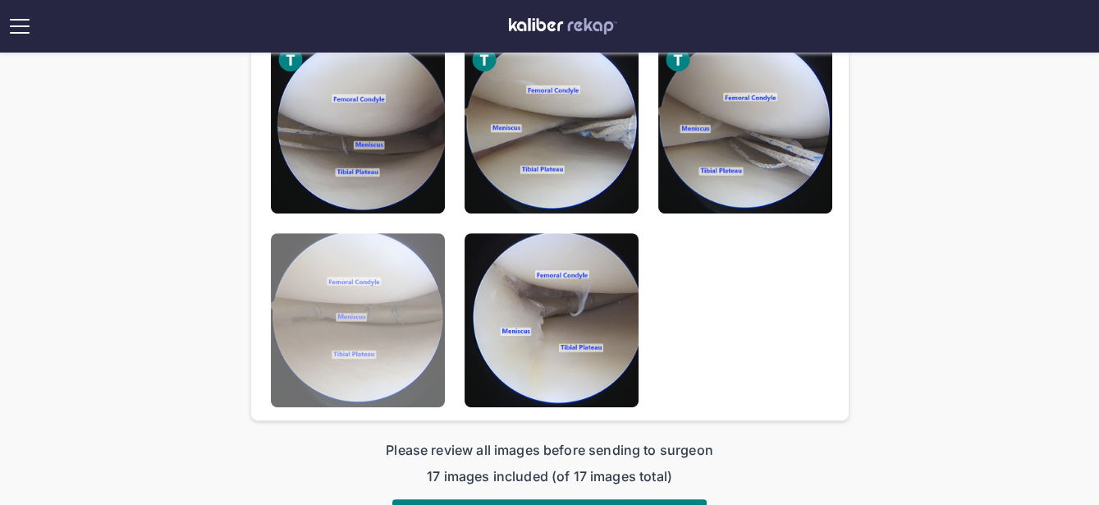
click at [382, 357] on img at bounding box center [358, 320] width 174 height 174
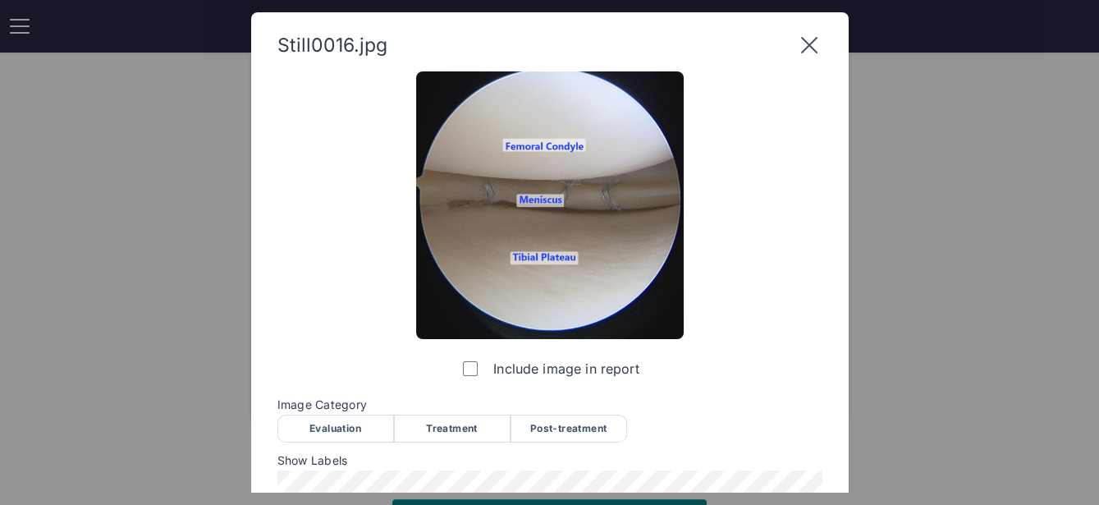
click at [590, 422] on div "Post-treatment" at bounding box center [568, 428] width 117 height 28
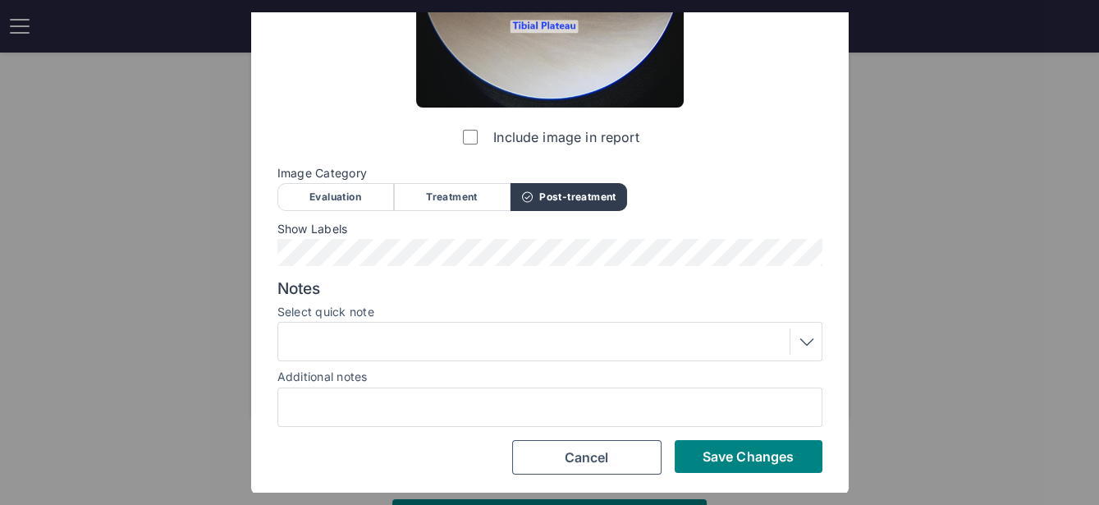
click at [493, 341] on div at bounding box center [549, 341] width 533 height 26
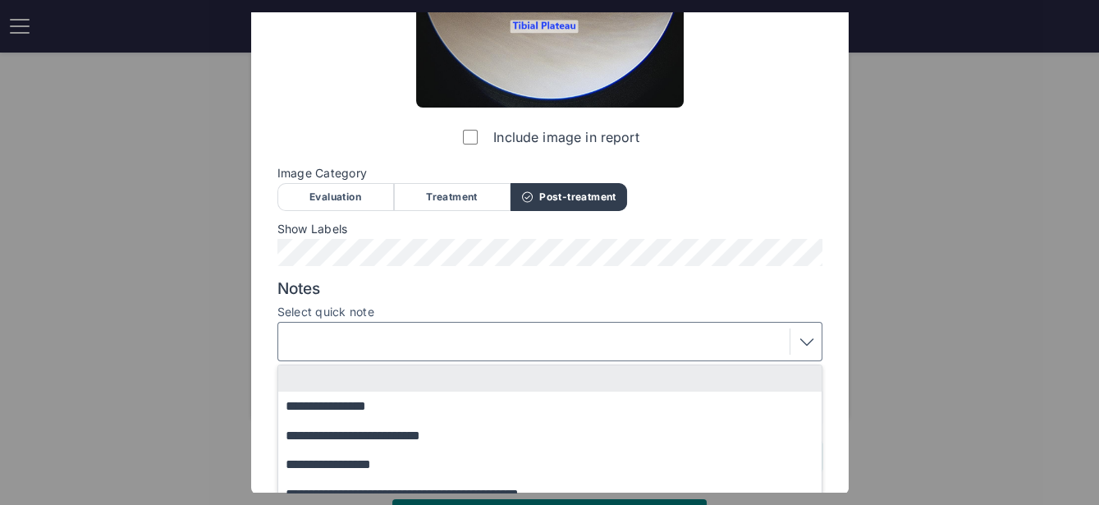
scroll to position [304, 0]
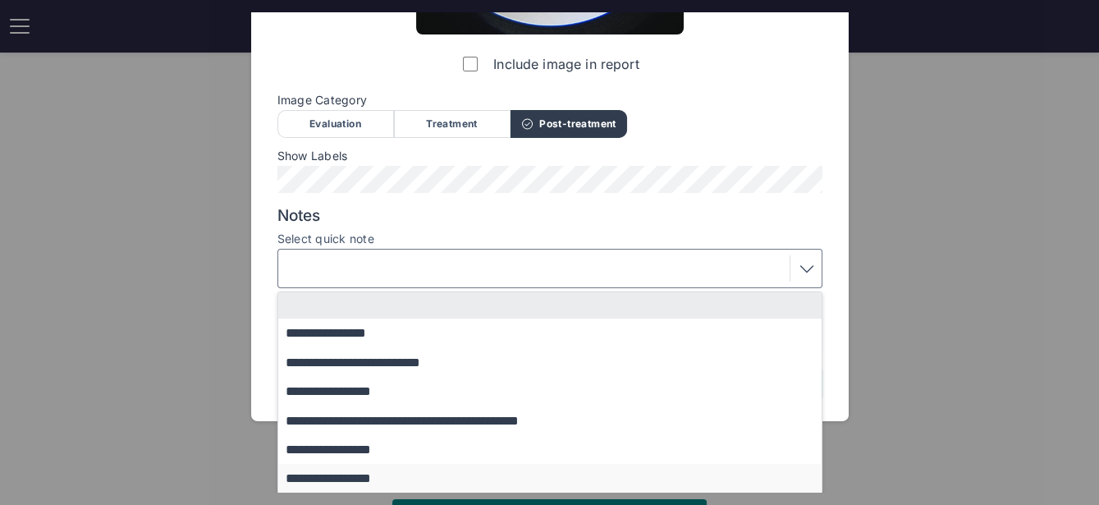
click at [398, 469] on button "**********" at bounding box center [557, 478] width 559 height 29
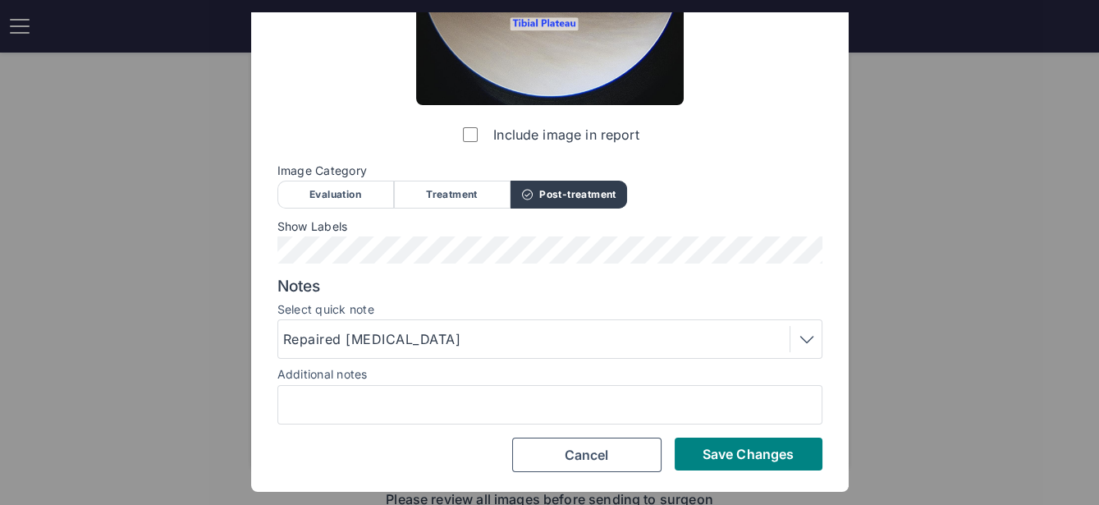
scroll to position [231, 0]
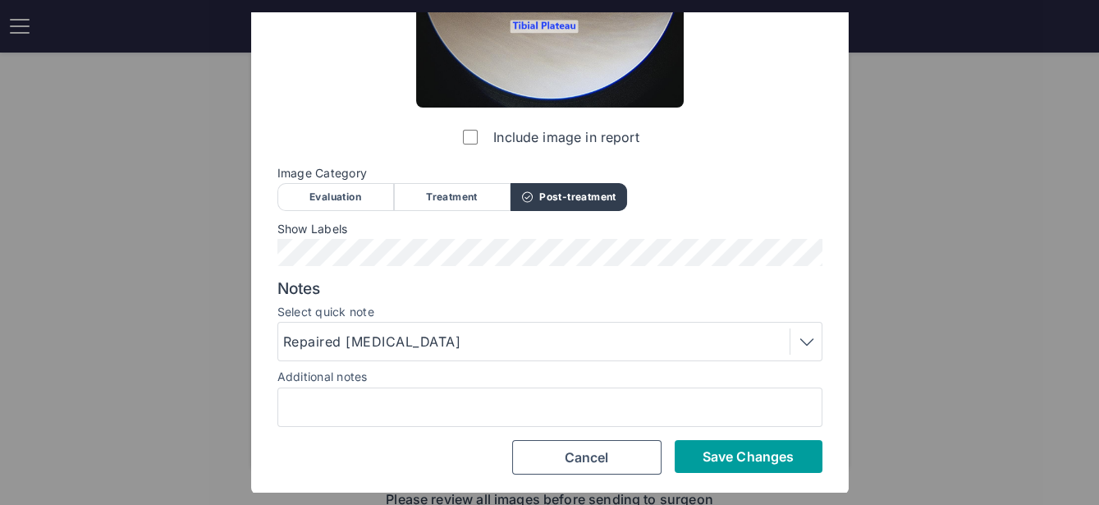
click at [725, 459] on span "Save Changes" at bounding box center [747, 456] width 91 height 16
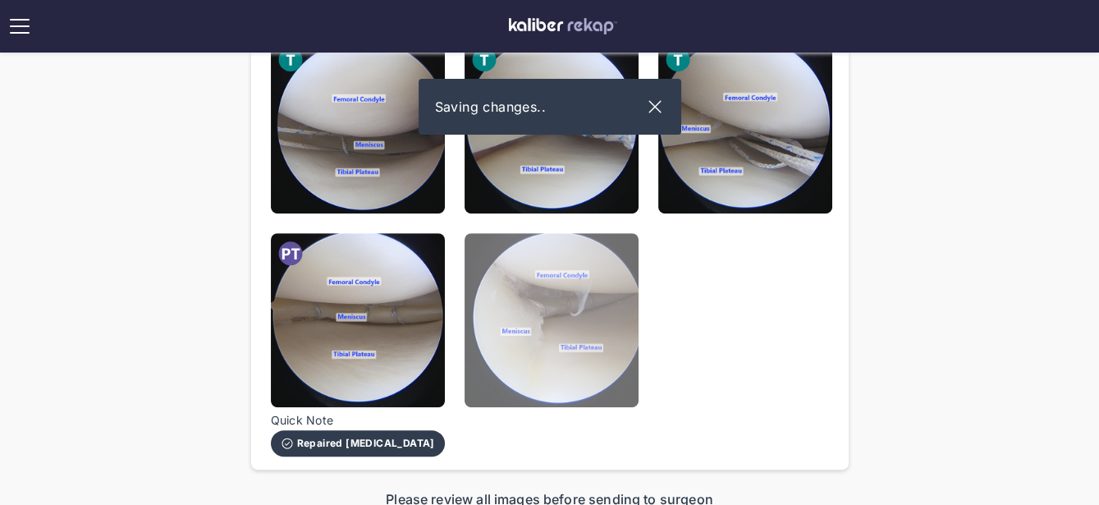
click at [621, 363] on img at bounding box center [552, 320] width 174 height 174
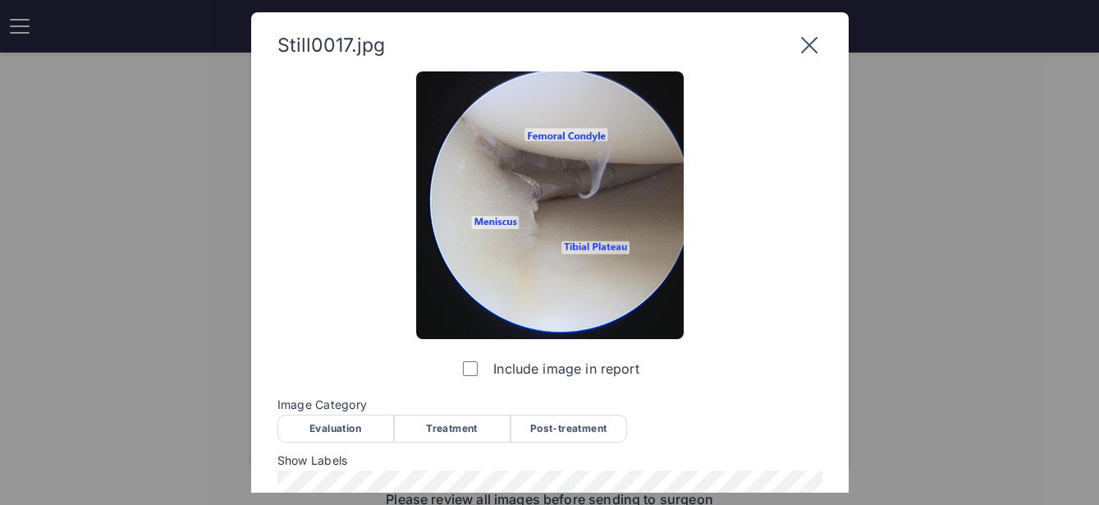
click at [566, 423] on div "Post-treatment" at bounding box center [568, 428] width 117 height 28
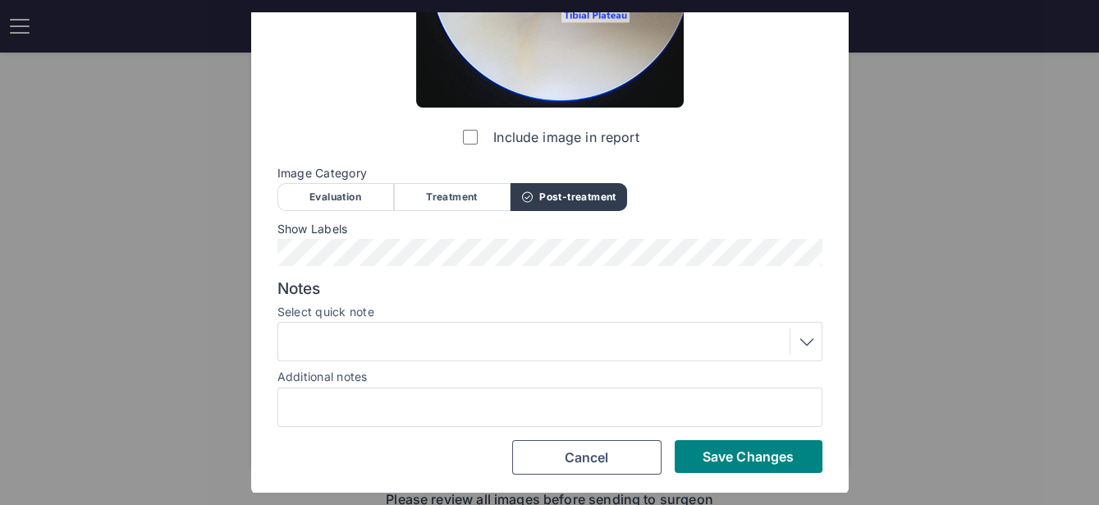
click at [525, 338] on div at bounding box center [549, 341] width 533 height 26
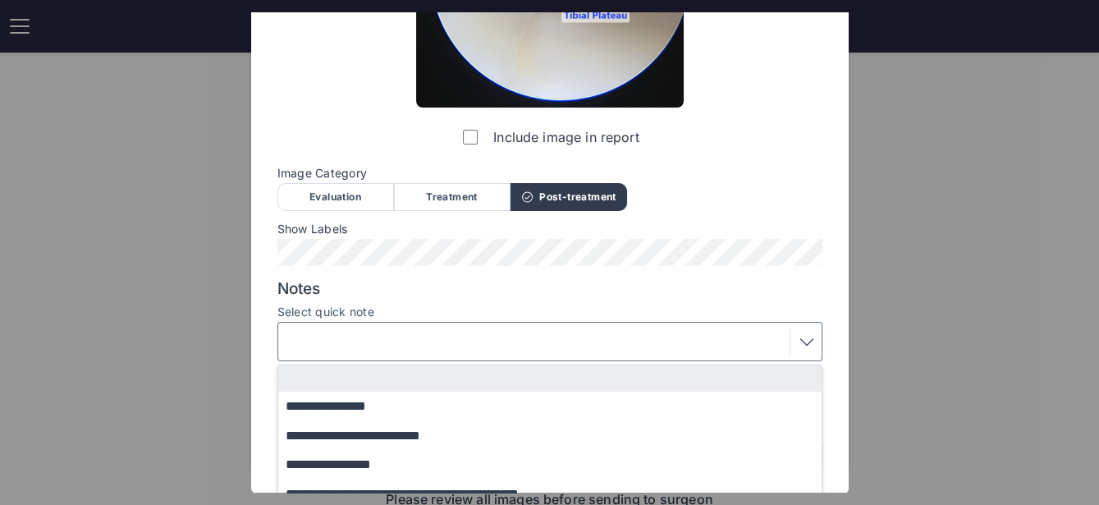
scroll to position [304, 0]
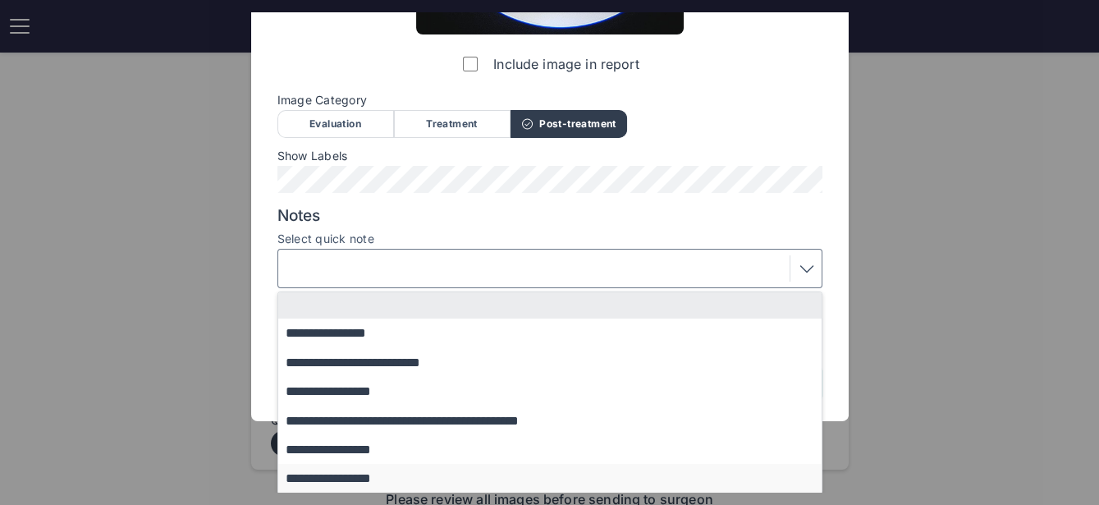
click at [383, 469] on button "**********" at bounding box center [557, 478] width 559 height 29
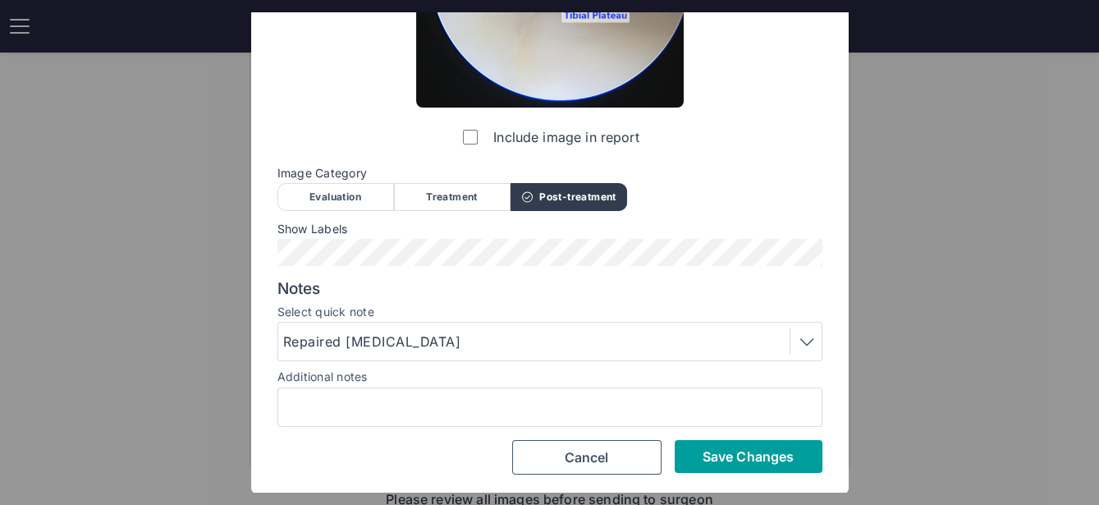
click at [794, 456] on button "Save Changes" at bounding box center [749, 456] width 148 height 33
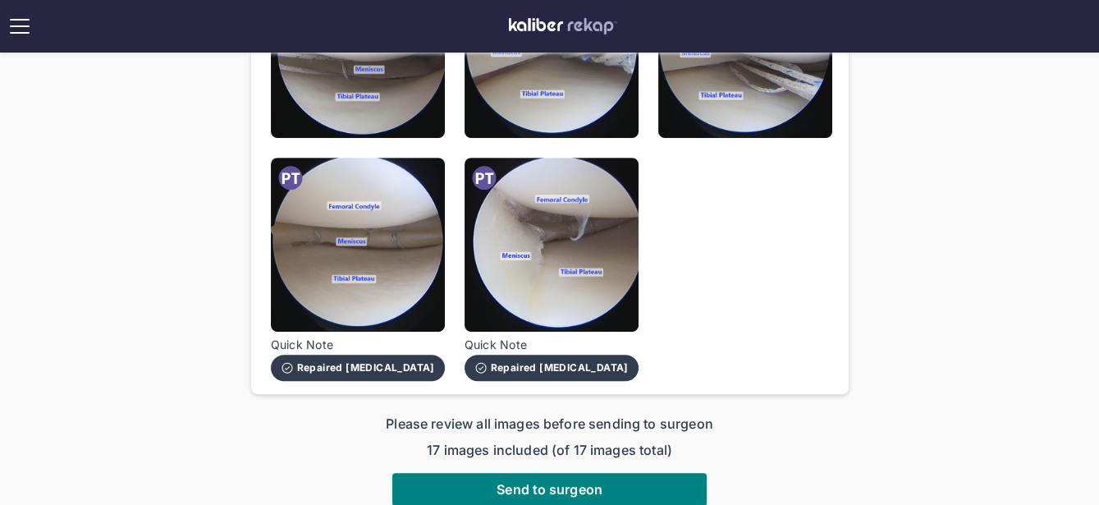
scroll to position [1384, 0]
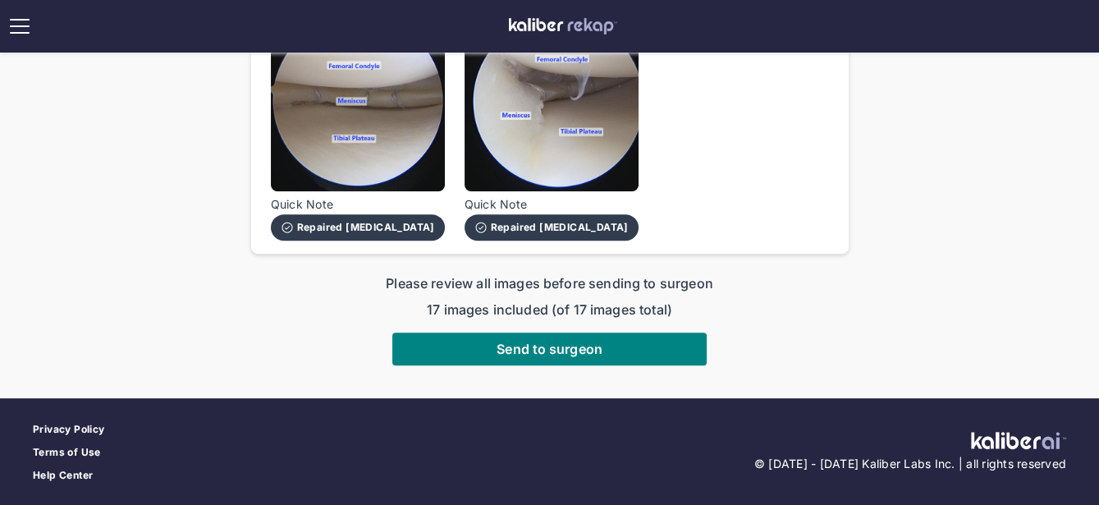
click at [574, 326] on div "Please review all images before sending to surgeon 17 images included (of 17 im…" at bounding box center [549, 319] width 597 height 92
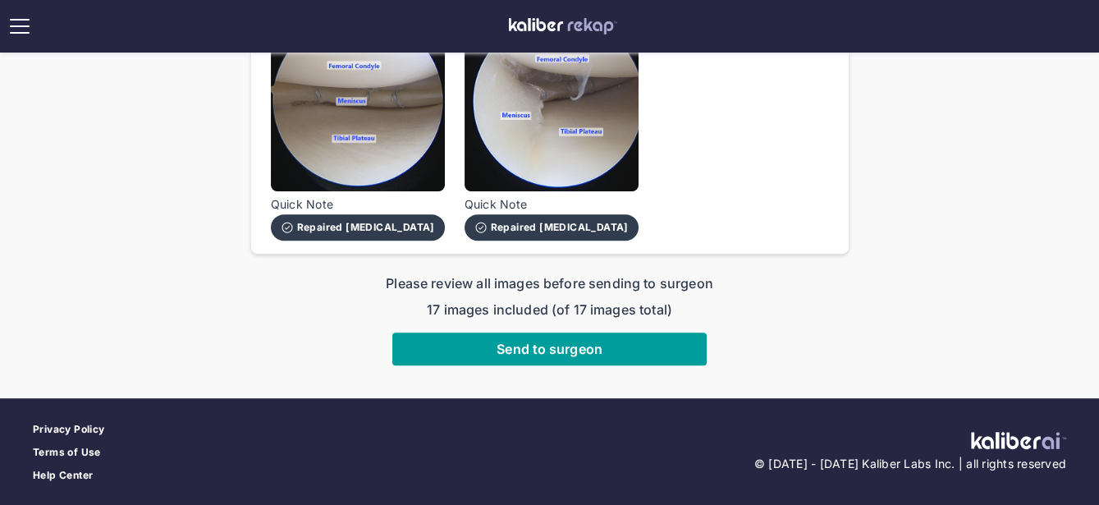
click at [550, 345] on span "Send to surgeon" at bounding box center [550, 349] width 106 height 16
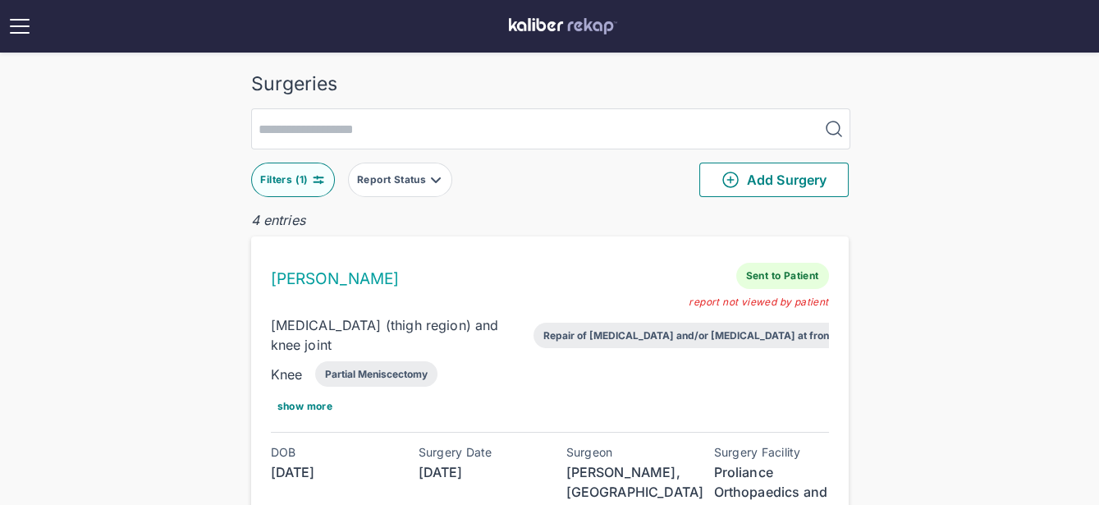
click at [275, 179] on div "Filters ( 1 )" at bounding box center [285, 179] width 51 height 13
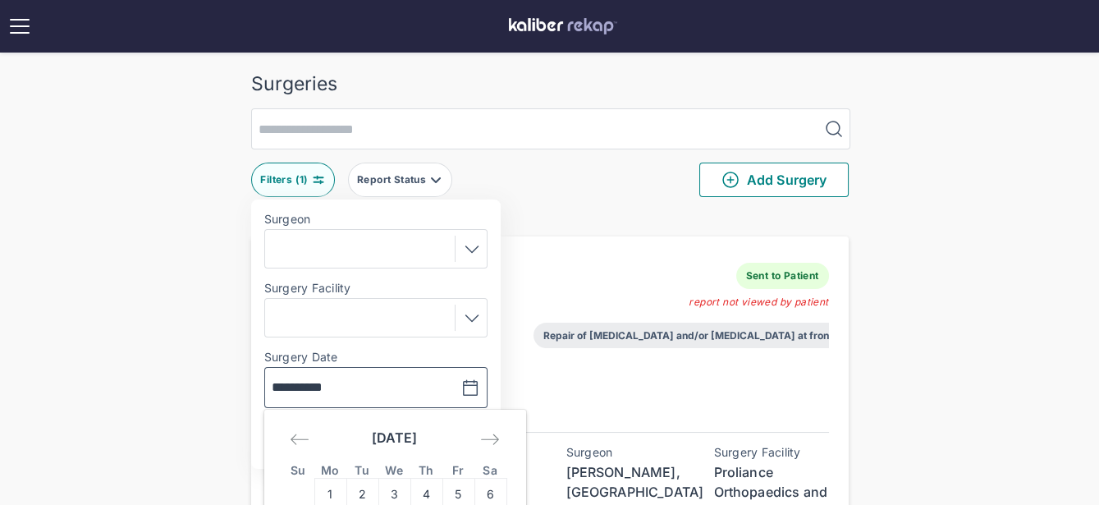
click at [310, 391] on input "**********" at bounding box center [319, 388] width 95 height 20
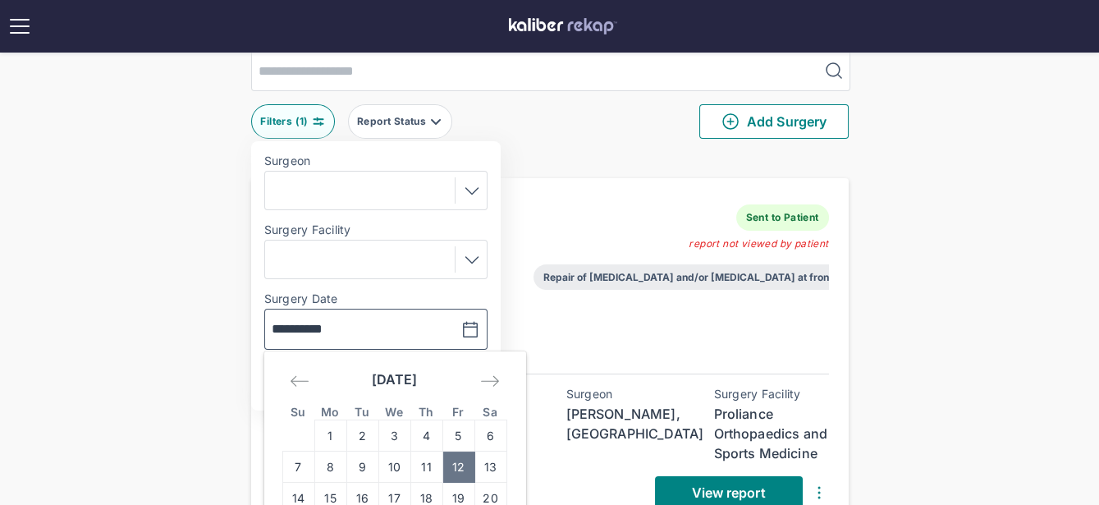
scroll to position [129, 0]
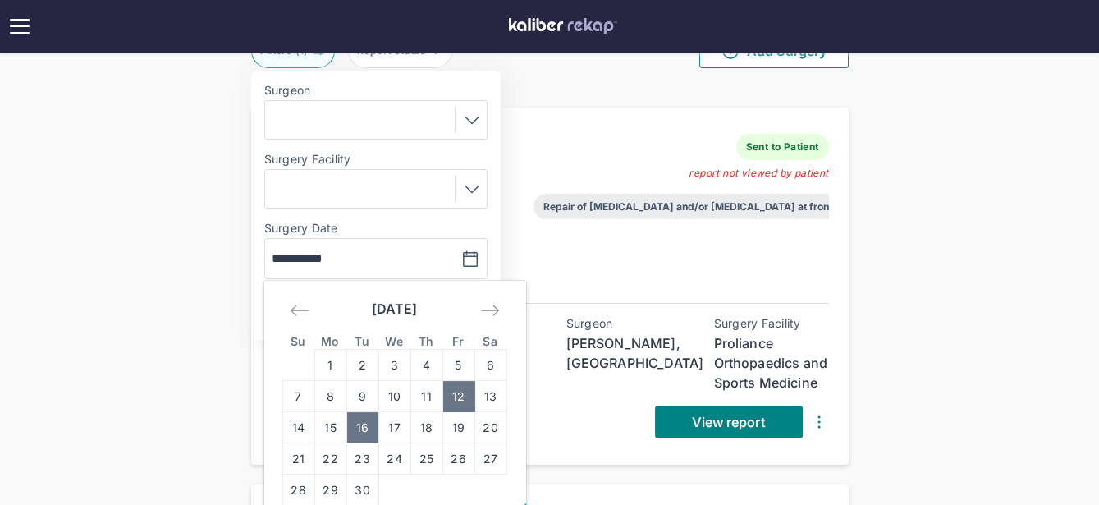
click at [370, 428] on td "16" at bounding box center [362, 427] width 32 height 31
type input "**********"
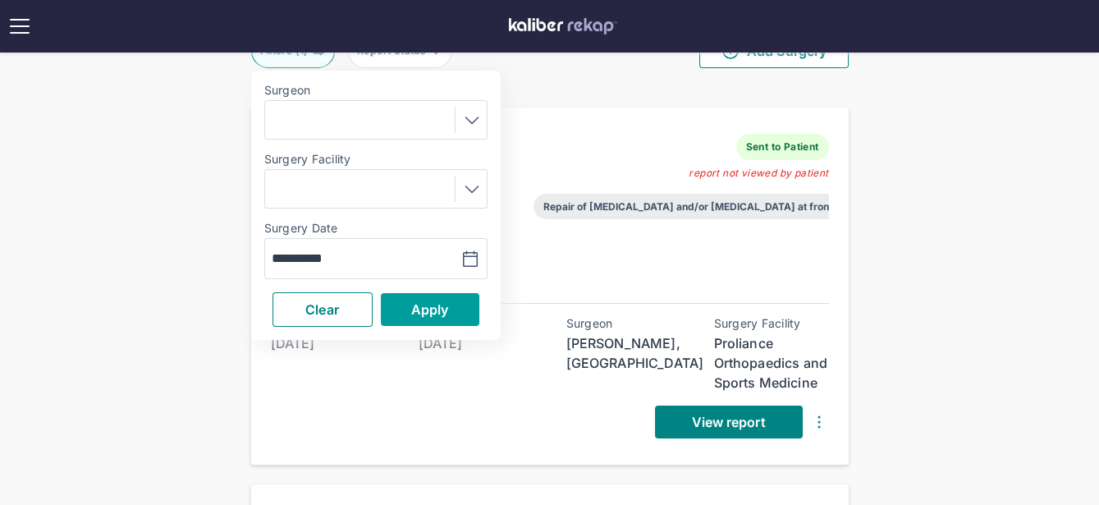
click at [434, 308] on span "Apply" at bounding box center [430, 309] width 38 height 16
